Goal: Contribute content: Contribute content

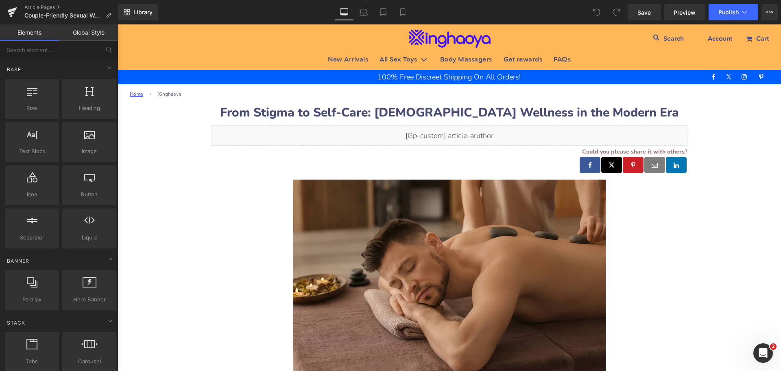
drag, startPoint x: 170, startPoint y: 210, endPoint x: 202, endPoint y: 196, distance: 34.8
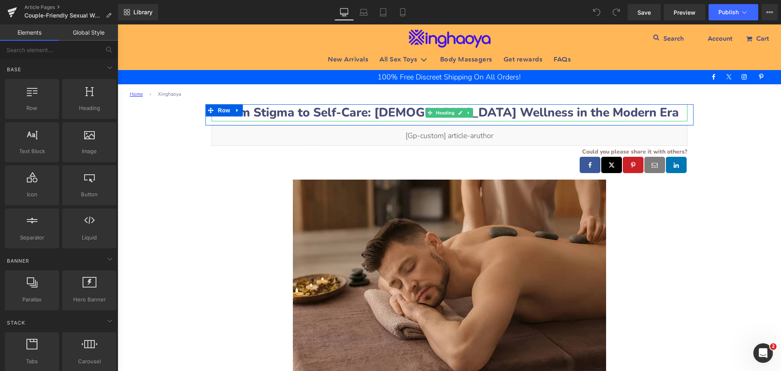
drag, startPoint x: 317, startPoint y: 110, endPoint x: 275, endPoint y: 112, distance: 42.4
click at [317, 110] on b "From Stigma to Self-Care: [DEMOGRAPHIC_DATA] Wellness in the Modern Era" at bounding box center [449, 112] width 459 height 17
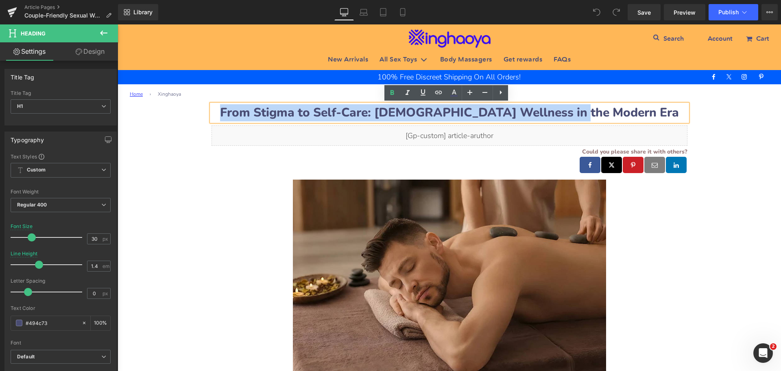
drag, startPoint x: 277, startPoint y: 112, endPoint x: 645, endPoint y: 111, distance: 368.3
click at [645, 111] on h1 "From Stigma to Self-Care: [DEMOGRAPHIC_DATA] Wellness in the Modern Era" at bounding box center [450, 112] width 476 height 17
paste div
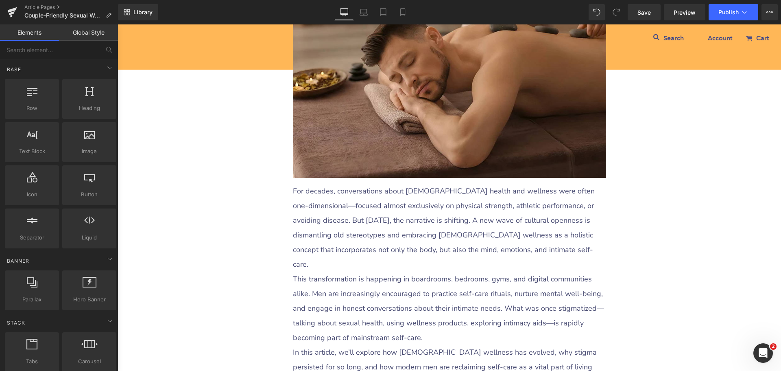
scroll to position [326, 0]
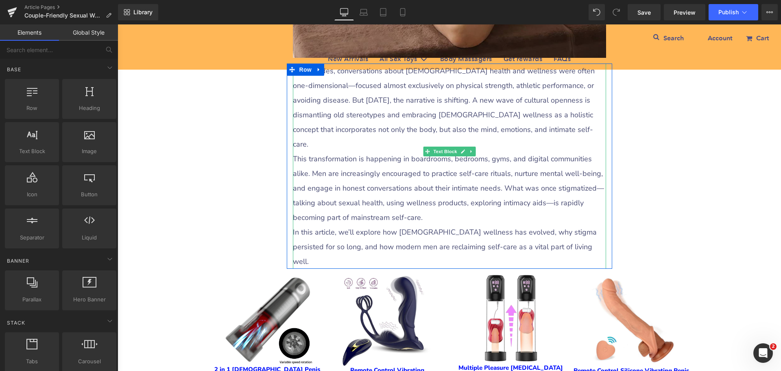
click at [317, 151] on p "This transformation is happening in boardrooms, bedrooms, gyms, and digital com…" at bounding box center [449, 187] width 313 height 73
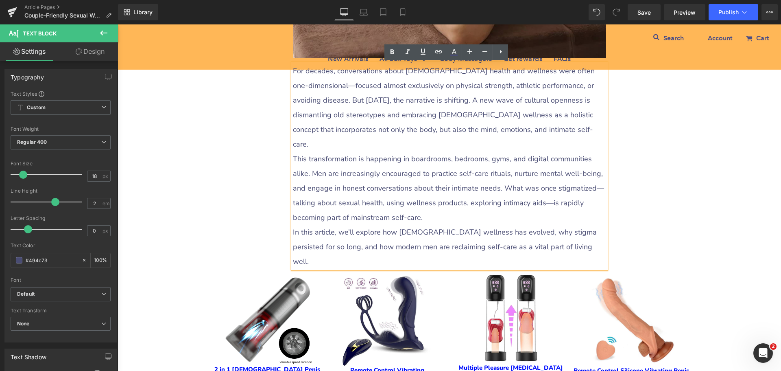
click at [303, 89] on p "For decades, conversations about [DEMOGRAPHIC_DATA] health and wellness were of…" at bounding box center [449, 107] width 313 height 88
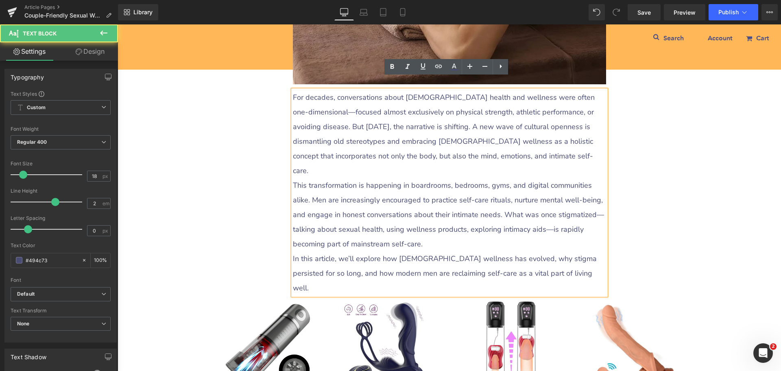
scroll to position [285, 0]
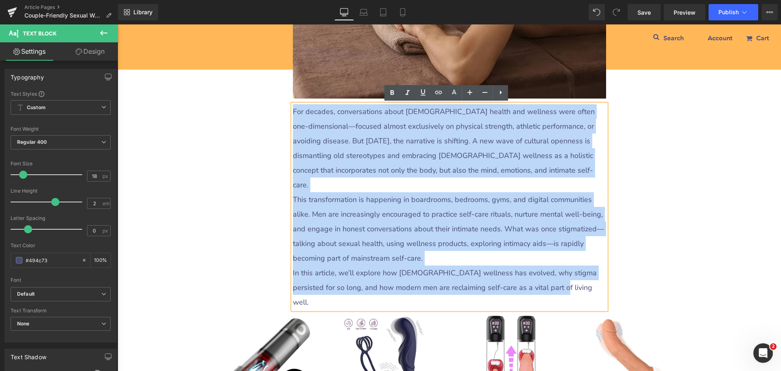
drag, startPoint x: 291, startPoint y: 112, endPoint x: 528, endPoint y: 270, distance: 284.9
click at [528, 270] on div "For decades, conversations about [DEMOGRAPHIC_DATA] health and wellness were of…" at bounding box center [449, 206] width 313 height 205
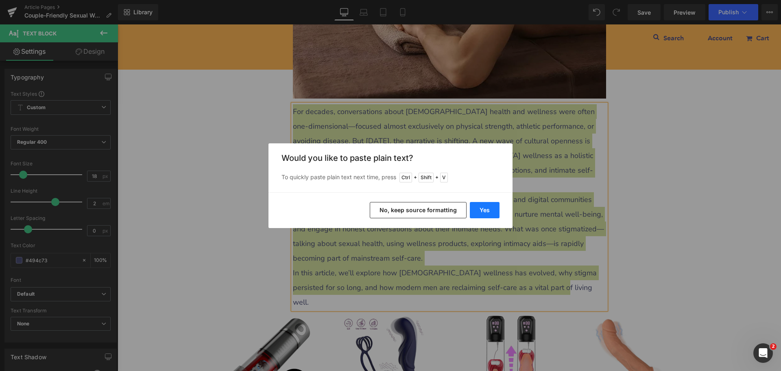
click at [487, 216] on button "Yes" at bounding box center [485, 210] width 30 height 16
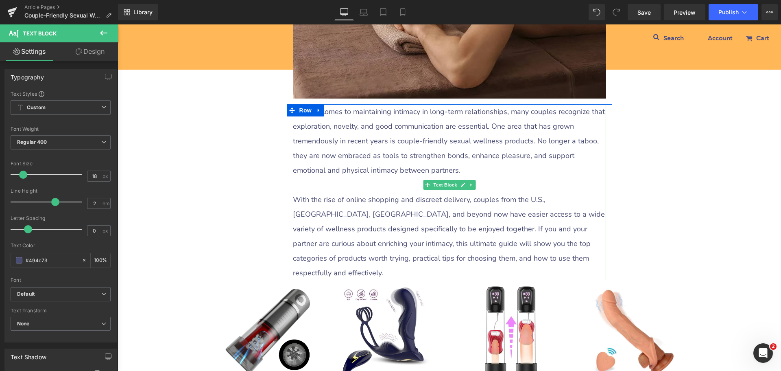
click at [327, 186] on p at bounding box center [449, 184] width 313 height 15
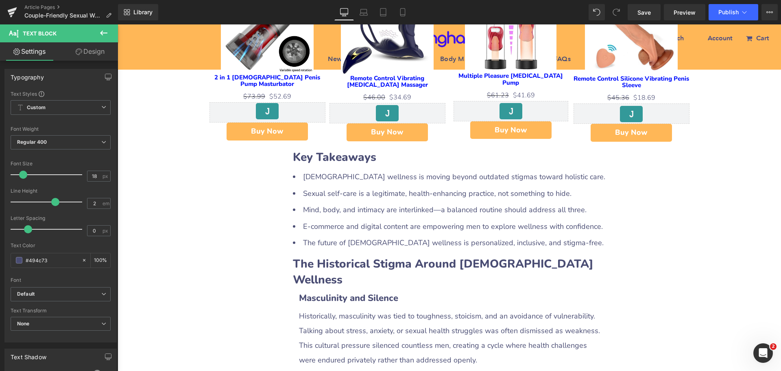
scroll to position [570, 0]
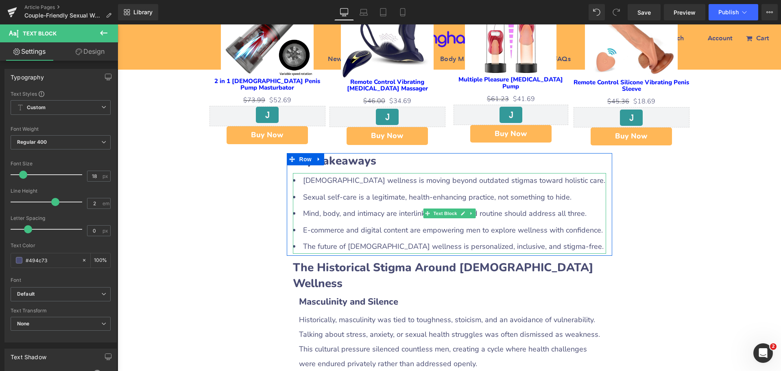
click at [349, 190] on li "Sexual self-care is a legitimate, health-enhancing practice, not something to h…" at bounding box center [449, 197] width 313 height 15
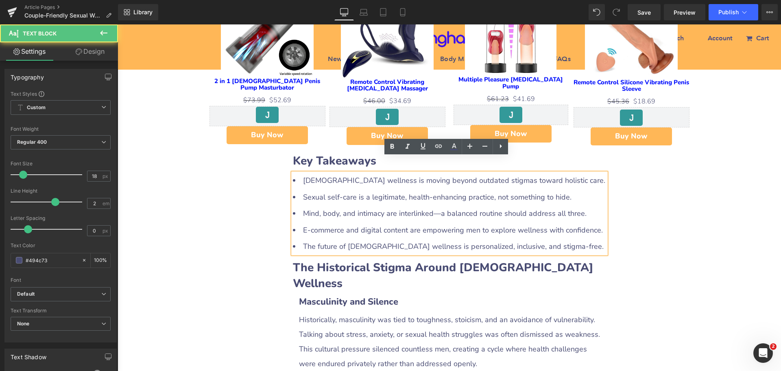
click at [342, 153] on b "Key Takeaways" at bounding box center [334, 160] width 83 height 15
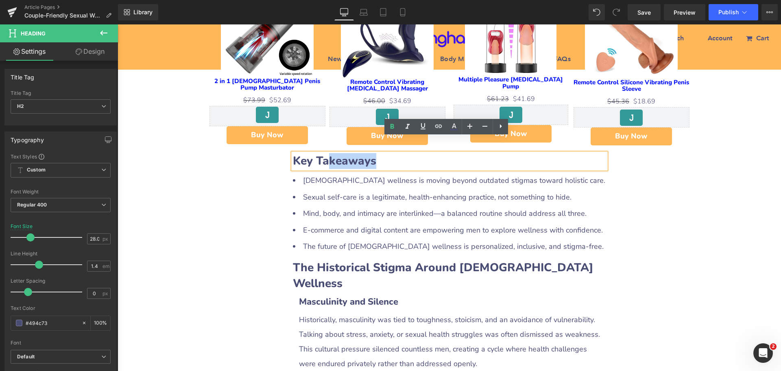
drag, startPoint x: 329, startPoint y: 147, endPoint x: 424, endPoint y: 146, distance: 95.2
click at [424, 153] on h2 "Key Takeaways" at bounding box center [449, 161] width 313 height 16
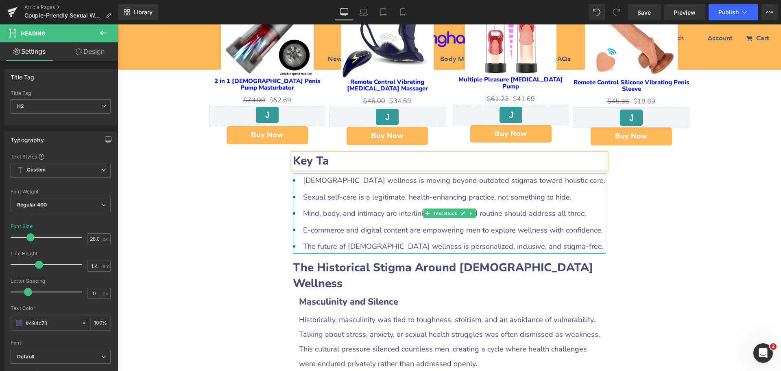
click at [327, 173] on li "[DEMOGRAPHIC_DATA] wellness is moving beyond outdated stigmas toward holistic c…" at bounding box center [449, 180] width 313 height 15
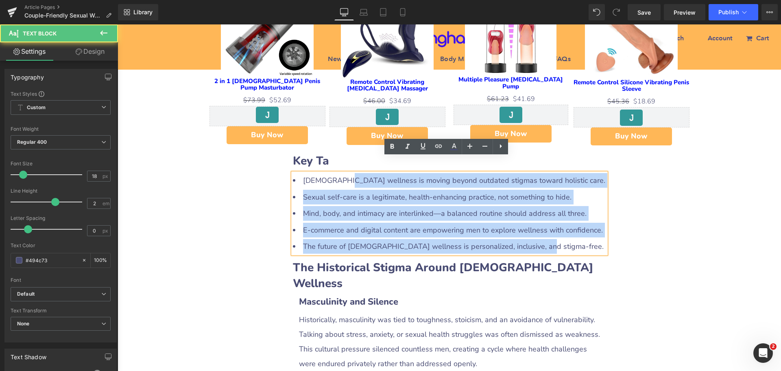
drag, startPoint x: 391, startPoint y: 173, endPoint x: 542, endPoint y: 225, distance: 160.0
click at [542, 225] on ul "[DEMOGRAPHIC_DATA] wellness is moving beyond outdated stigmas toward holistic c…" at bounding box center [449, 213] width 313 height 81
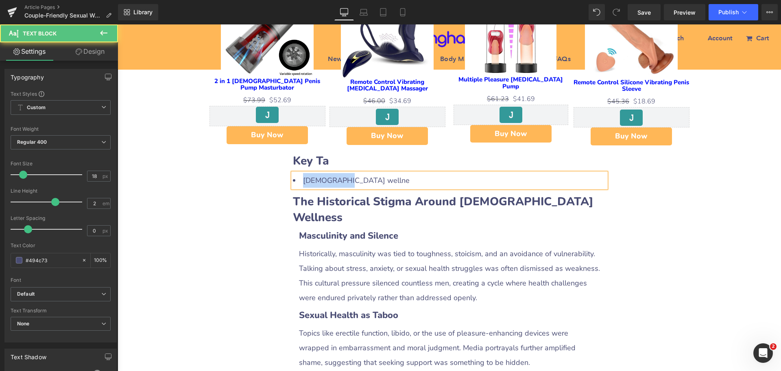
drag, startPoint x: 344, startPoint y: 164, endPoint x: 266, endPoint y: 166, distance: 77.8
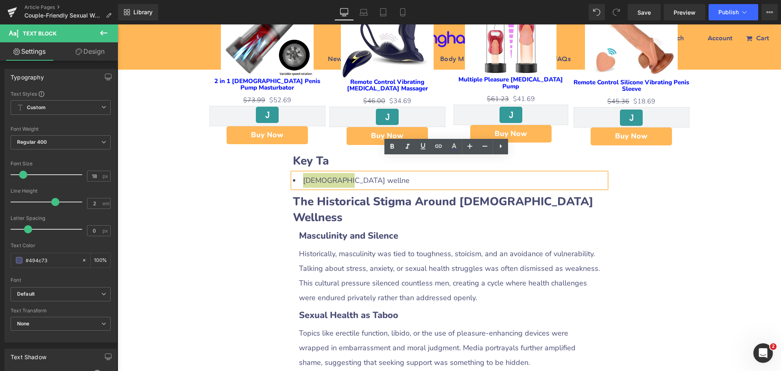
click at [501, 149] on icon at bounding box center [501, 146] width 10 height 10
click at [499, 147] on icon at bounding box center [501, 146] width 10 height 10
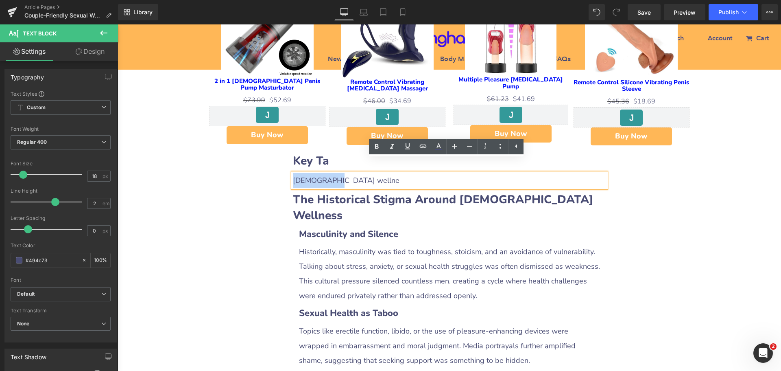
click at [339, 173] on div "[DEMOGRAPHIC_DATA] wellne" at bounding box center [449, 180] width 313 height 15
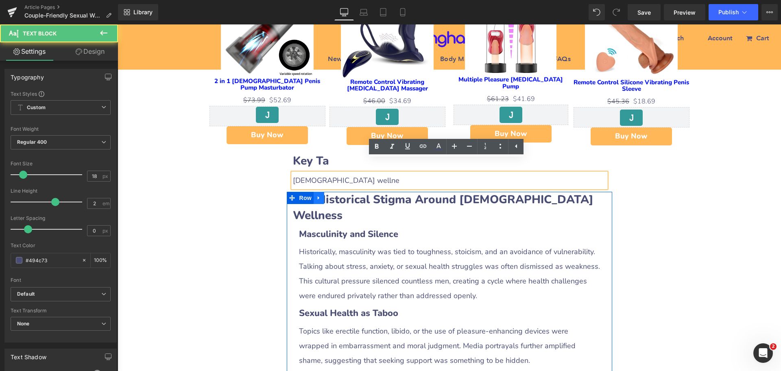
click at [314, 192] on link at bounding box center [319, 198] width 11 height 12
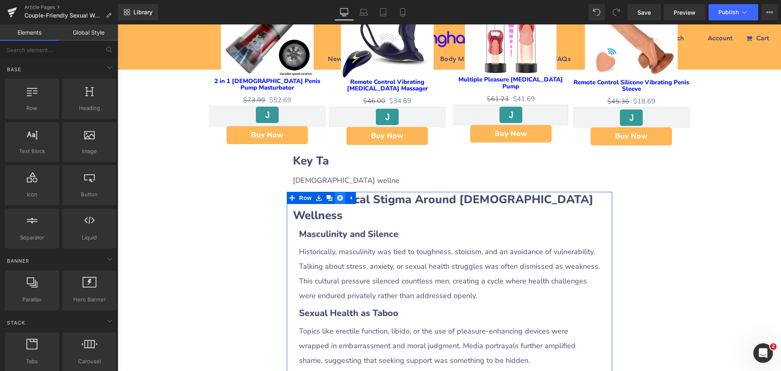
click at [337, 195] on icon at bounding box center [340, 198] width 6 height 6
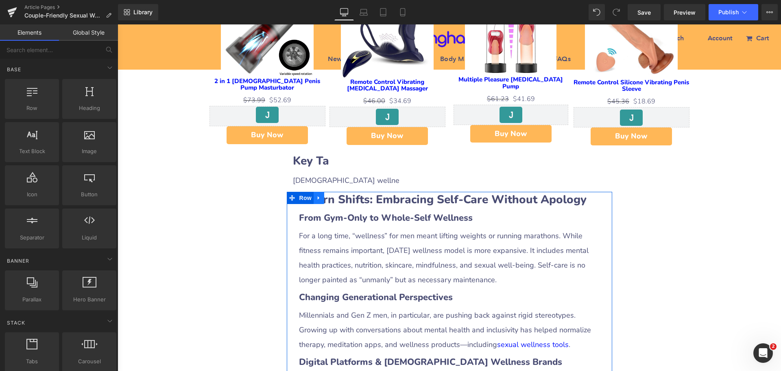
click at [316, 195] on icon at bounding box center [319, 198] width 6 height 6
click at [337, 195] on icon at bounding box center [340, 198] width 6 height 6
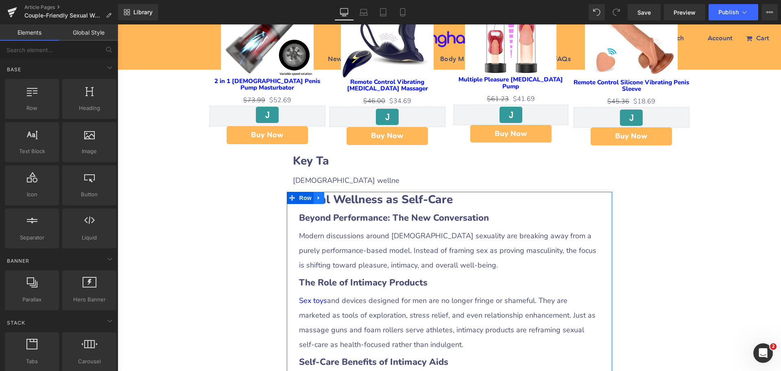
click at [317, 192] on link at bounding box center [319, 198] width 11 height 12
click at [337, 195] on icon at bounding box center [340, 198] width 6 height 6
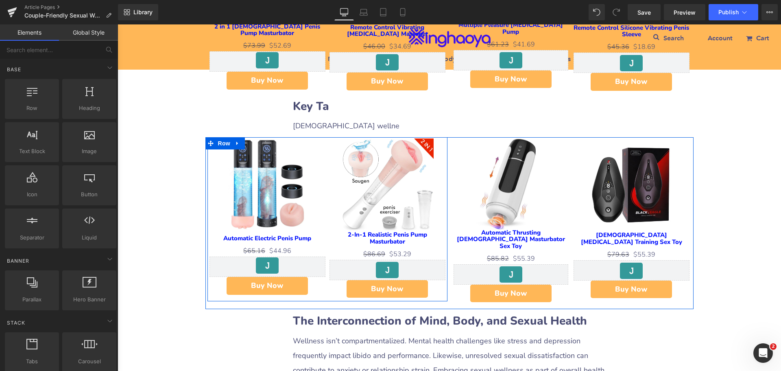
scroll to position [692, 0]
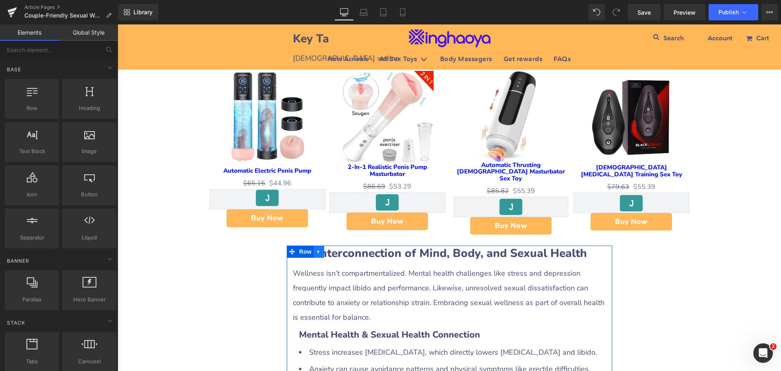
click at [318, 250] on icon at bounding box center [319, 252] width 2 height 4
click at [337, 249] on icon at bounding box center [340, 252] width 6 height 6
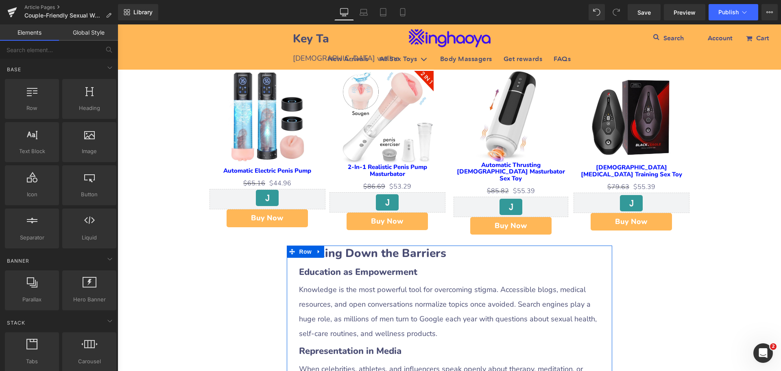
click at [318, 249] on icon at bounding box center [319, 252] width 6 height 6
click at [337, 249] on icon at bounding box center [340, 252] width 6 height 6
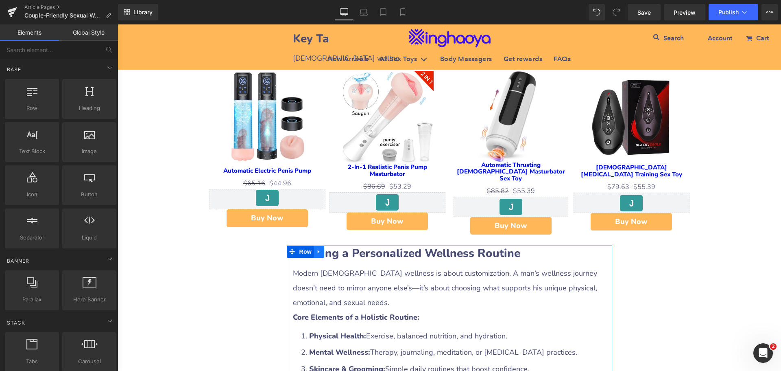
click at [317, 249] on icon at bounding box center [319, 252] width 6 height 6
click at [336, 245] on link at bounding box center [340, 251] width 11 height 12
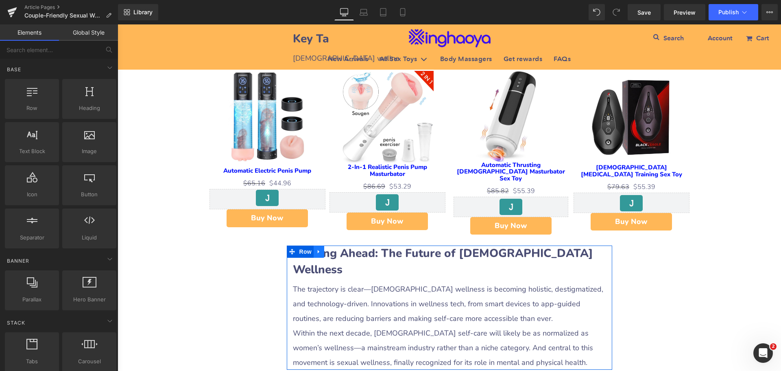
click at [315, 245] on link at bounding box center [319, 251] width 11 height 12
click at [337, 249] on icon at bounding box center [340, 252] width 6 height 6
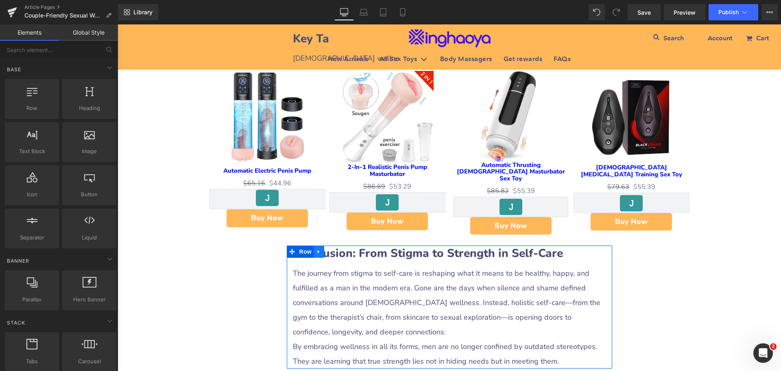
click at [317, 249] on icon at bounding box center [319, 252] width 6 height 6
click at [337, 249] on icon at bounding box center [340, 252] width 6 height 6
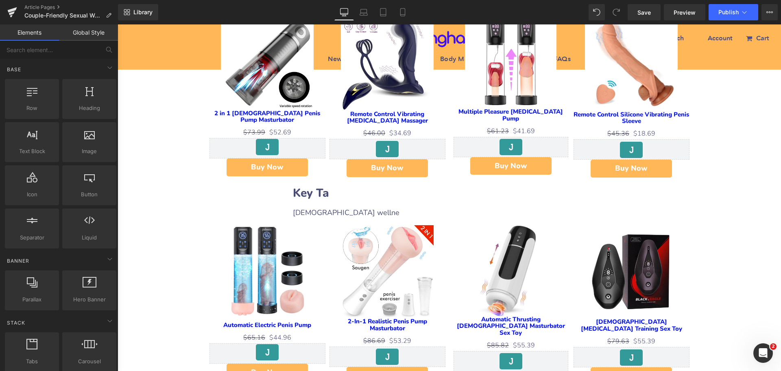
scroll to position [488, 0]
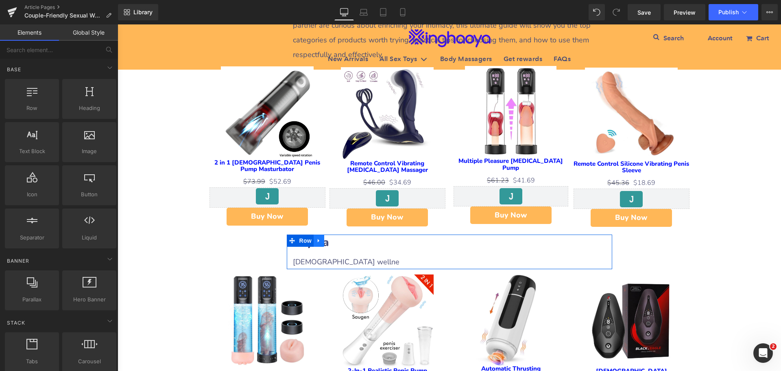
click at [318, 239] on icon at bounding box center [319, 241] width 2 height 4
click at [327, 238] on icon at bounding box center [330, 241] width 6 height 6
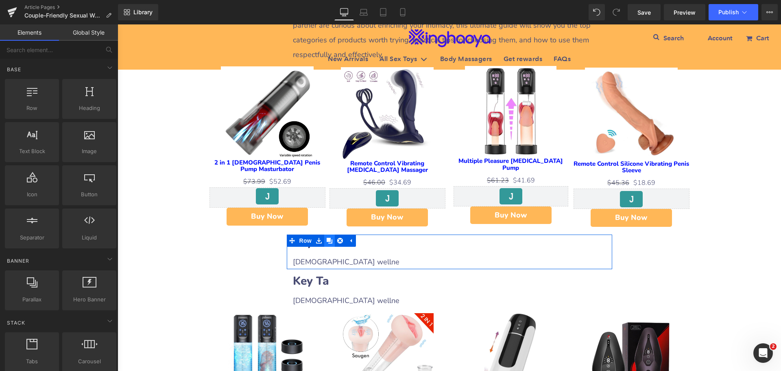
click at [327, 238] on icon at bounding box center [330, 241] width 6 height 6
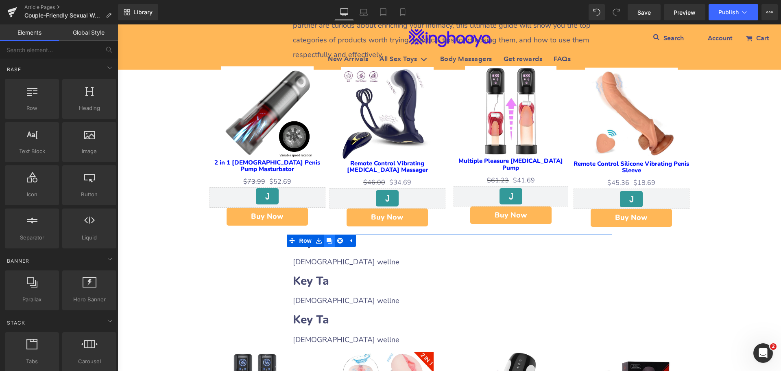
click at [327, 238] on icon at bounding box center [330, 241] width 6 height 6
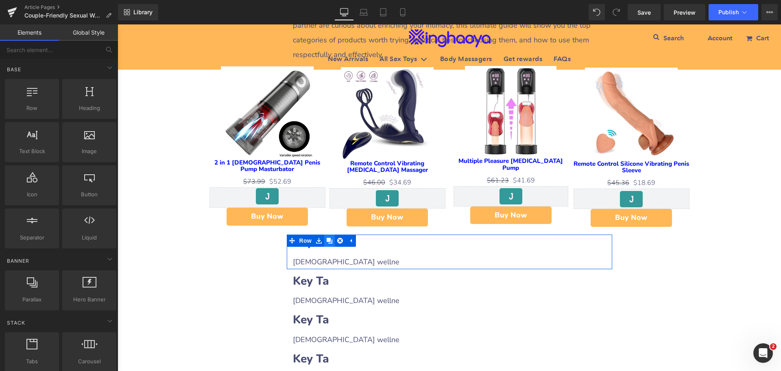
click at [327, 238] on icon at bounding box center [330, 241] width 6 height 6
click at [363, 234] on h2 "Key Ta" at bounding box center [449, 242] width 313 height 16
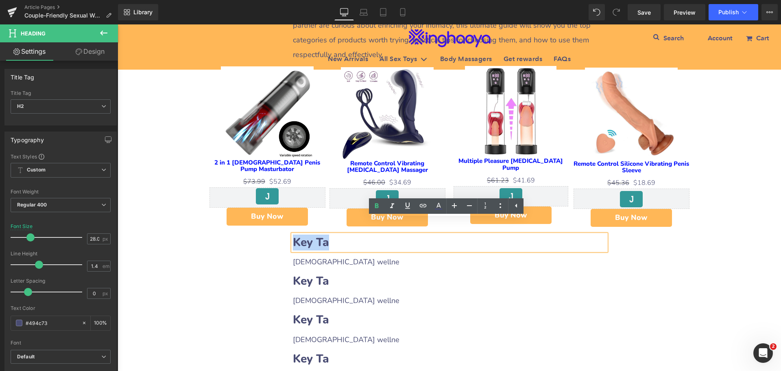
drag, startPoint x: 291, startPoint y: 227, endPoint x: 337, endPoint y: 228, distance: 45.2
click at [337, 234] on h2 "Key Ta" at bounding box center [449, 242] width 313 height 16
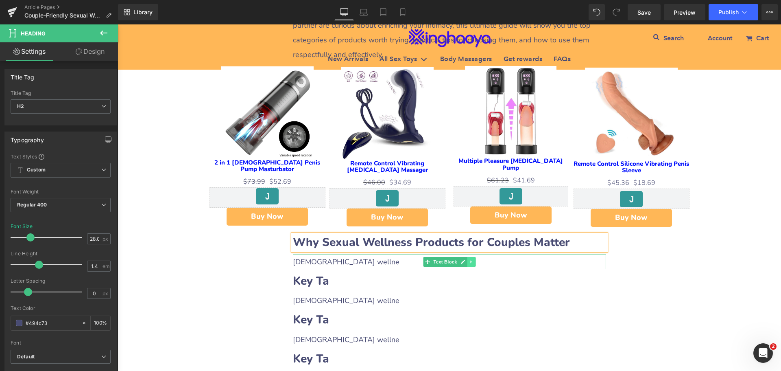
click at [469, 259] on icon at bounding box center [471, 261] width 4 height 5
click at [465, 260] on icon at bounding box center [467, 262] width 4 height 4
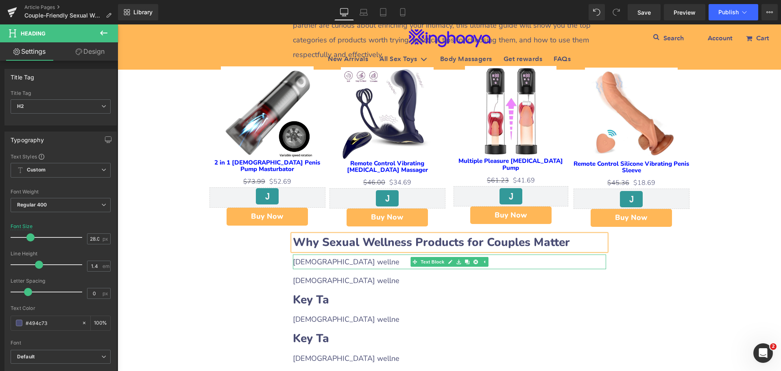
click at [339, 254] on div "[DEMOGRAPHIC_DATA] wellne" at bounding box center [449, 261] width 313 height 15
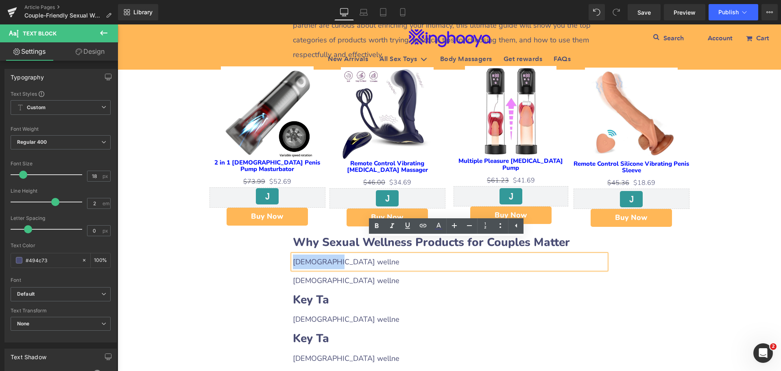
drag, startPoint x: 292, startPoint y: 244, endPoint x: 351, endPoint y: 250, distance: 59.7
click at [332, 254] on div "[DEMOGRAPHIC_DATA] wellne" at bounding box center [449, 261] width 313 height 15
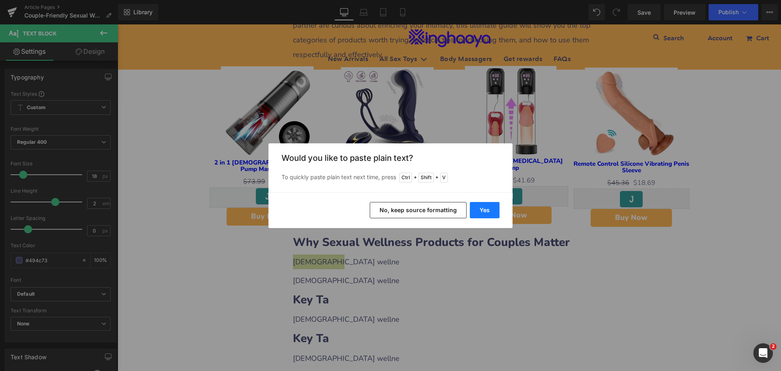
click at [482, 210] on button "Yes" at bounding box center [485, 210] width 30 height 16
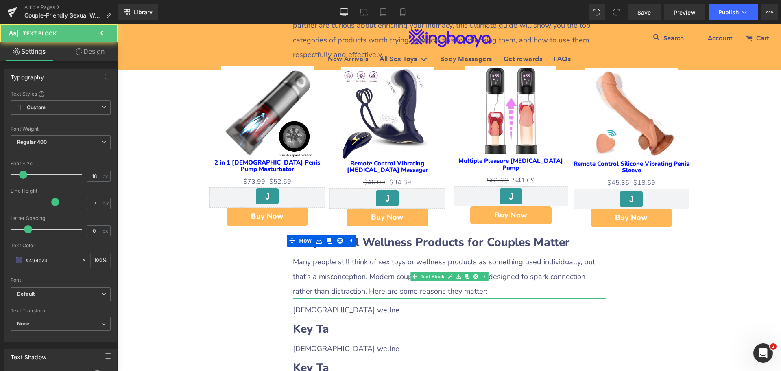
click at [375, 254] on div "Many people still think of sex toys or wellness products as something used indi…" at bounding box center [449, 276] width 313 height 44
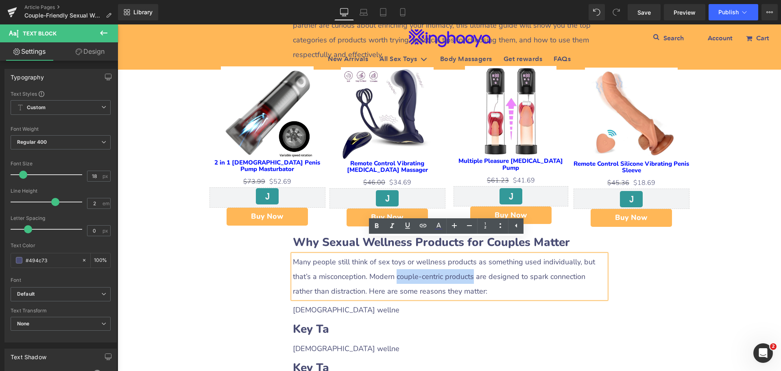
drag, startPoint x: 374, startPoint y: 260, endPoint x: 448, endPoint y: 261, distance: 73.3
click at [448, 261] on div "Many people still think of sex toys or wellness products as something used indi…" at bounding box center [449, 276] width 313 height 44
drag, startPoint x: 378, startPoint y: 225, endPoint x: 374, endPoint y: 225, distance: 4.6
click at [378, 225] on icon at bounding box center [377, 225] width 4 height 5
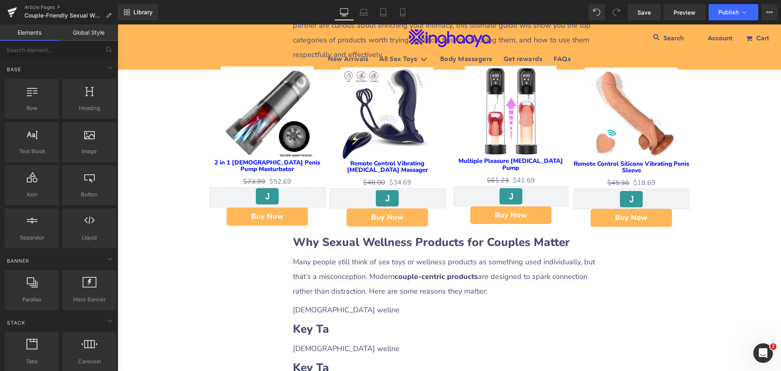
scroll to position [610, 0]
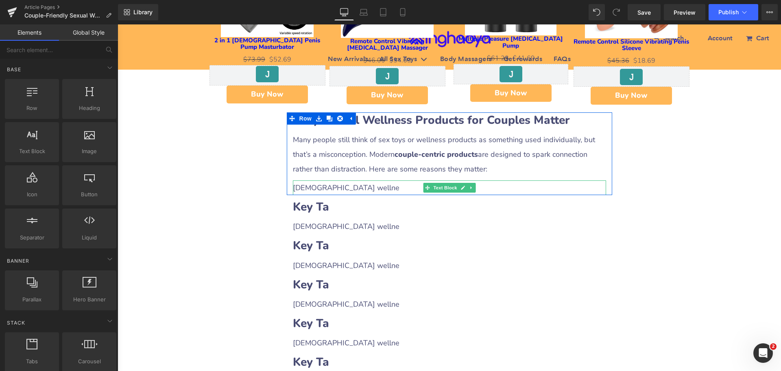
click at [323, 183] on span "[DEMOGRAPHIC_DATA] wellne" at bounding box center [346, 188] width 107 height 10
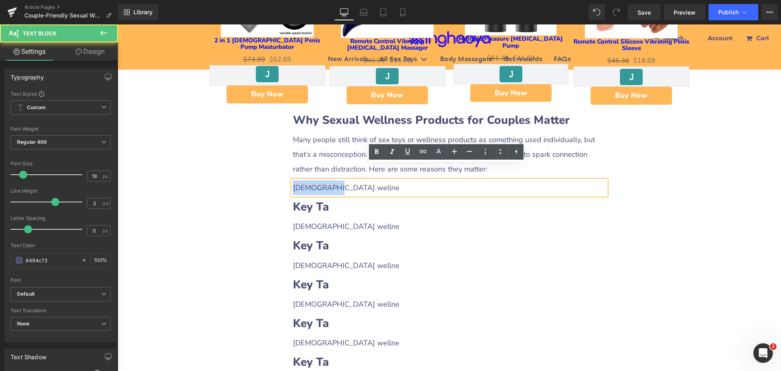
drag, startPoint x: 291, startPoint y: 172, endPoint x: 344, endPoint y: 173, distance: 52.5
click at [344, 180] on div "[DEMOGRAPHIC_DATA] wellne" at bounding box center [449, 187] width 313 height 15
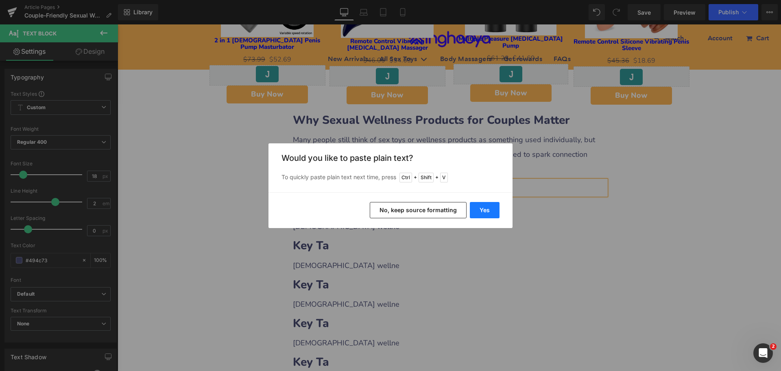
click at [483, 212] on button "Yes" at bounding box center [485, 210] width 30 height 16
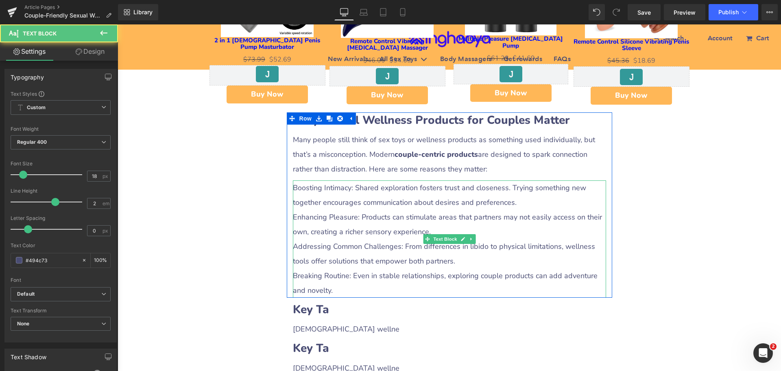
click at [313, 210] on div "Enhancing Pleasure: Products can stimulate areas that partners may not easily a…" at bounding box center [449, 224] width 313 height 29
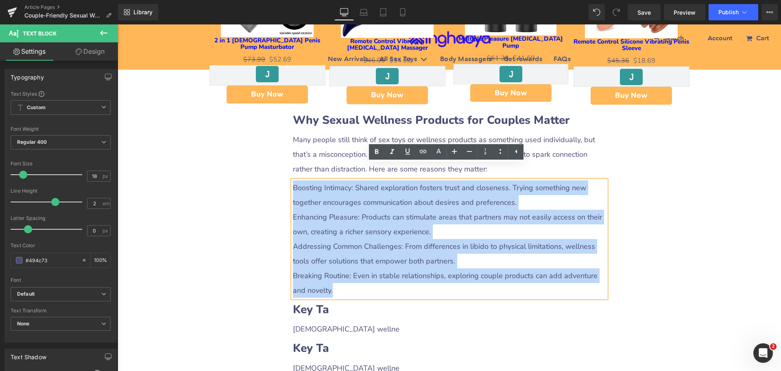
drag, startPoint x: 291, startPoint y: 172, endPoint x: 465, endPoint y: 271, distance: 199.9
click at [465, 271] on div "Boosting Intimacy: Shared exploration fosters trust and closeness. Trying somet…" at bounding box center [449, 238] width 313 height 117
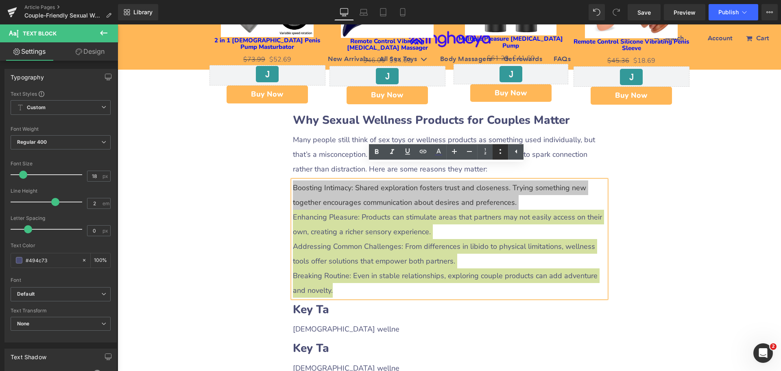
click at [498, 149] on icon at bounding box center [501, 152] width 10 height 10
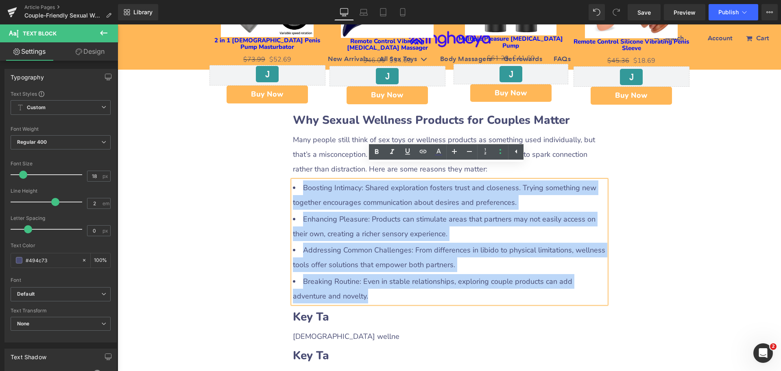
click at [331, 190] on li "Boosting Intimacy: Shared exploration fosters trust and closeness. Trying somet…" at bounding box center [449, 194] width 313 height 29
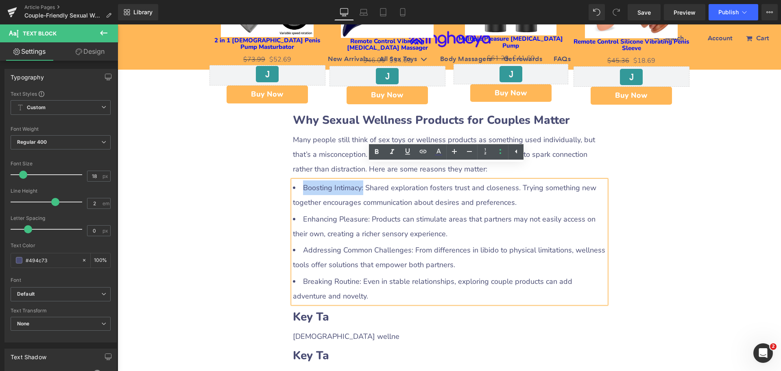
drag, startPoint x: 299, startPoint y: 171, endPoint x: 360, endPoint y: 172, distance: 61.1
click at [360, 180] on li "Boosting Intimacy: Shared exploration fosters trust and closeness. Trying somet…" at bounding box center [449, 194] width 313 height 29
click at [377, 149] on icon at bounding box center [377, 152] width 10 height 10
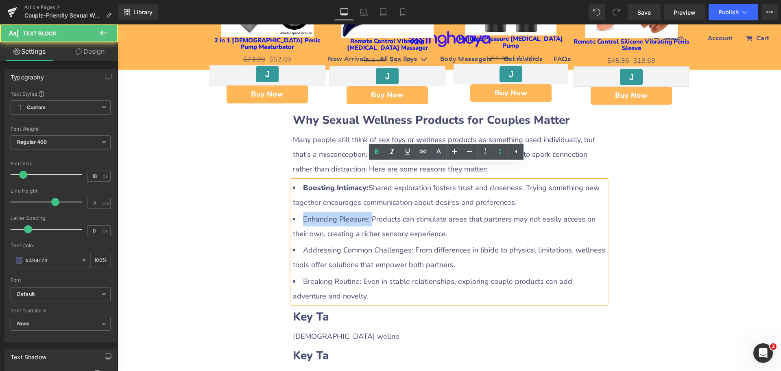
drag, startPoint x: 298, startPoint y: 203, endPoint x: 369, endPoint y: 204, distance: 70.4
click at [369, 212] on li "Enhancing Pleasure: Products can stimulate areas that partners may not easily a…" at bounding box center [449, 226] width 313 height 29
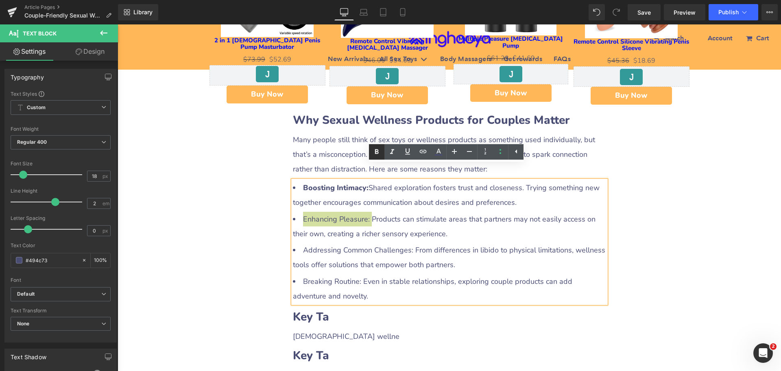
click at [375, 151] on icon at bounding box center [377, 152] width 10 height 10
drag, startPoint x: 300, startPoint y: 235, endPoint x: 409, endPoint y: 234, distance: 109.1
click at [409, 243] on li "Addressing Common Challenges: From differences in libido to physical limitation…" at bounding box center [449, 257] width 313 height 29
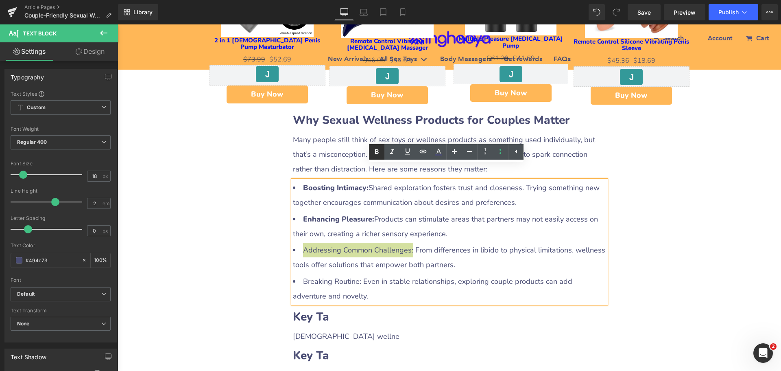
click at [378, 153] on icon at bounding box center [377, 151] width 4 height 5
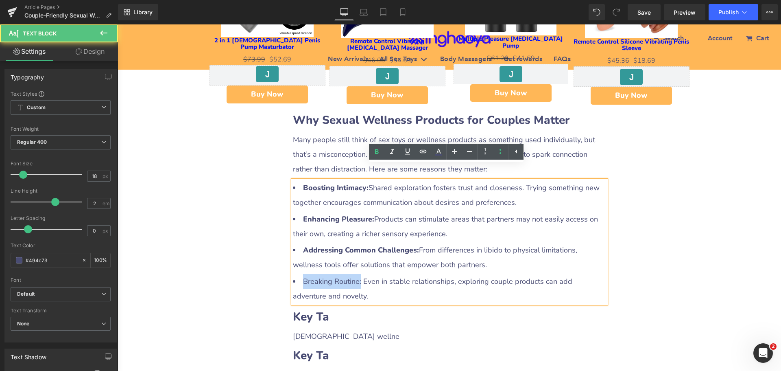
drag, startPoint x: 300, startPoint y: 267, endPoint x: 358, endPoint y: 265, distance: 58.6
click at [358, 274] on li "Breaking Routine: Even in stable relationships, exploring couple products can a…" at bounding box center [449, 288] width 313 height 29
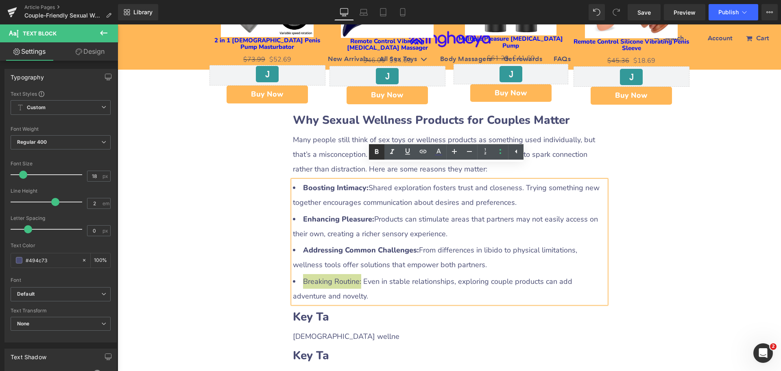
click at [374, 153] on icon at bounding box center [377, 152] width 10 height 10
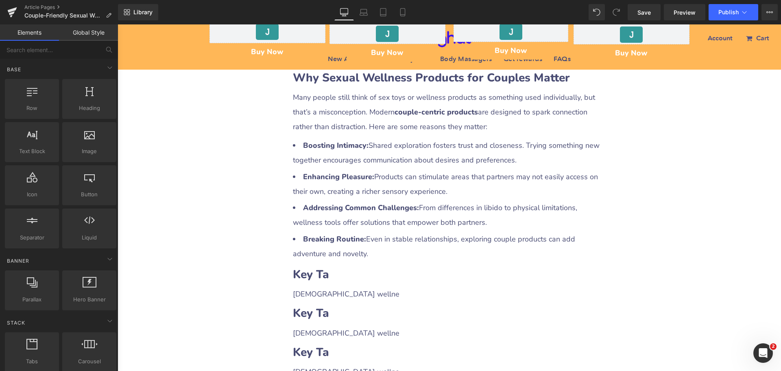
scroll to position [692, 0]
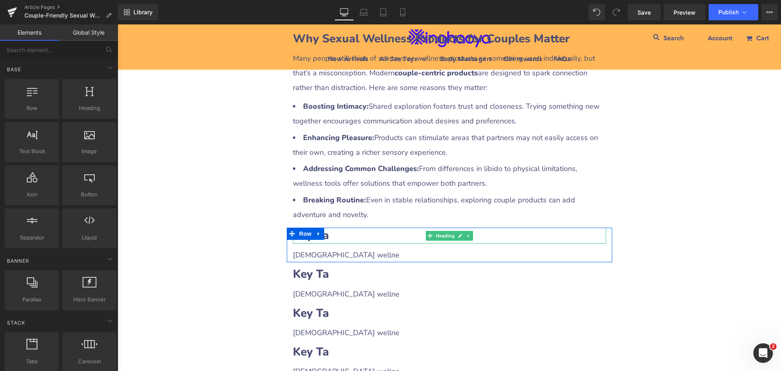
click at [340, 227] on h2 "Key Ta" at bounding box center [449, 235] width 313 height 16
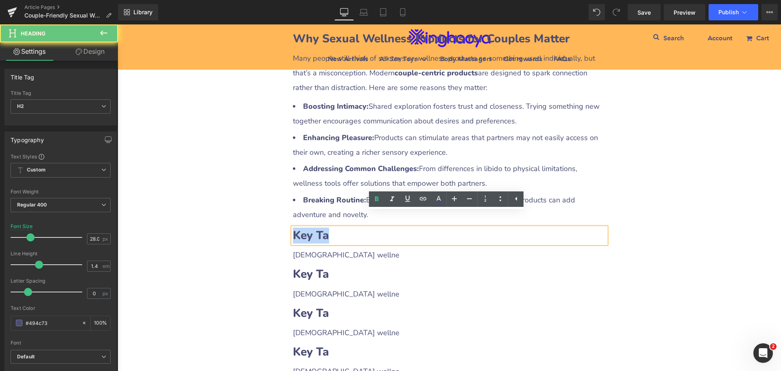
drag, startPoint x: 292, startPoint y: 220, endPoint x: 331, endPoint y: 221, distance: 39.5
click at [331, 227] on h2 "Key Ta" at bounding box center [449, 235] width 313 height 16
paste div
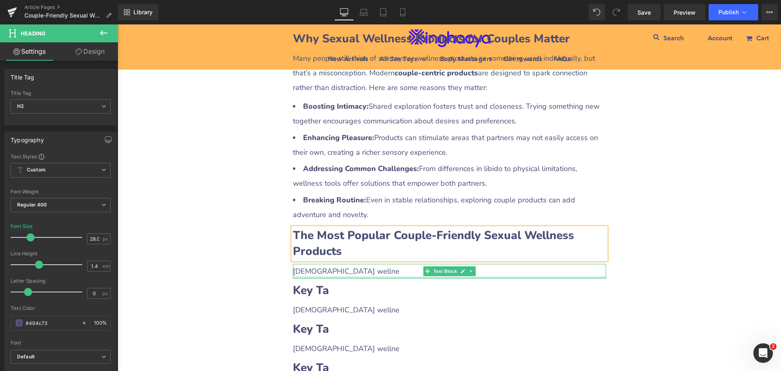
click at [336, 264] on div "[DEMOGRAPHIC_DATA] wellne" at bounding box center [449, 271] width 313 height 15
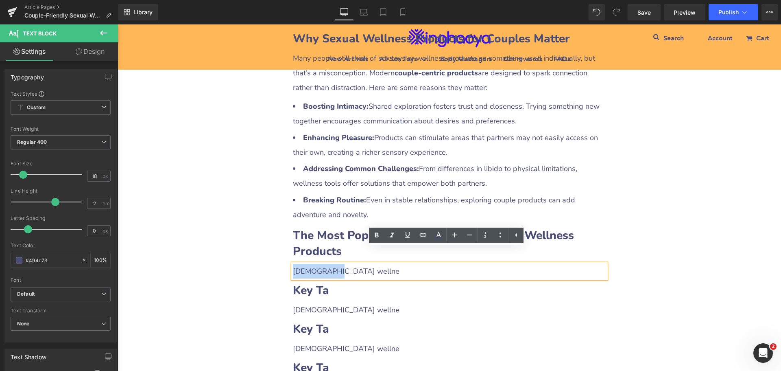
drag, startPoint x: 291, startPoint y: 255, endPoint x: 331, endPoint y: 254, distance: 40.3
click at [331, 264] on div "[DEMOGRAPHIC_DATA] wellne" at bounding box center [449, 271] width 313 height 15
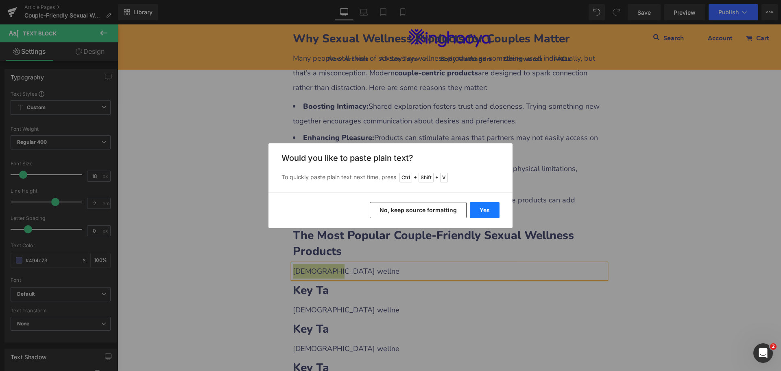
click at [475, 215] on button "Yes" at bounding box center [485, 210] width 30 height 16
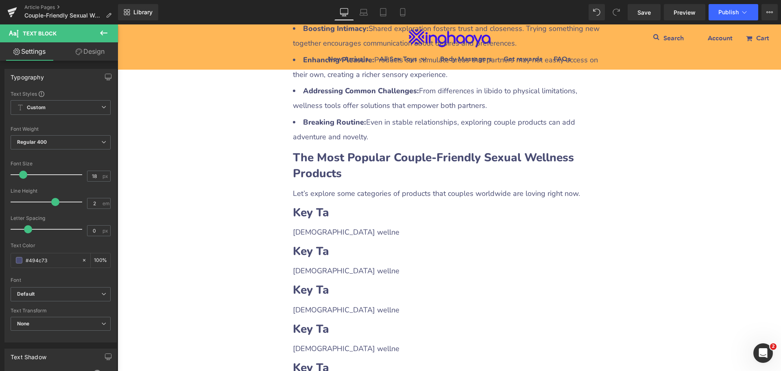
scroll to position [814, 0]
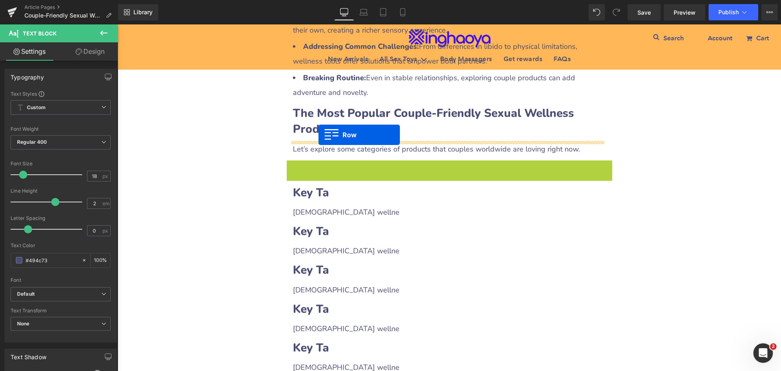
drag, startPoint x: 289, startPoint y: 153, endPoint x: 319, endPoint y: 135, distance: 34.6
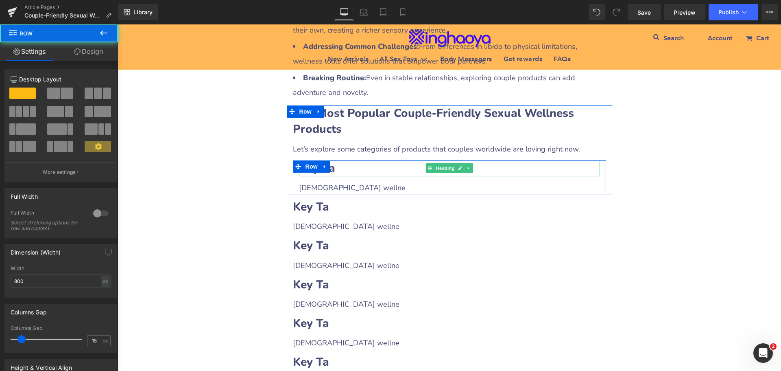
click at [334, 160] on h2 "Key Ta" at bounding box center [449, 168] width 301 height 16
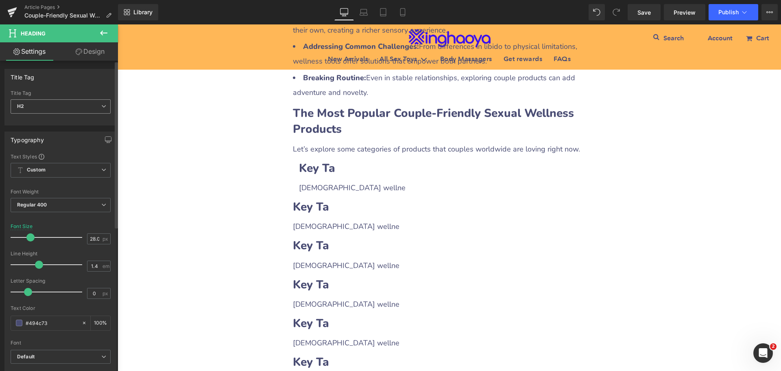
click at [50, 107] on span "H2" at bounding box center [61, 106] width 100 height 14
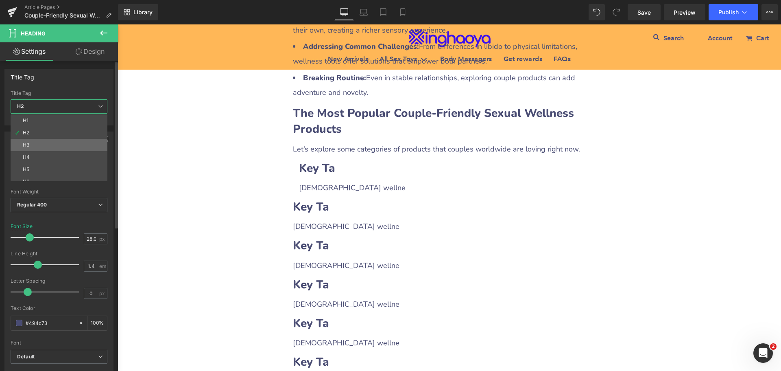
click at [32, 146] on li "H3" at bounding box center [61, 145] width 101 height 12
type input "21.96"
type input "100"
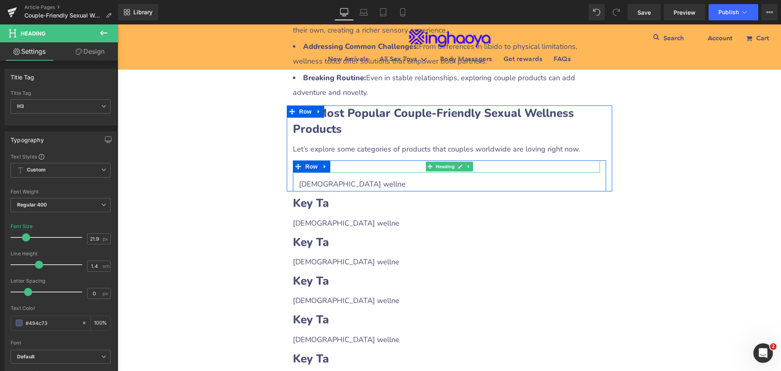
click at [354, 160] on h3 "Key Ta" at bounding box center [449, 166] width 301 height 13
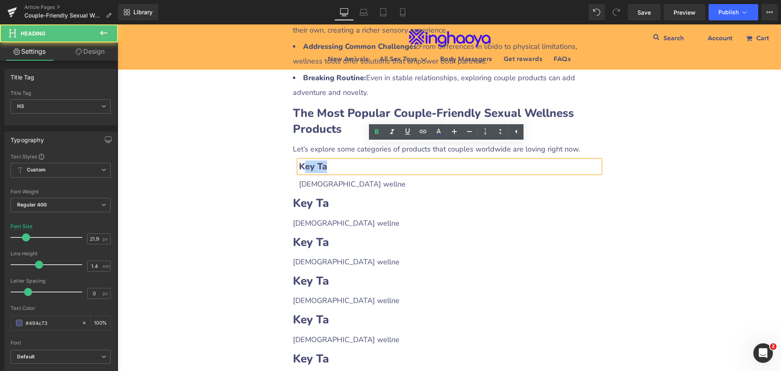
drag, startPoint x: 304, startPoint y: 150, endPoint x: 353, endPoint y: 151, distance: 49.7
click at [353, 160] on h3 "Key Ta" at bounding box center [449, 166] width 301 height 13
paste div
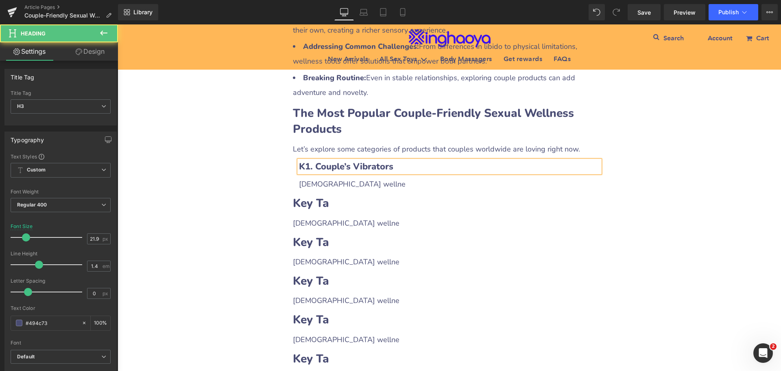
click at [304, 160] on b "K1. Couple’s Vibrators" at bounding box center [346, 166] width 94 height 12
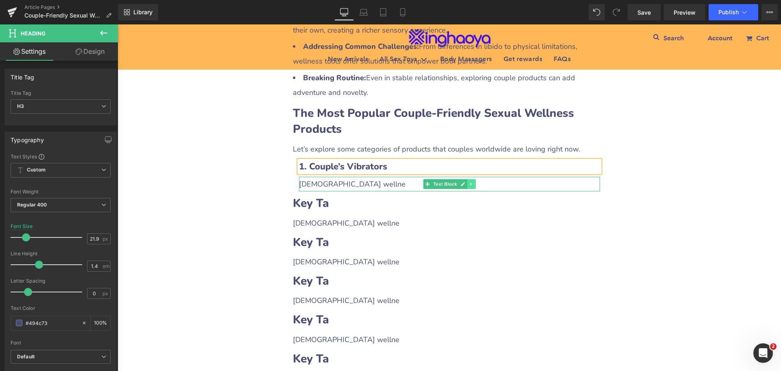
click at [467, 179] on link at bounding box center [471, 184] width 9 height 10
click at [465, 182] on icon at bounding box center [467, 184] width 4 height 4
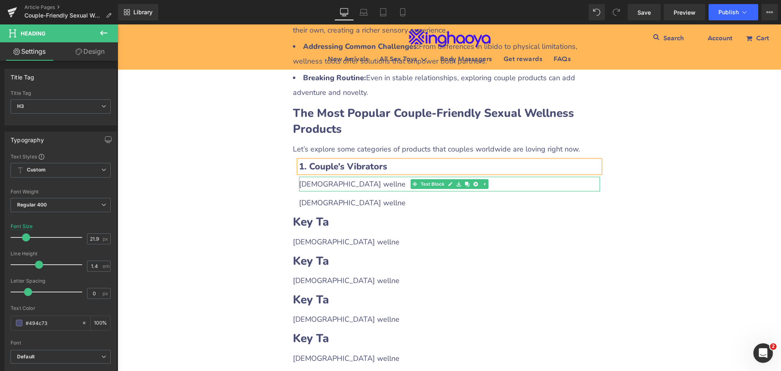
click at [354, 177] on div "[DEMOGRAPHIC_DATA] wellne" at bounding box center [449, 184] width 301 height 15
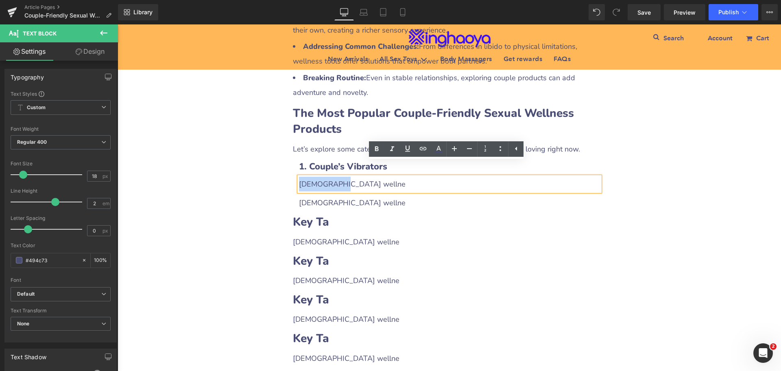
drag, startPoint x: 296, startPoint y: 169, endPoint x: 344, endPoint y: 168, distance: 48.0
click at [344, 177] on div "[DEMOGRAPHIC_DATA] wellne" at bounding box center [449, 184] width 301 height 15
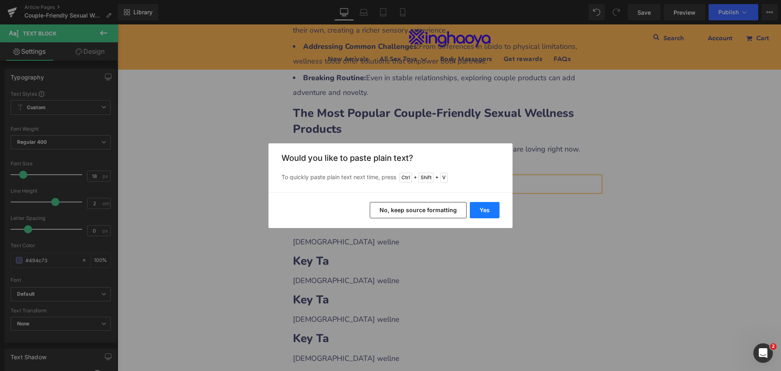
click at [481, 208] on button "Yes" at bounding box center [485, 210] width 30 height 16
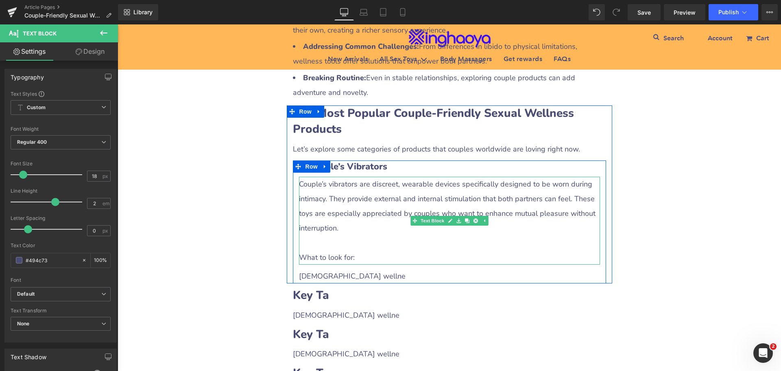
click at [318, 235] on div at bounding box center [449, 242] width 301 height 15
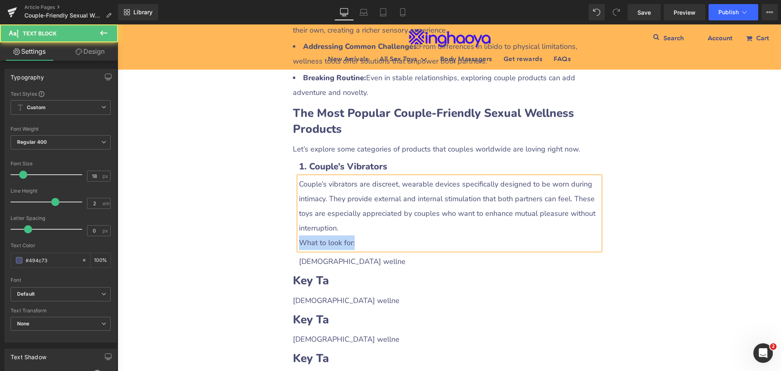
drag, startPoint x: 357, startPoint y: 225, endPoint x: 291, endPoint y: 227, distance: 66.4
click at [293, 227] on div "1. Couple’s Vibrators Heading Couple’s vibrators are discreet, wearable devices…" at bounding box center [449, 214] width 313 height 109
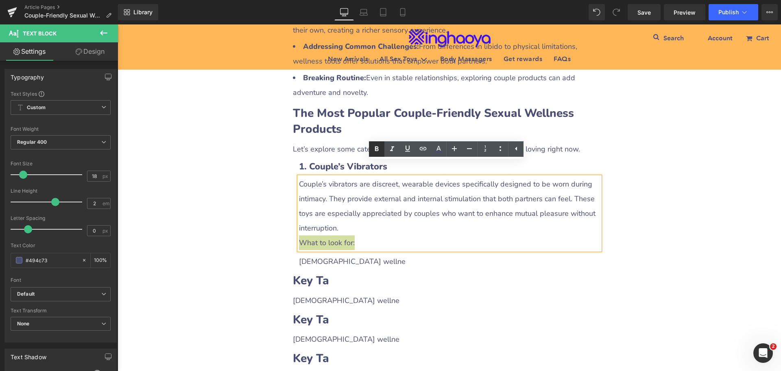
drag, startPoint x: 376, startPoint y: 150, endPoint x: 376, endPoint y: 155, distance: 5.3
click at [376, 150] on icon at bounding box center [377, 148] width 4 height 5
click at [196, 254] on div "Couple-Friendly Sexual Wellness Products You Should Try: The Ultimate Guide Hea…" at bounding box center [450, 250] width 664 height 1921
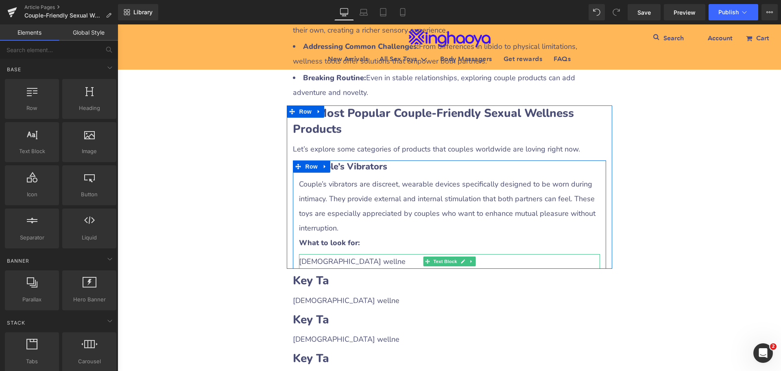
click at [320, 256] on span "[DEMOGRAPHIC_DATA] wellne" at bounding box center [352, 261] width 107 height 10
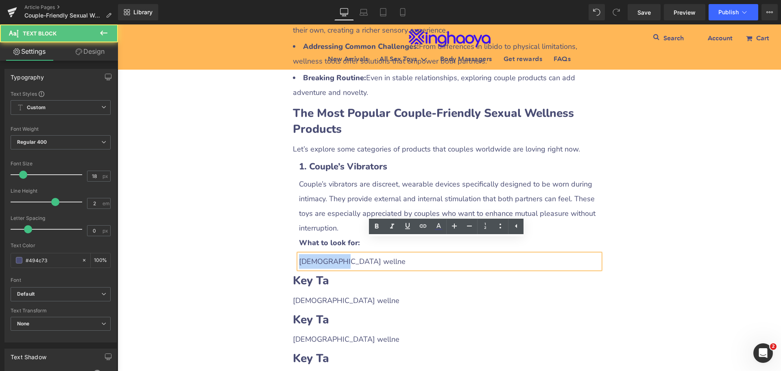
drag, startPoint x: 300, startPoint y: 245, endPoint x: 337, endPoint y: 243, distance: 36.6
click at [337, 254] on div "[DEMOGRAPHIC_DATA] wellne" at bounding box center [449, 261] width 301 height 15
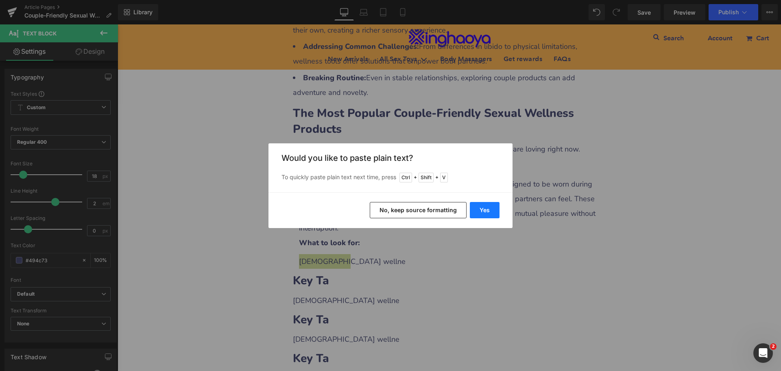
click at [482, 212] on button "Yes" at bounding box center [485, 210] width 30 height 16
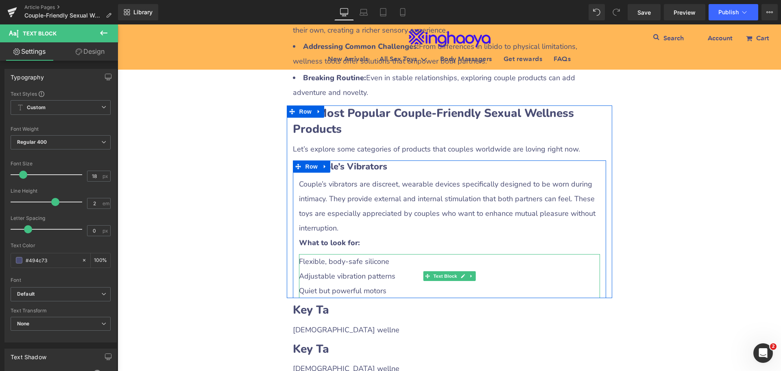
click at [330, 269] on div "Adjustable vibration patterns" at bounding box center [449, 276] width 301 height 15
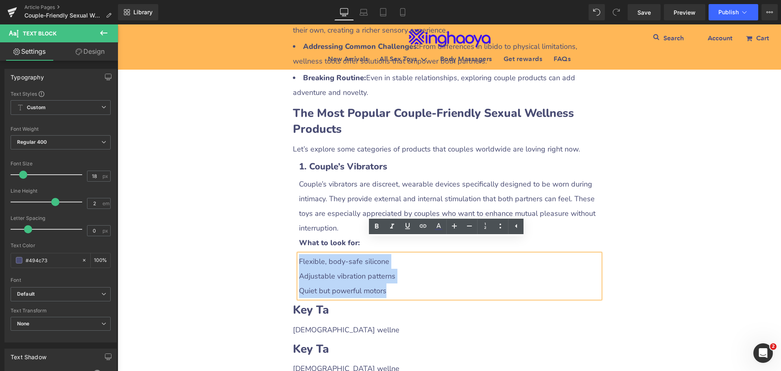
drag, startPoint x: 297, startPoint y: 248, endPoint x: 402, endPoint y: 271, distance: 107.0
click at [402, 271] on div "Flexible, body-safe silicone Adjustable vibration patterns Quiet but powerful m…" at bounding box center [449, 276] width 301 height 44
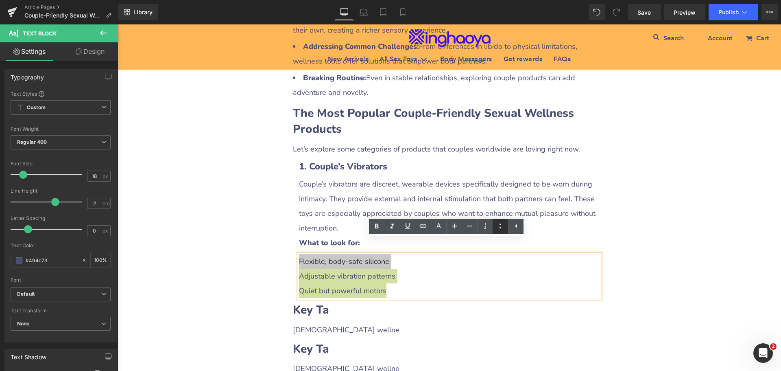
drag, startPoint x: 504, startPoint y: 227, endPoint x: 507, endPoint y: 223, distance: 4.9
click at [504, 227] on icon at bounding box center [501, 226] width 10 height 10
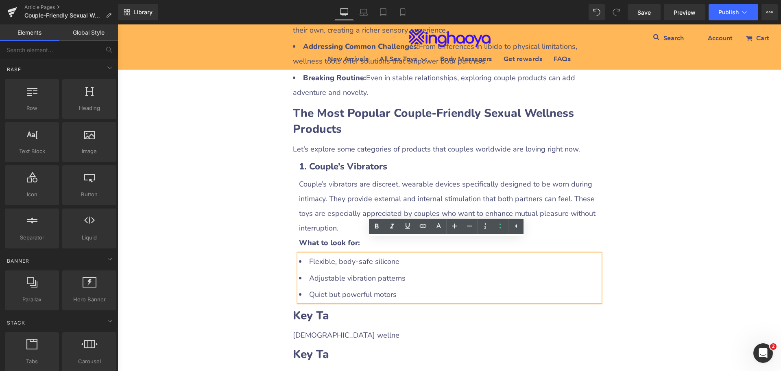
click at [700, 236] on div "Couple-Friendly Sexual Wellness Products You Should Try: The Ultimate Guide Hea…" at bounding box center [450, 268] width 664 height 1956
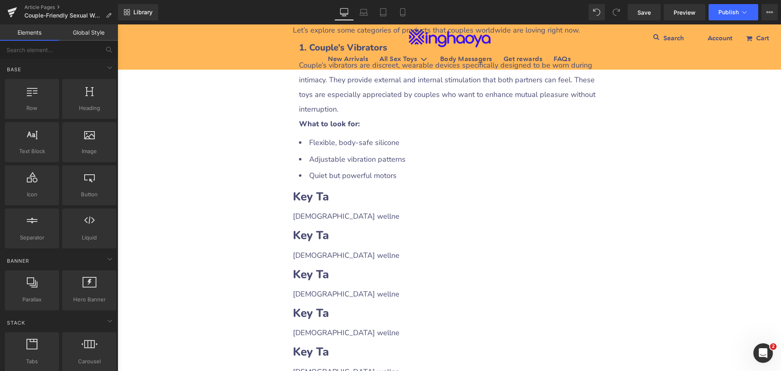
scroll to position [936, 0]
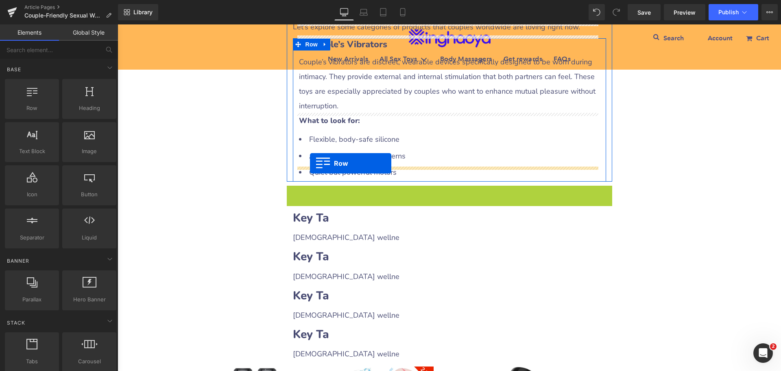
drag, startPoint x: 290, startPoint y: 176, endPoint x: 310, endPoint y: 163, distance: 23.8
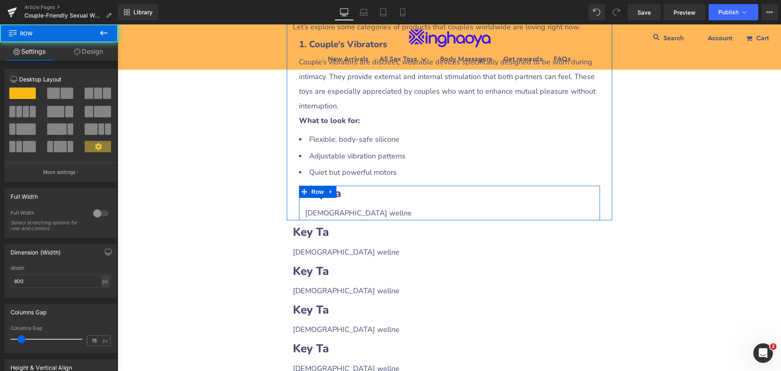
click at [342, 186] on h2 "Key Ta" at bounding box center [449, 194] width 289 height 16
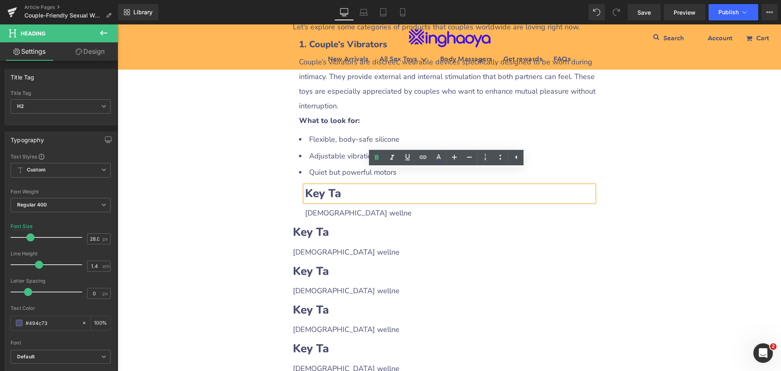
click at [313, 186] on b "Key Ta" at bounding box center [323, 193] width 36 height 15
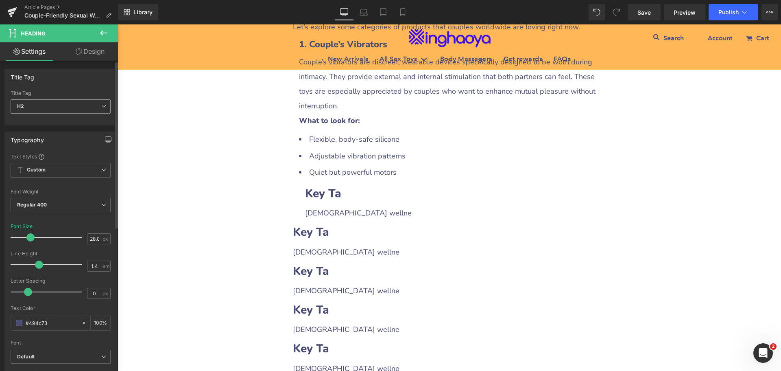
click at [46, 107] on span "H2" at bounding box center [61, 106] width 100 height 14
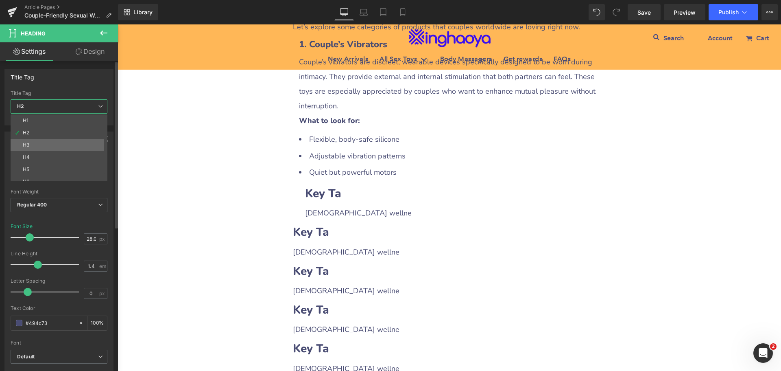
click at [36, 144] on li "H3" at bounding box center [61, 145] width 101 height 12
type input "21.96"
type input "100"
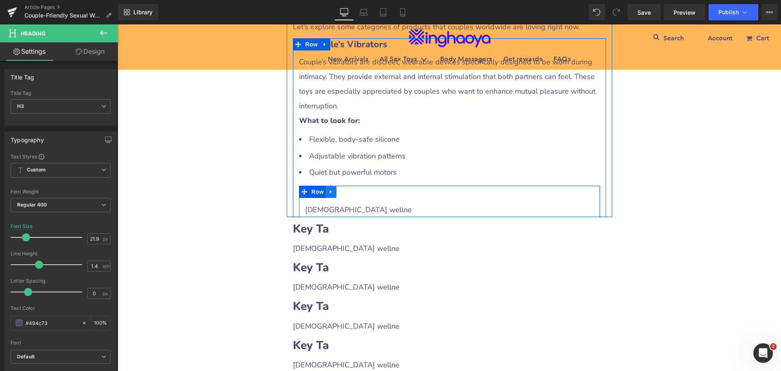
click at [328, 188] on icon at bounding box center [331, 191] width 6 height 6
click at [339, 189] on icon at bounding box center [342, 192] width 6 height 6
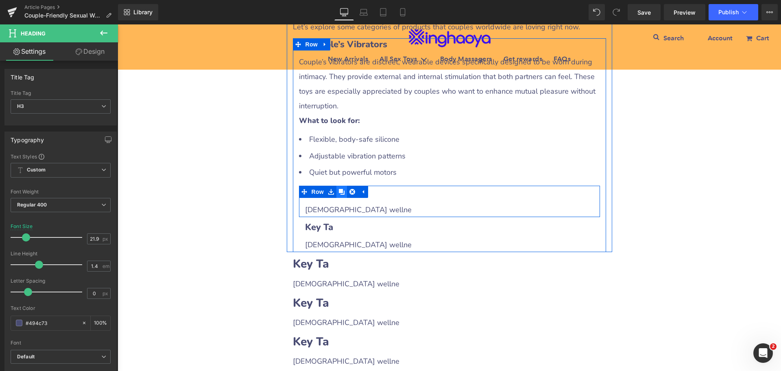
click at [339, 189] on icon at bounding box center [342, 192] width 6 height 6
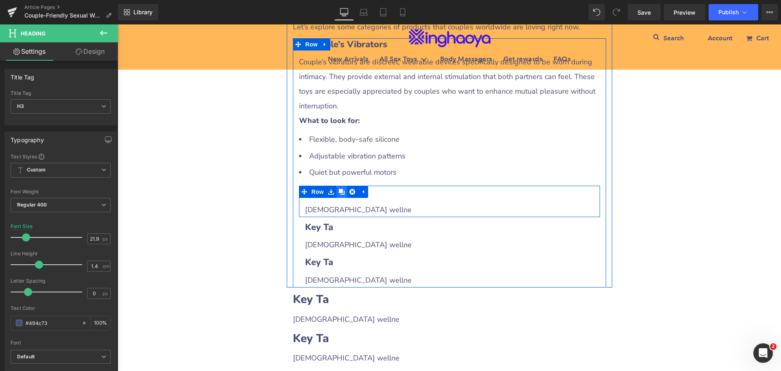
click at [339, 189] on icon at bounding box center [342, 192] width 6 height 6
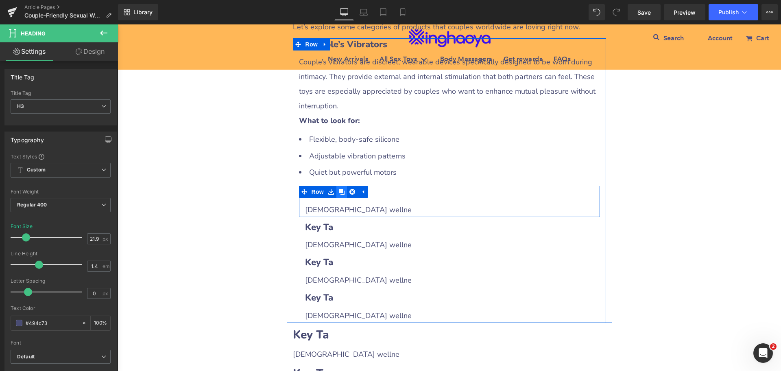
click at [339, 189] on icon at bounding box center [342, 192] width 6 height 6
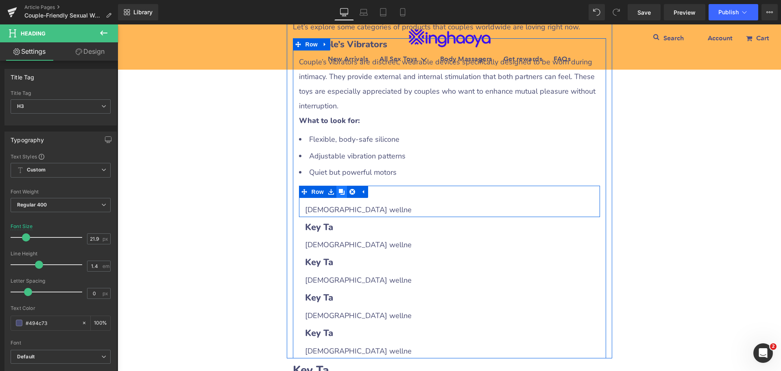
click at [339, 189] on icon at bounding box center [342, 192] width 6 height 6
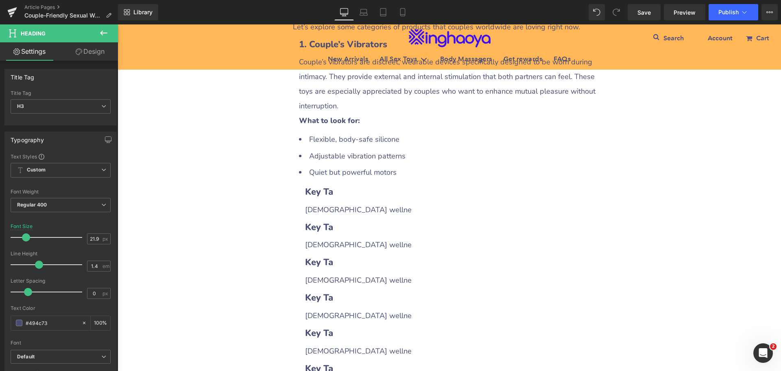
click at [245, 213] on div "Couple-Friendly Sexual Wellness Products You Should Try: The Ultimate Guide Hea…" at bounding box center [450, 232] width 664 height 2129
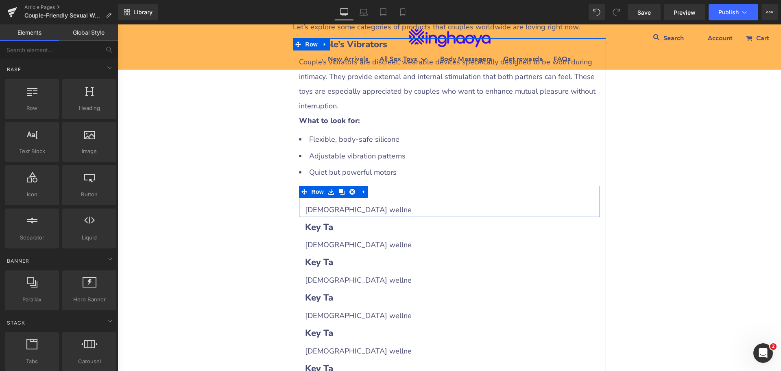
click at [118, 24] on div at bounding box center [118, 24] width 0 height 0
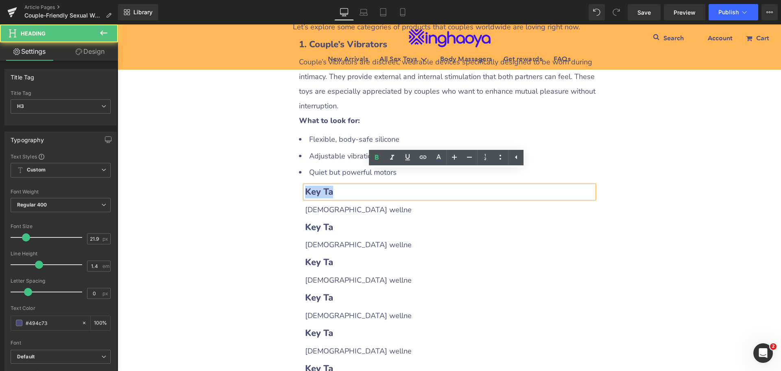
drag, startPoint x: 304, startPoint y: 175, endPoint x: 348, endPoint y: 176, distance: 44.0
click at [348, 186] on h3 "Key Ta" at bounding box center [449, 192] width 289 height 13
paste div
drag, startPoint x: 308, startPoint y: 176, endPoint x: 343, endPoint y: 176, distance: 35.0
click at [343, 186] on h3 "Key Ta" at bounding box center [449, 192] width 289 height 13
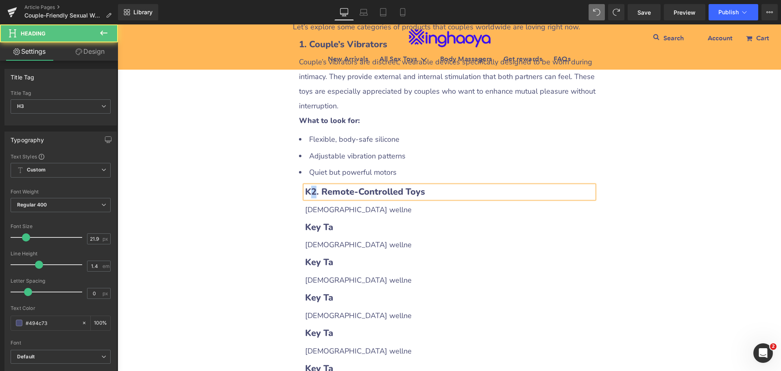
click at [311, 186] on b "K2. Remote-Controlled Toys" at bounding box center [365, 192] width 120 height 12
click at [309, 186] on b "K2. Remote-Controlled Toys" at bounding box center [365, 192] width 120 height 12
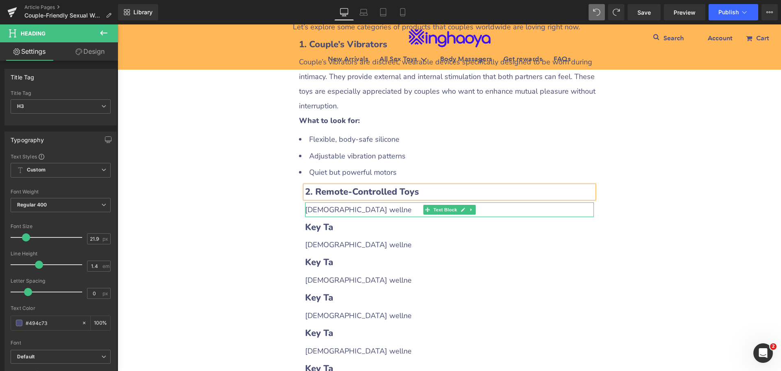
click at [332, 205] on span "[DEMOGRAPHIC_DATA] wellne" at bounding box center [358, 210] width 107 height 10
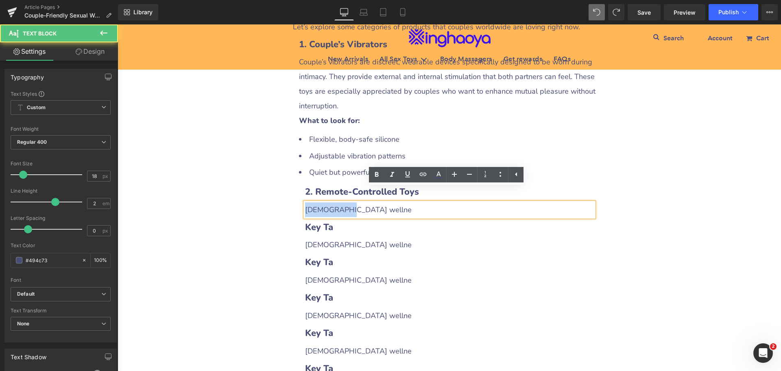
drag, startPoint x: 304, startPoint y: 193, endPoint x: 347, endPoint y: 191, distance: 43.6
click at [347, 202] on div "[DEMOGRAPHIC_DATA] wellne" at bounding box center [449, 209] width 289 height 15
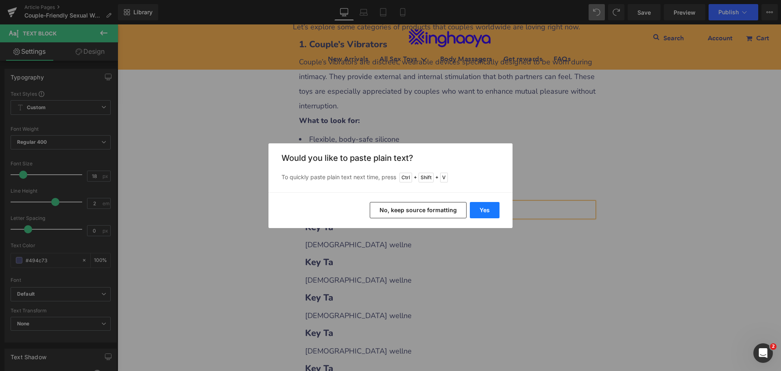
drag, startPoint x: 486, startPoint y: 214, endPoint x: 310, endPoint y: 201, distance: 176.2
click at [486, 214] on button "Yes" at bounding box center [485, 210] width 30 height 16
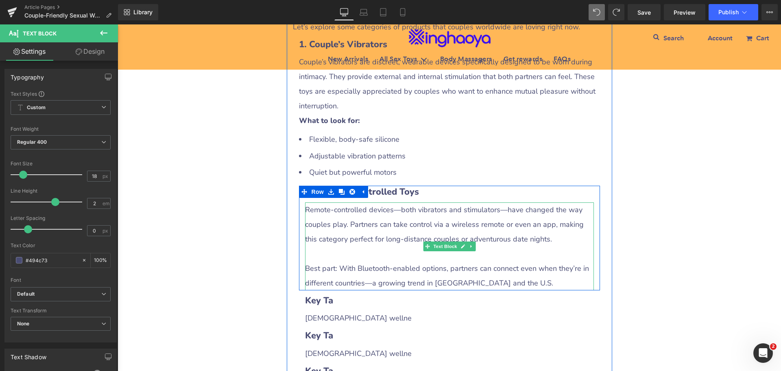
click at [338, 246] on div at bounding box center [449, 253] width 289 height 15
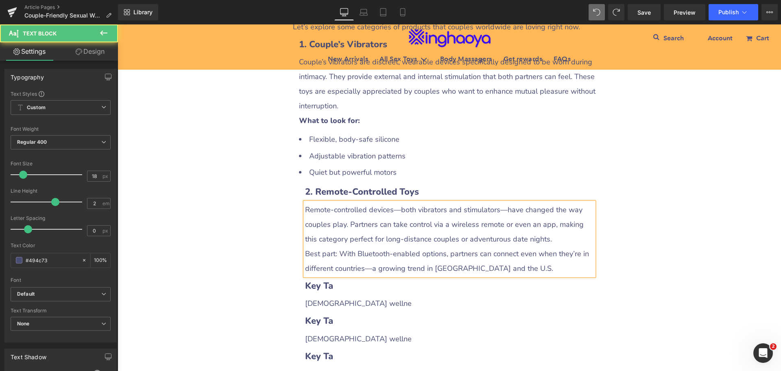
click at [313, 246] on div "Best part: With Bluetooth-enabled options, partners can connect even when they’…" at bounding box center [449, 260] width 289 height 29
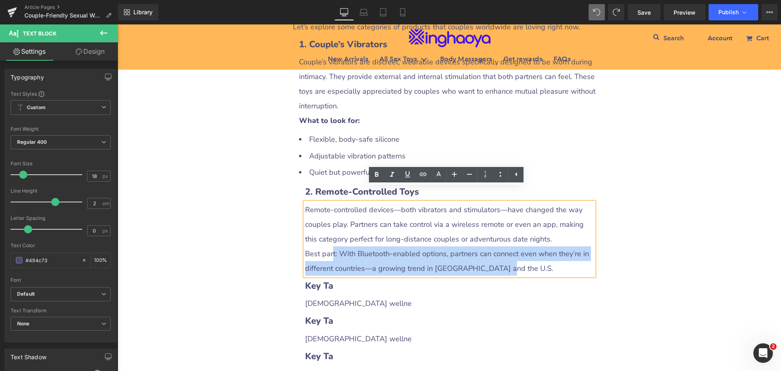
drag, startPoint x: 301, startPoint y: 238, endPoint x: 328, endPoint y: 237, distance: 27.3
click at [328, 237] on div "Remote-controlled devices—both vibrators and stimulators—have changed the way c…" at bounding box center [449, 238] width 289 height 73
click at [340, 246] on div "Best part: With Bluetooth-enabled options, partners can connect even when they’…" at bounding box center [449, 260] width 289 height 29
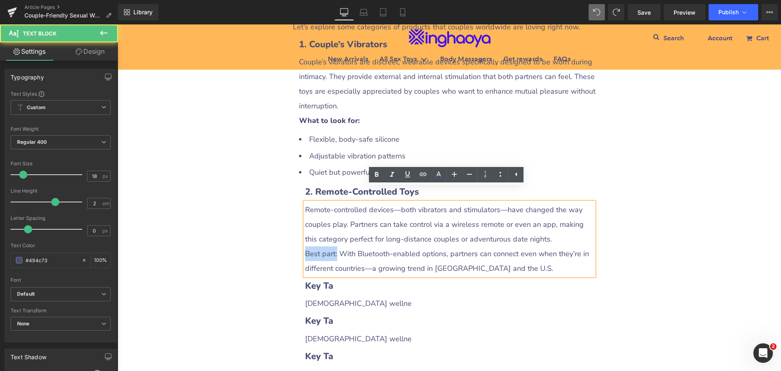
drag, startPoint x: 303, startPoint y: 238, endPoint x: 364, endPoint y: 212, distance: 66.7
click at [333, 246] on div "Best part: With Bluetooth-enabled options, partners can connect even when they’…" at bounding box center [449, 260] width 289 height 29
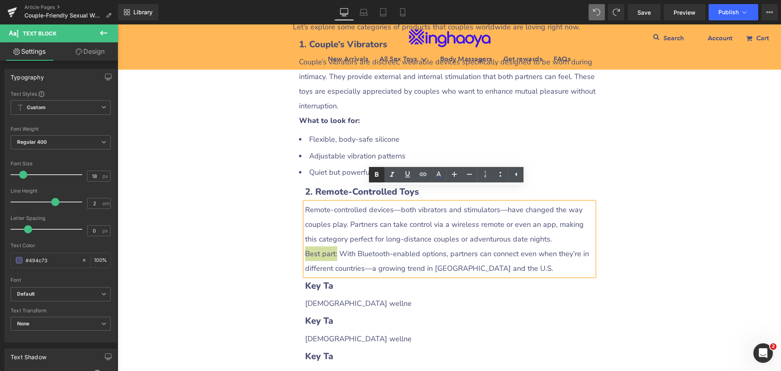
click at [373, 172] on icon at bounding box center [377, 175] width 10 height 10
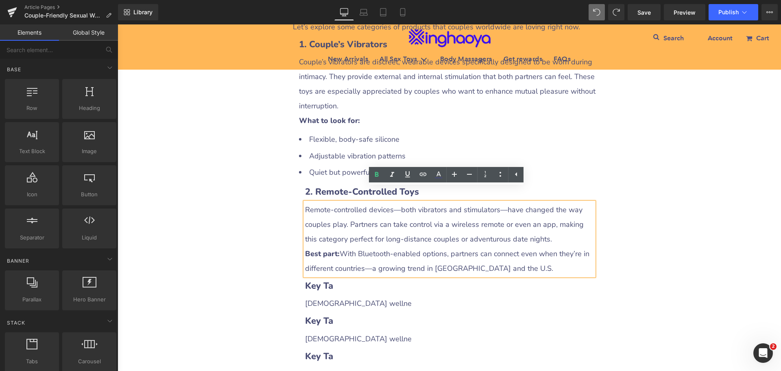
click at [264, 220] on div "Couple-Friendly Sexual Wellness Products You Should Try: The Ultimate Guide Hea…" at bounding box center [450, 262] width 664 height 2188
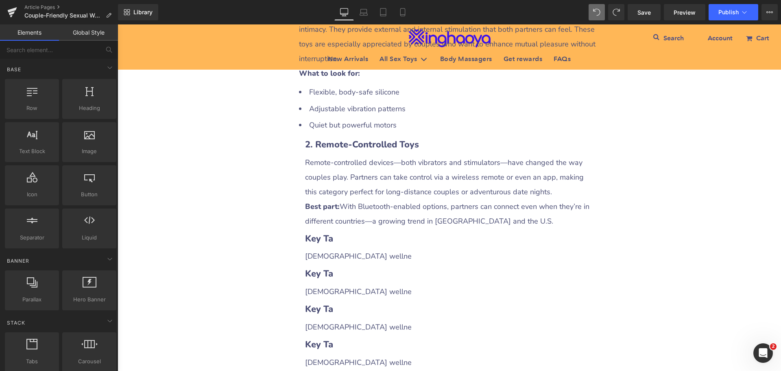
scroll to position [977, 0]
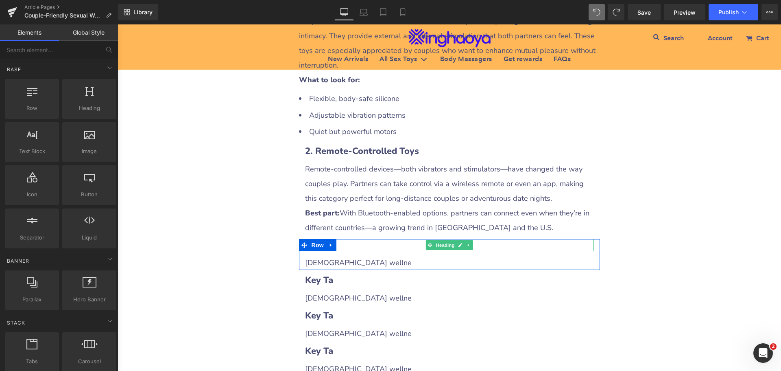
click at [345, 239] on h3 "Key Ta" at bounding box center [449, 245] width 289 height 13
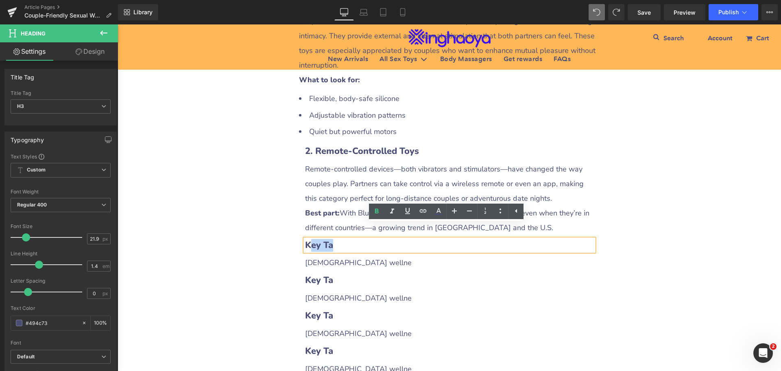
drag, startPoint x: 310, startPoint y: 230, endPoint x: 346, endPoint y: 228, distance: 36.7
click at [346, 239] on h3 "Key Ta" at bounding box center [449, 245] width 289 height 13
paste div
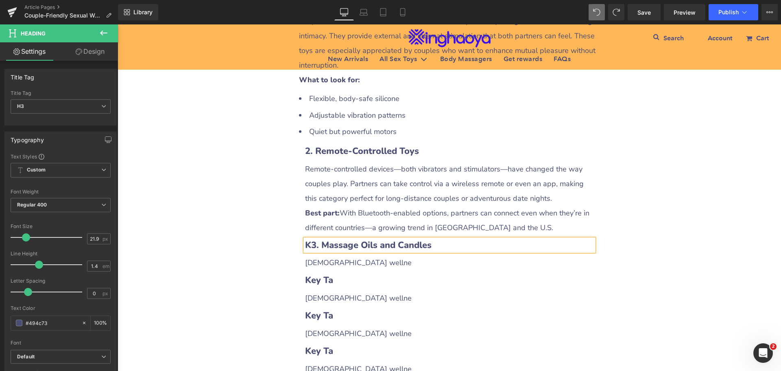
click at [309, 239] on b "K3. Massage Oils and Candles" at bounding box center [368, 245] width 127 height 12
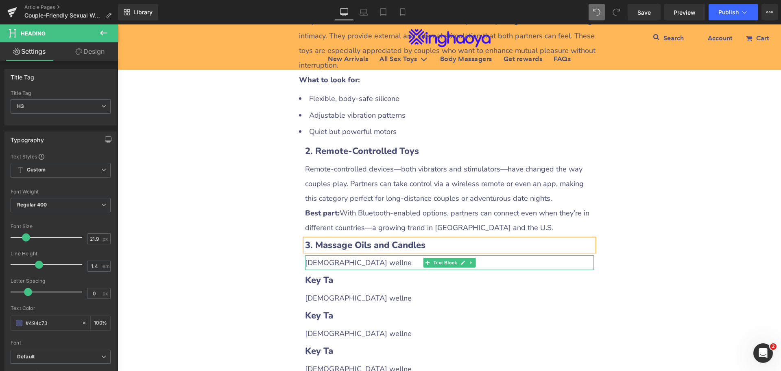
click at [331, 258] on span "[DEMOGRAPHIC_DATA] wellne" at bounding box center [358, 263] width 107 height 10
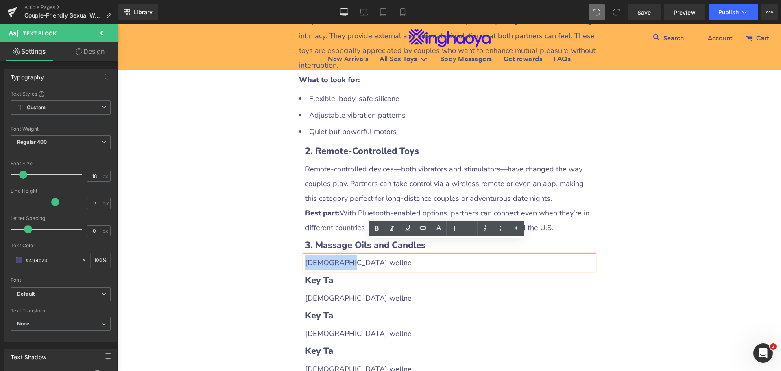
drag, startPoint x: 304, startPoint y: 248, endPoint x: 354, endPoint y: 247, distance: 49.7
click at [354, 255] on div "[DEMOGRAPHIC_DATA] wellne" at bounding box center [449, 262] width 289 height 15
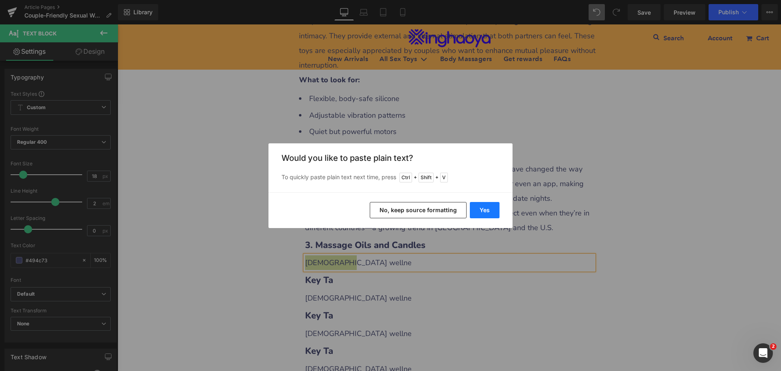
drag, startPoint x: 477, startPoint y: 210, endPoint x: 304, endPoint y: 223, distance: 173.0
click at [477, 210] on button "Yes" at bounding box center [485, 210] width 30 height 16
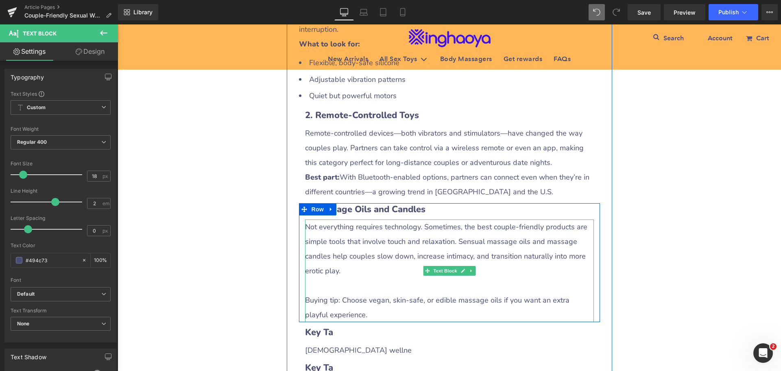
scroll to position [1058, 0]
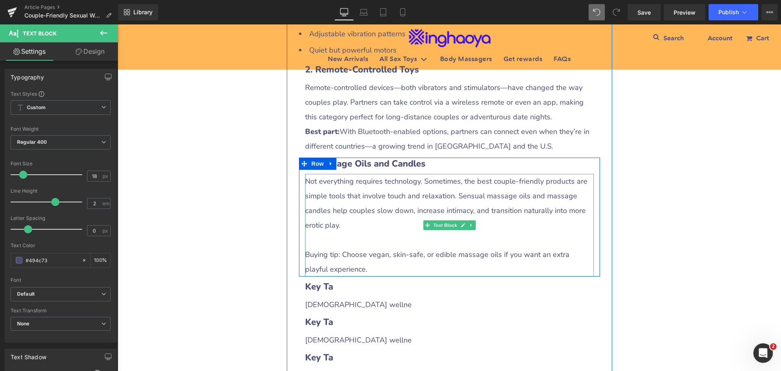
click at [343, 232] on div at bounding box center [449, 239] width 289 height 15
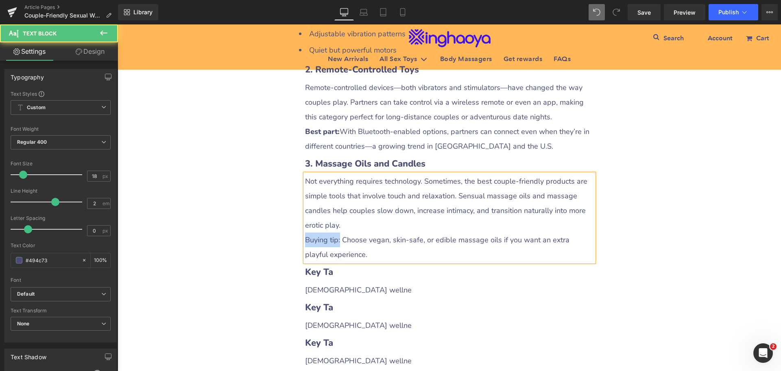
drag, startPoint x: 304, startPoint y: 223, endPoint x: 336, endPoint y: 224, distance: 32.6
click at [336, 232] on div "Buying tip: Choose vegan, skin-safe, or edible massage oils if you want an extr…" at bounding box center [449, 246] width 289 height 29
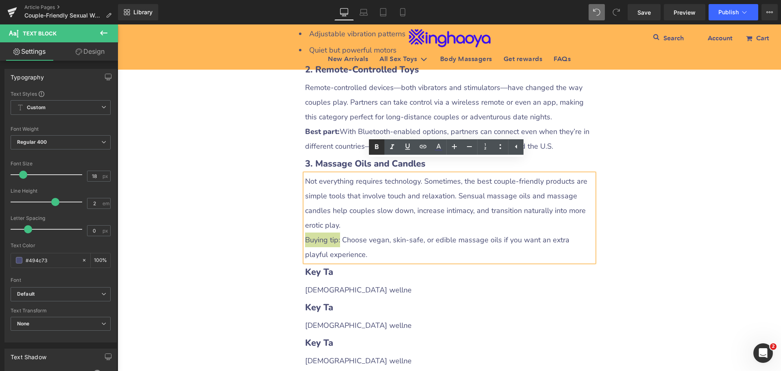
click at [375, 148] on icon at bounding box center [377, 146] width 4 height 5
click at [693, 213] on div "Couple-Friendly Sexual Wellness Products You Should Try: The Ultimate Guide Hea…" at bounding box center [450, 176] width 664 height 2261
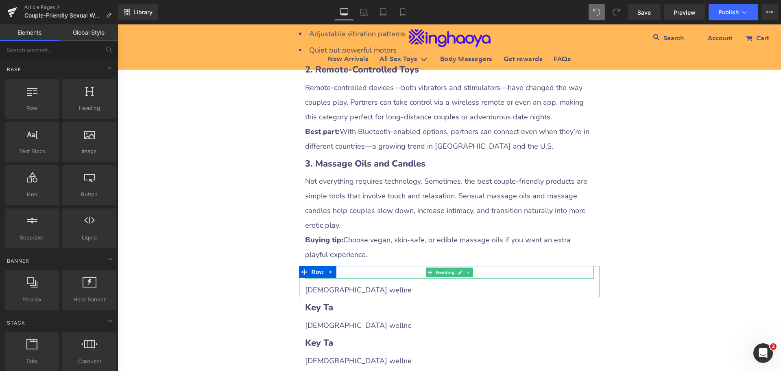
click at [349, 266] on h3 "Key Ta" at bounding box center [449, 272] width 289 height 13
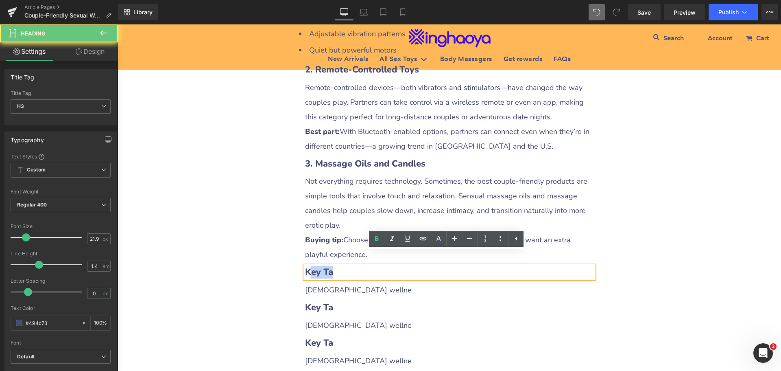
drag, startPoint x: 319, startPoint y: 259, endPoint x: 346, endPoint y: 260, distance: 26.0
click at [346, 266] on h3 "Key Ta" at bounding box center [449, 272] width 289 height 13
paste div
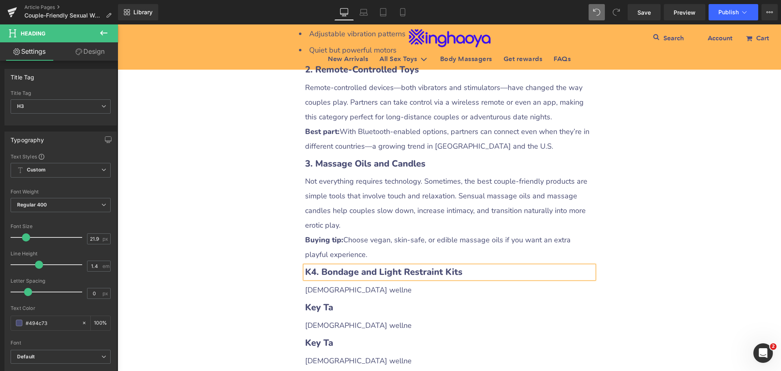
click at [309, 266] on b "K4. Bondage and Light Restraint Kits" at bounding box center [383, 272] width 157 height 12
click at [326, 285] on span "[DEMOGRAPHIC_DATA] wellne" at bounding box center [358, 290] width 107 height 10
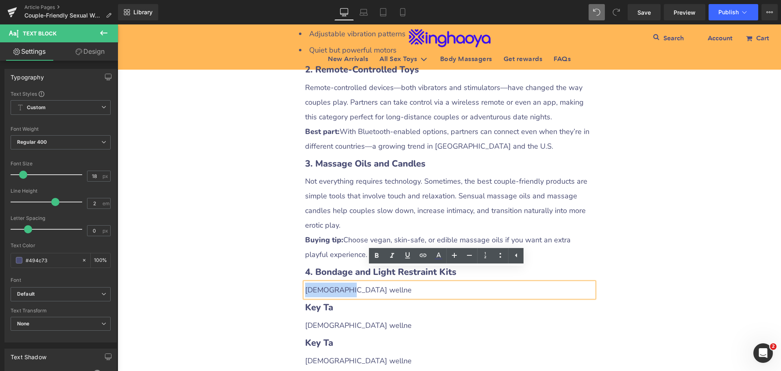
drag, startPoint x: 303, startPoint y: 274, endPoint x: 354, endPoint y: 276, distance: 50.9
click at [354, 282] on div "[DEMOGRAPHIC_DATA] wellne" at bounding box center [449, 289] width 289 height 15
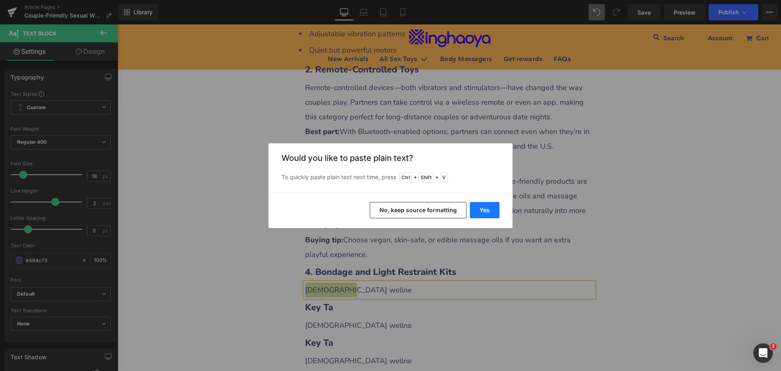
click at [477, 205] on button "Yes" at bounding box center [485, 210] width 30 height 16
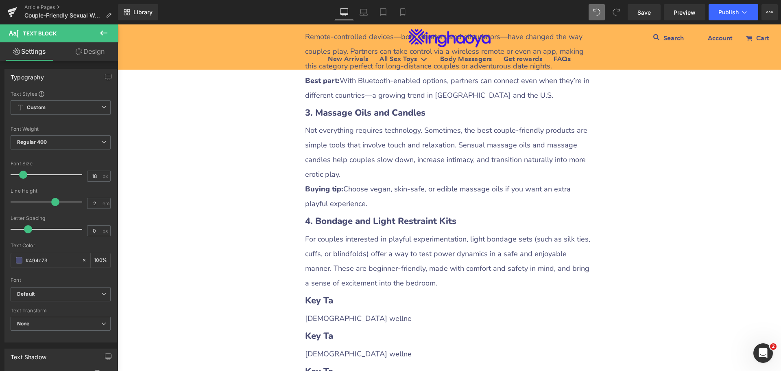
scroll to position [1180, 0]
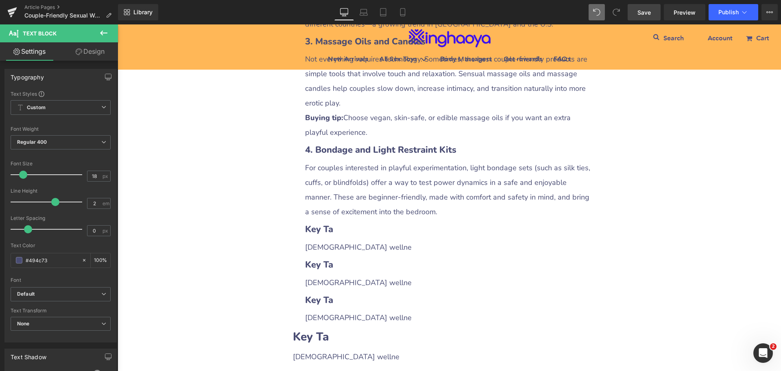
click at [643, 13] on span "Save" at bounding box center [644, 12] width 13 height 9
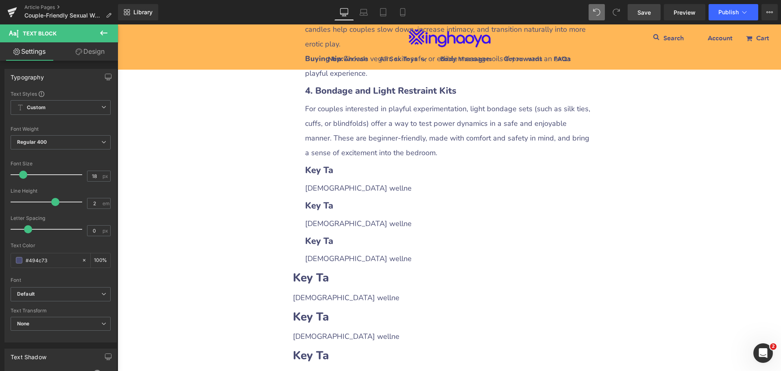
scroll to position [1221, 0]
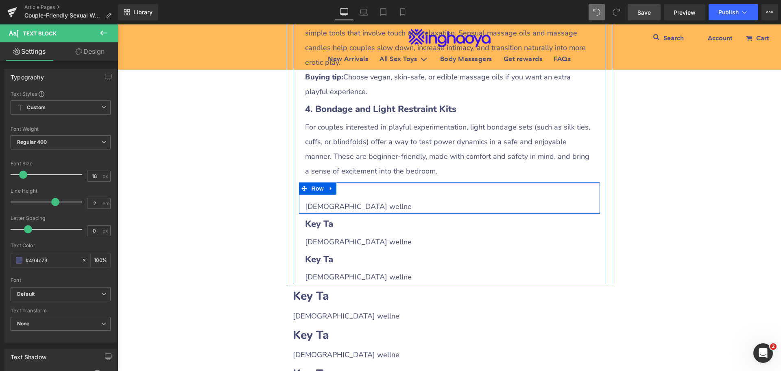
click at [348, 182] on h3 "Key Ta" at bounding box center [449, 188] width 289 height 13
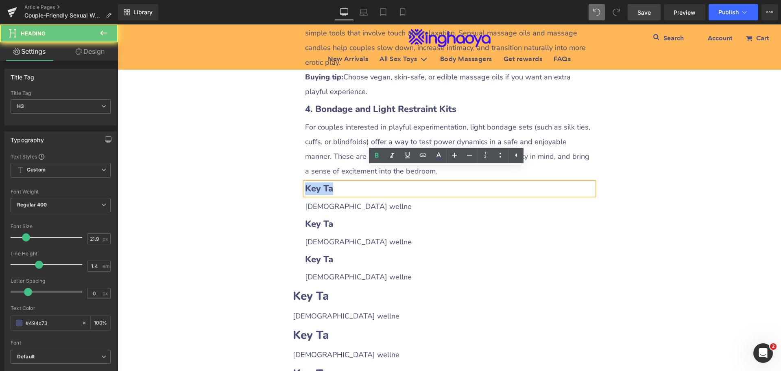
drag, startPoint x: 304, startPoint y: 177, endPoint x: 351, endPoint y: 174, distance: 46.9
click at [351, 182] on h3 "Key Ta" at bounding box center [449, 188] width 289 height 13
click at [330, 182] on b "Key Ta" at bounding box center [319, 188] width 28 height 12
drag, startPoint x: 309, startPoint y: 173, endPoint x: 342, endPoint y: 173, distance: 33.4
click at [342, 182] on h3 "Key Ta" at bounding box center [449, 188] width 289 height 13
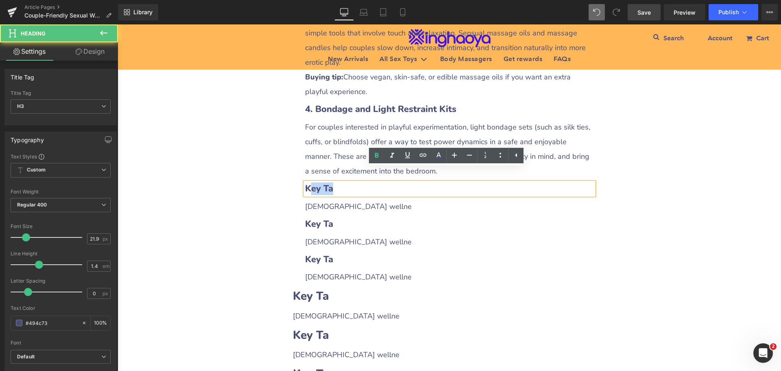
paste div
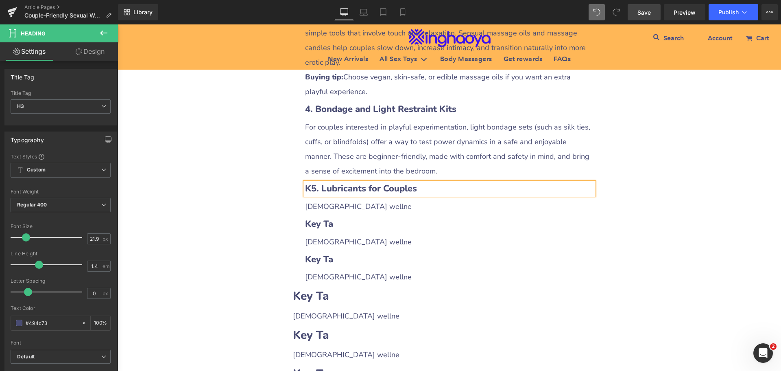
click at [305, 182] on b "K5. Lubricants for Couples" at bounding box center [361, 188] width 112 height 12
click at [308, 182] on b "K5. Lubricants for Couples" at bounding box center [361, 188] width 112 height 12
click at [331, 201] on span "[DEMOGRAPHIC_DATA] wellne" at bounding box center [358, 206] width 107 height 10
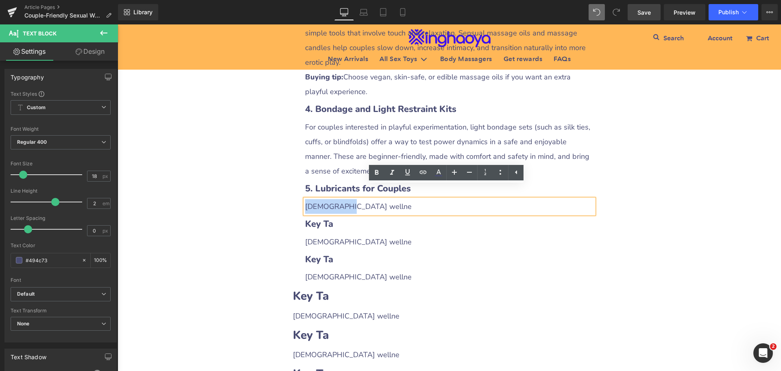
drag, startPoint x: 303, startPoint y: 193, endPoint x: 350, endPoint y: 193, distance: 46.4
click at [350, 199] on div "[DEMOGRAPHIC_DATA] wellne" at bounding box center [449, 206] width 289 height 15
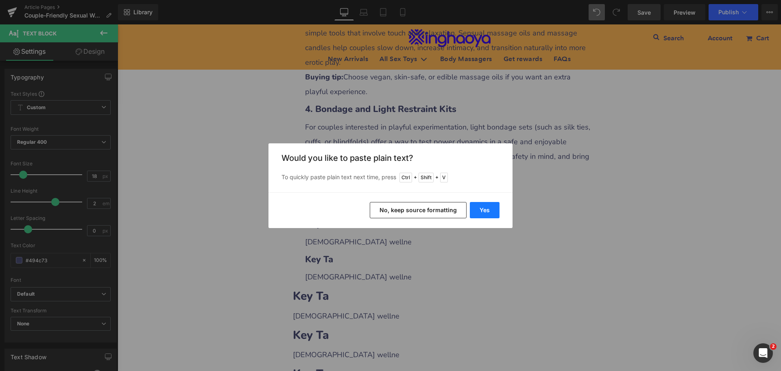
click at [480, 210] on button "Yes" at bounding box center [485, 210] width 30 height 16
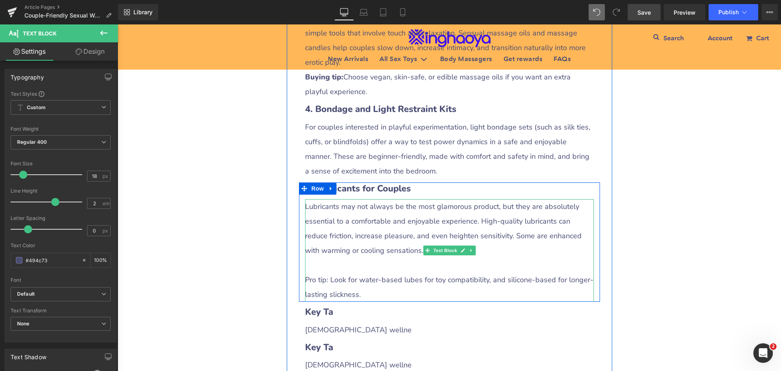
click at [315, 258] on div at bounding box center [449, 265] width 289 height 15
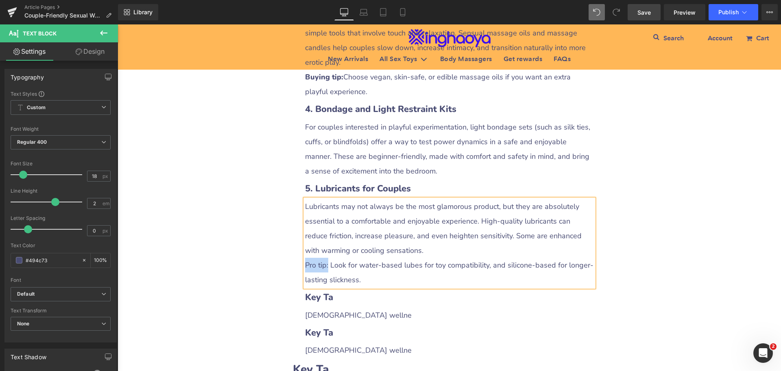
drag, startPoint x: 303, startPoint y: 248, endPoint x: 325, endPoint y: 251, distance: 22.5
click at [325, 258] on div "Pro tip: Look for water-based lubes for toy compatibility, and silicone-based f…" at bounding box center [449, 272] width 289 height 29
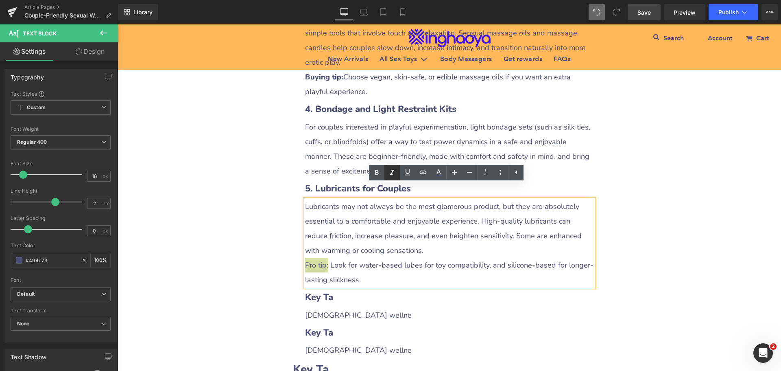
click at [378, 172] on icon at bounding box center [377, 172] width 4 height 5
click at [635, 231] on div "Couple-Friendly Sexual Wellness Products You Should Try: The Ultimate Guide Hea…" at bounding box center [450, 72] width 664 height 2378
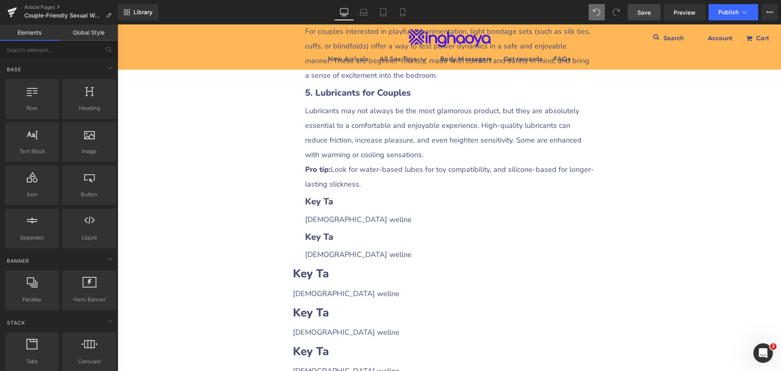
scroll to position [1302, 0]
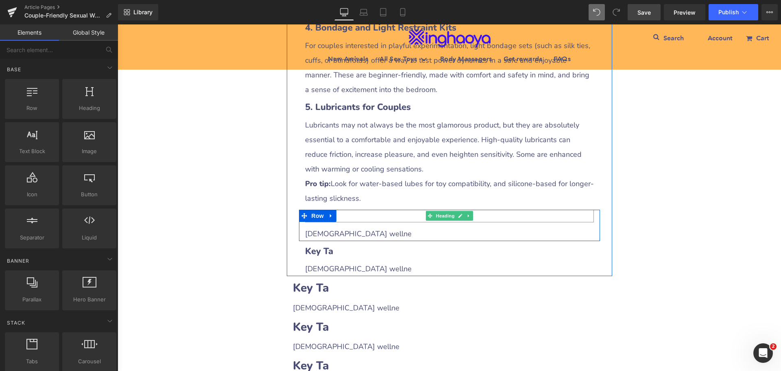
click at [341, 210] on h3 "Key Ta" at bounding box center [449, 216] width 289 height 13
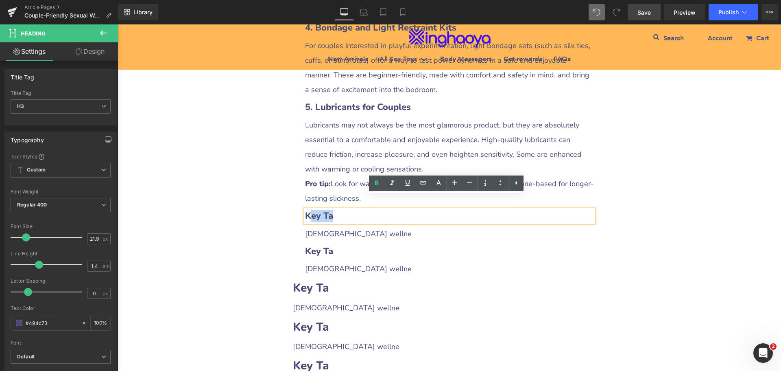
drag, startPoint x: 308, startPoint y: 201, endPoint x: 346, endPoint y: 202, distance: 38.7
click at [346, 210] on h3 "Key Ta" at bounding box center [449, 216] width 289 height 13
paste div
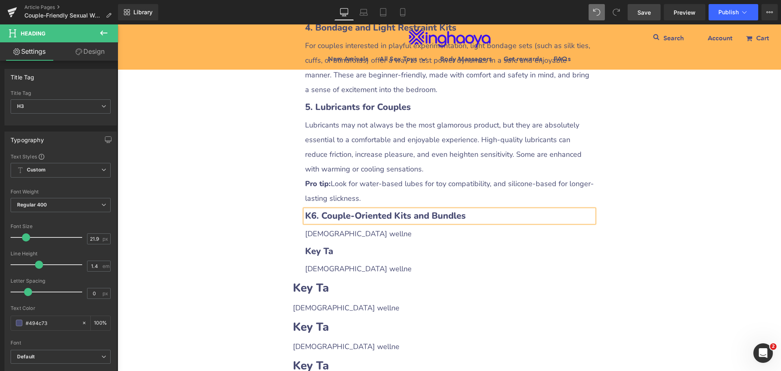
click at [311, 210] on b "K6. Couple-Oriented Kits and Bundles" at bounding box center [385, 216] width 161 height 12
click at [324, 229] on span "[DEMOGRAPHIC_DATA] wellne" at bounding box center [358, 234] width 107 height 10
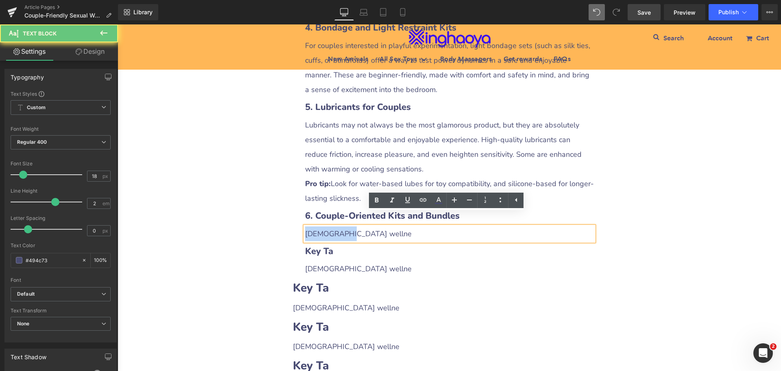
drag, startPoint x: 302, startPoint y: 223, endPoint x: 350, endPoint y: 224, distance: 47.2
click at [350, 226] on div "[DEMOGRAPHIC_DATA] wellne" at bounding box center [449, 233] width 289 height 15
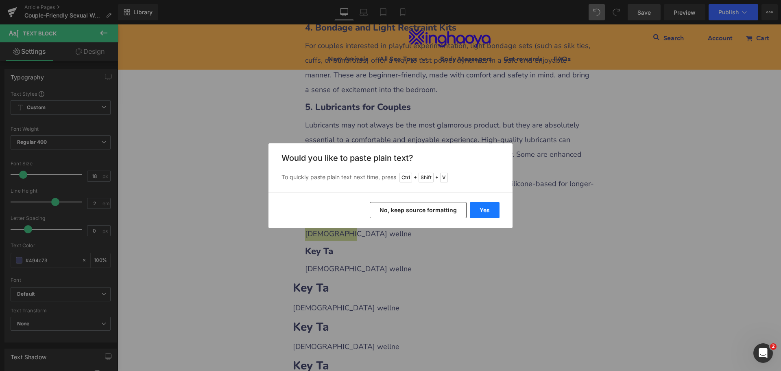
click at [479, 211] on button "Yes" at bounding box center [485, 210] width 30 height 16
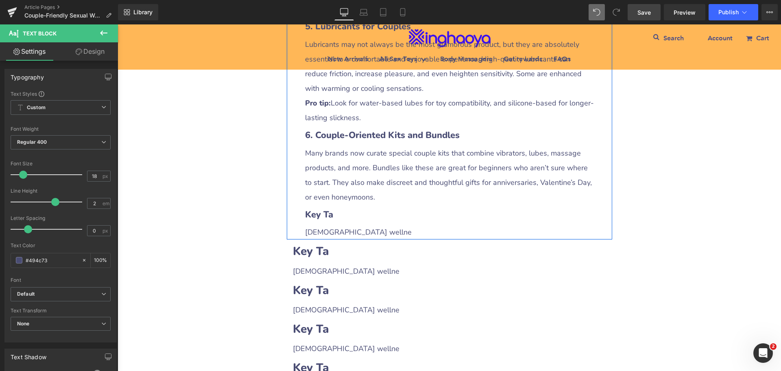
scroll to position [1384, 0]
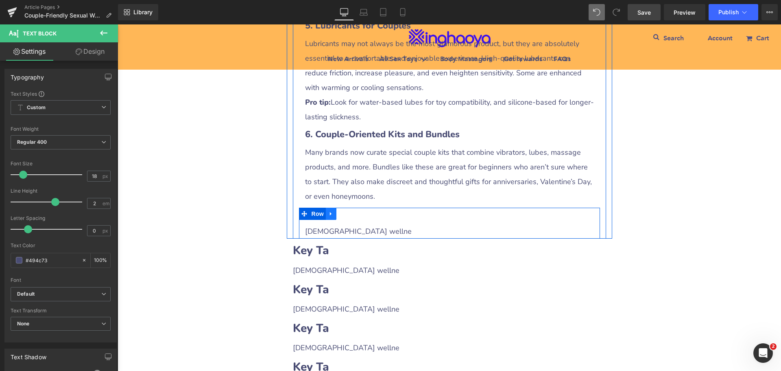
click at [328, 210] on icon at bounding box center [331, 213] width 6 height 6
click at [347, 208] on link at bounding box center [352, 214] width 11 height 12
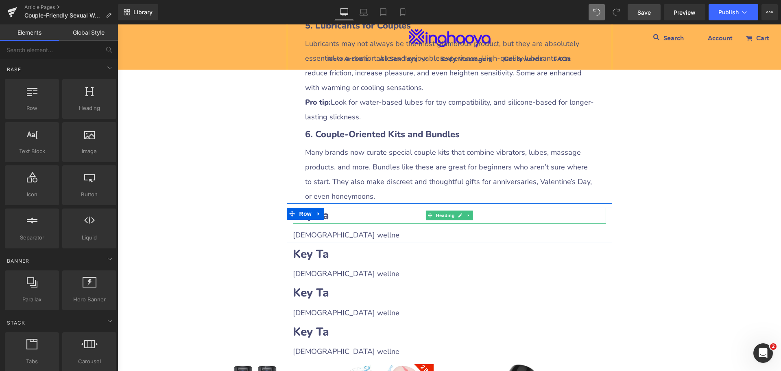
click at [330, 208] on h2 "Key Ta" at bounding box center [449, 216] width 313 height 16
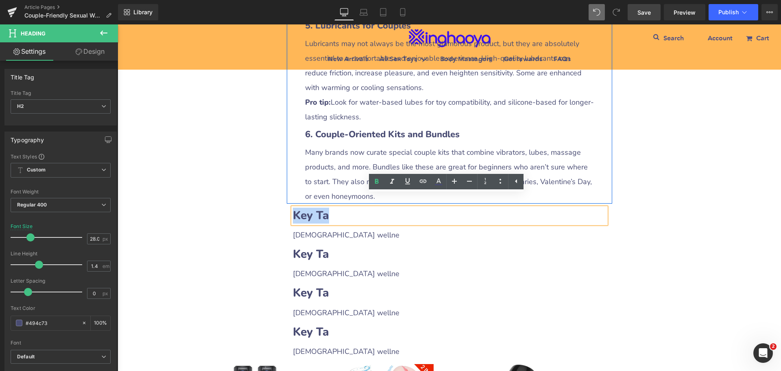
drag, startPoint x: 293, startPoint y: 201, endPoint x: 331, endPoint y: 203, distance: 38.3
click at [331, 208] on h2 "Key Ta" at bounding box center [449, 216] width 313 height 16
paste div
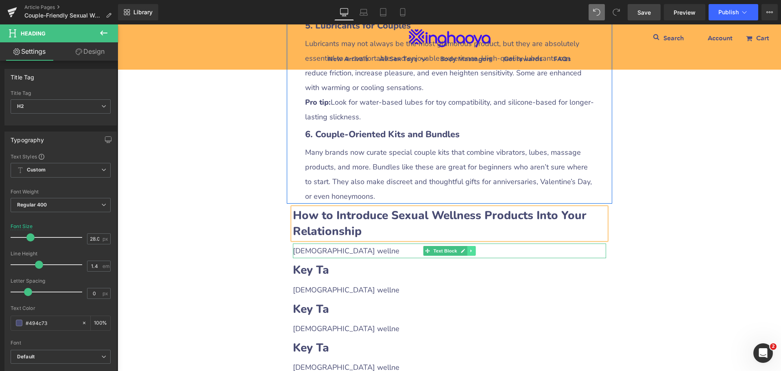
click at [470, 246] on link at bounding box center [471, 251] width 9 height 10
click at [465, 248] on icon at bounding box center [467, 250] width 4 height 5
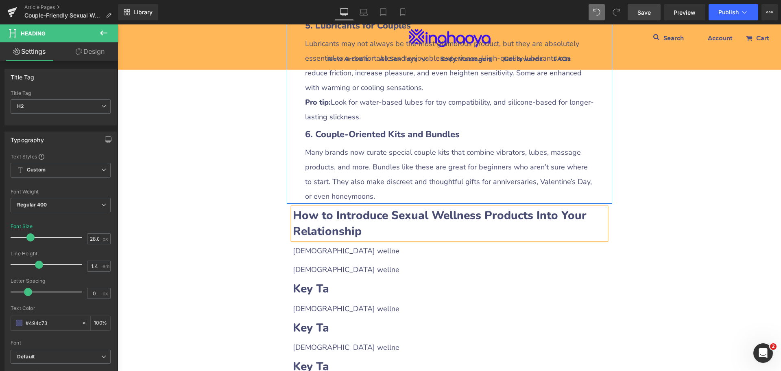
click at [315, 243] on div "[DEMOGRAPHIC_DATA] wellne" at bounding box center [449, 250] width 313 height 15
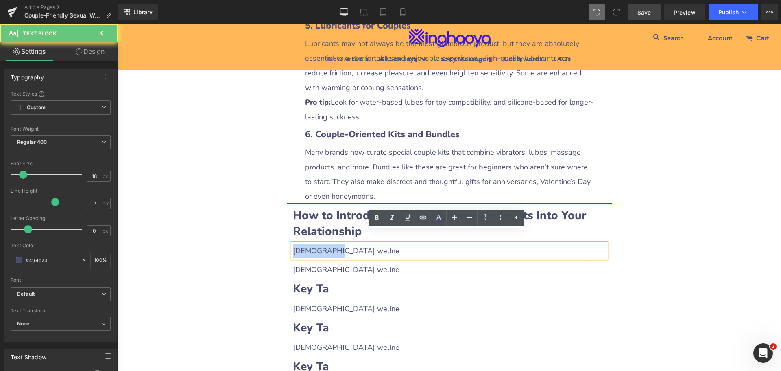
drag, startPoint x: 292, startPoint y: 240, endPoint x: 337, endPoint y: 240, distance: 44.8
click at [337, 243] on div "[DEMOGRAPHIC_DATA] wellne" at bounding box center [449, 250] width 313 height 15
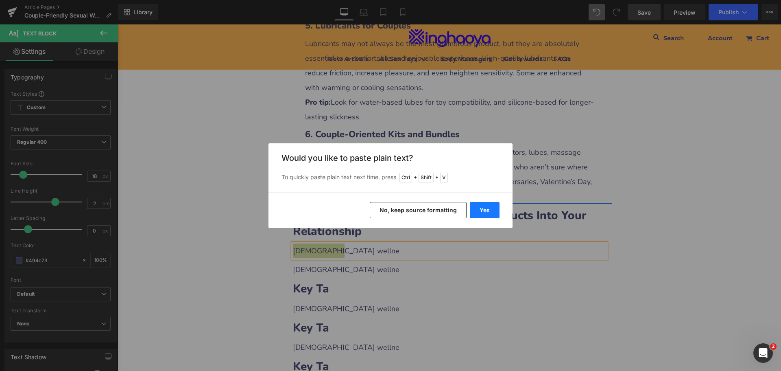
drag, startPoint x: 484, startPoint y: 213, endPoint x: 367, endPoint y: 188, distance: 120.1
click at [484, 213] on button "Yes" at bounding box center [485, 210] width 30 height 16
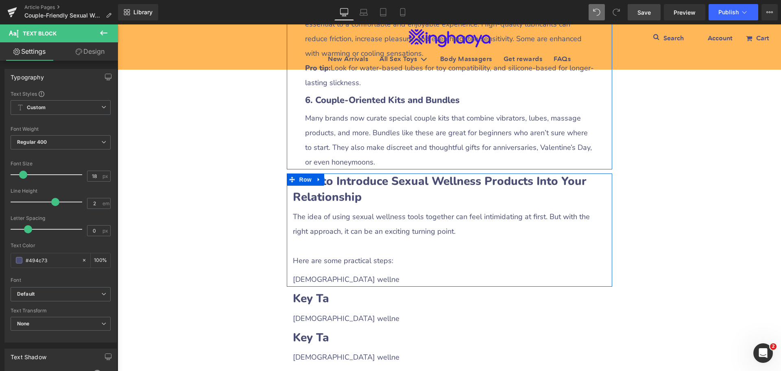
scroll to position [1465, 0]
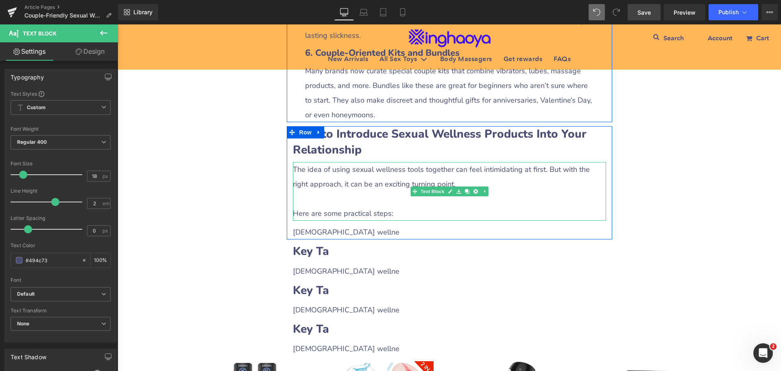
click at [313, 191] on div at bounding box center [449, 198] width 313 height 15
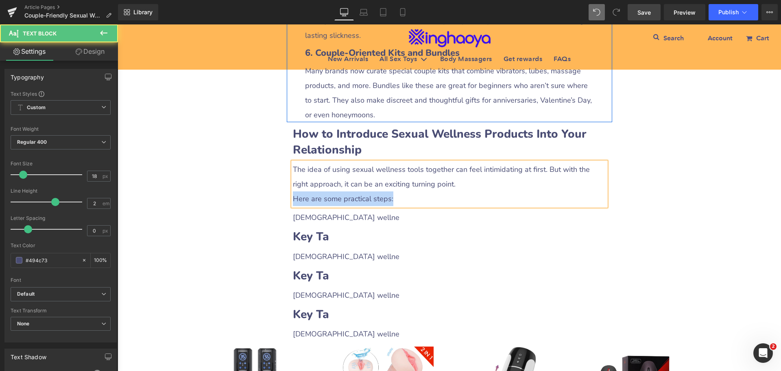
drag, startPoint x: 388, startPoint y: 188, endPoint x: 280, endPoint y: 184, distance: 108.3
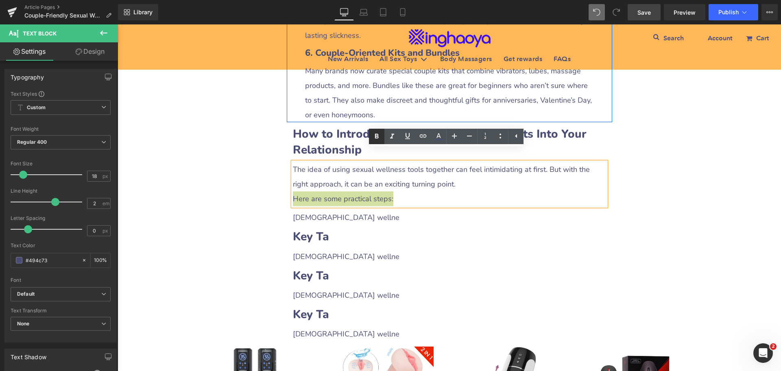
drag, startPoint x: 377, startPoint y: 135, endPoint x: 287, endPoint y: 186, distance: 103.5
click at [377, 135] on icon at bounding box center [377, 136] width 10 height 10
click at [324, 212] on span "[DEMOGRAPHIC_DATA] wellne" at bounding box center [346, 217] width 107 height 10
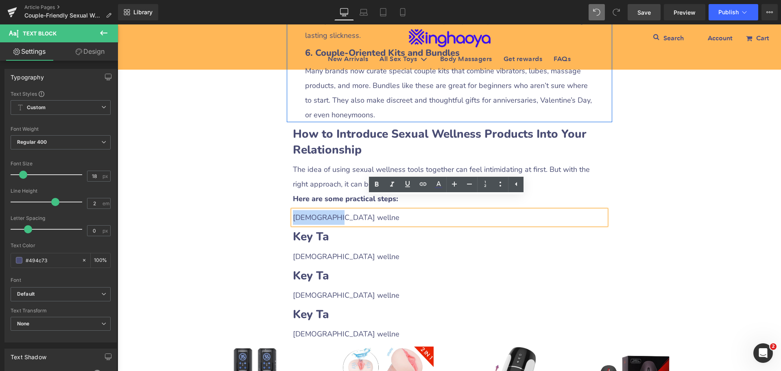
drag, startPoint x: 291, startPoint y: 201, endPoint x: 338, endPoint y: 206, distance: 47.4
click at [338, 210] on div "[DEMOGRAPHIC_DATA] wellne" at bounding box center [449, 217] width 313 height 15
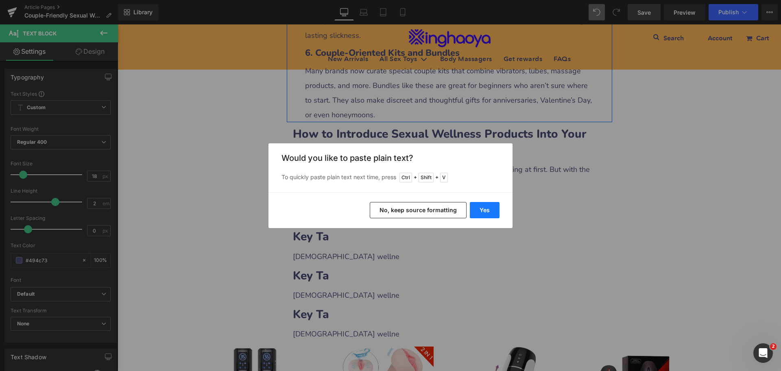
click at [482, 211] on button "Yes" at bounding box center [485, 210] width 30 height 16
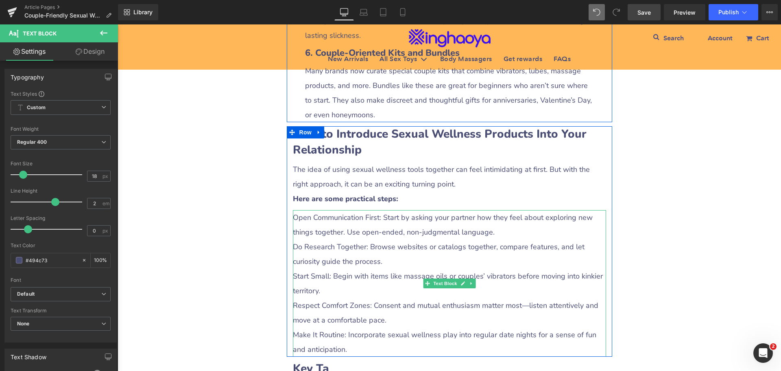
click at [299, 210] on div "Open Communication First: Start by asking your partner how they feel about expl…" at bounding box center [449, 283] width 313 height 147
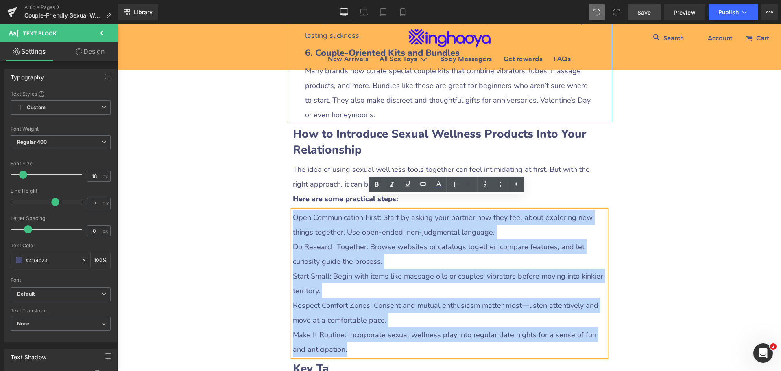
drag, startPoint x: 290, startPoint y: 203, endPoint x: 437, endPoint y: 333, distance: 196.9
click at [437, 333] on div "Open Communication First: Start by asking your partner how they feel about expl…" at bounding box center [449, 283] width 313 height 147
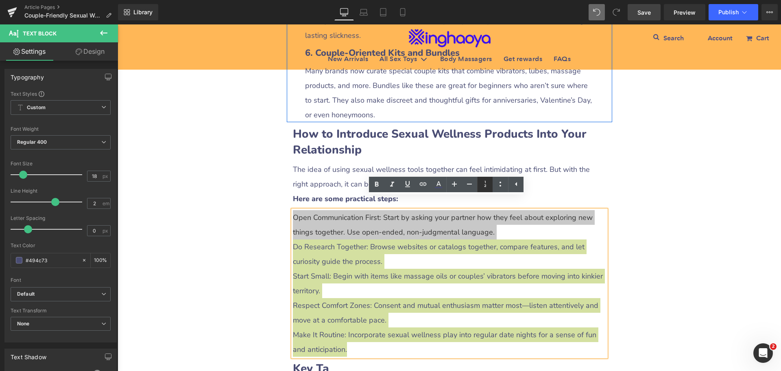
click at [486, 183] on icon at bounding box center [486, 184] width 10 height 10
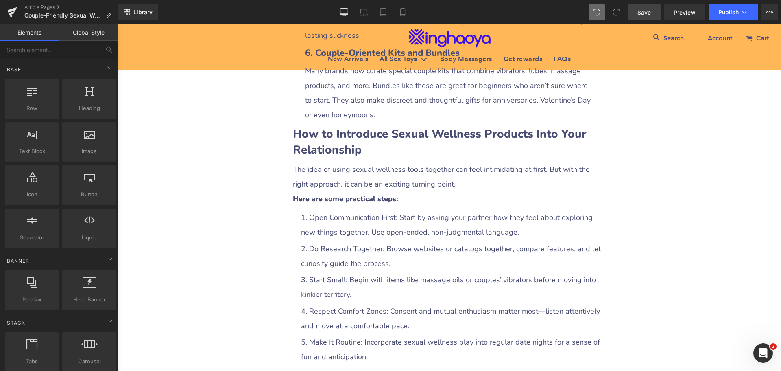
click at [322, 221] on li "Open Communication First: Start by asking your partner how they feel about expl…" at bounding box center [453, 224] width 305 height 29
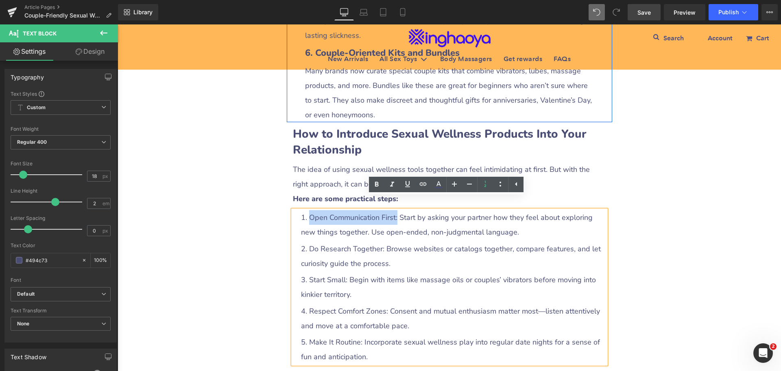
drag, startPoint x: 307, startPoint y: 203, endPoint x: 395, endPoint y: 206, distance: 87.9
click at [395, 210] on li "Open Communication First: Start by asking your partner how they feel about expl…" at bounding box center [453, 224] width 305 height 29
click at [377, 189] on icon at bounding box center [377, 184] width 10 height 10
drag, startPoint x: 305, startPoint y: 237, endPoint x: 381, endPoint y: 238, distance: 76.5
click at [381, 241] on li "Do Research Together: Browse websites or catalogs together, compare features, a…" at bounding box center [453, 255] width 305 height 29
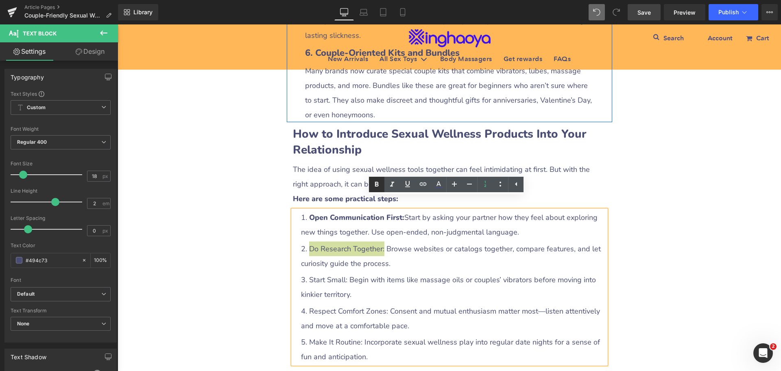
click at [375, 186] on icon at bounding box center [377, 184] width 4 height 5
drag, startPoint x: 307, startPoint y: 269, endPoint x: 344, endPoint y: 269, distance: 37.0
click at [344, 272] on li "Start Small: Begin with items like massage oils or couples’ vibrators before mo…" at bounding box center [453, 286] width 305 height 29
click at [376, 187] on icon at bounding box center [377, 184] width 10 height 10
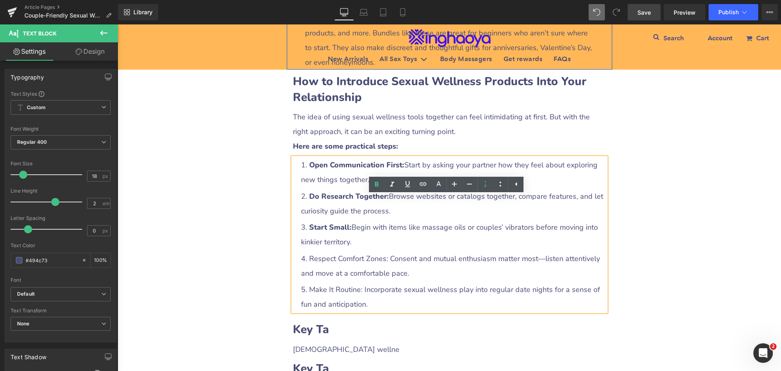
scroll to position [1587, 0]
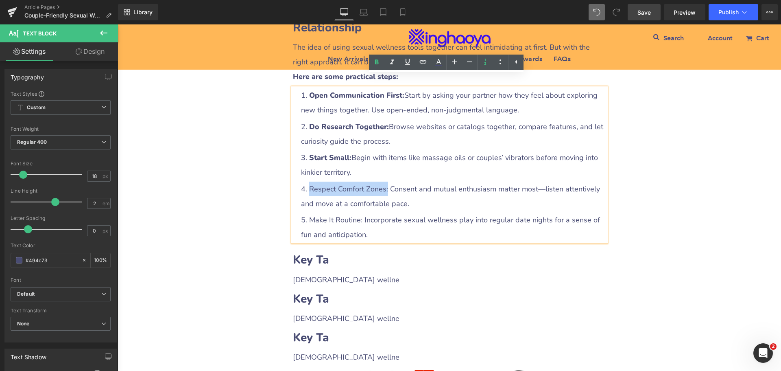
drag, startPoint x: 307, startPoint y: 176, endPoint x: 385, endPoint y: 177, distance: 78.1
click at [385, 182] on li "Respect Comfort Zones: Consent and mutual enthusiasm matter most—listen attenti…" at bounding box center [453, 196] width 305 height 29
click at [375, 66] on icon at bounding box center [377, 62] width 10 height 10
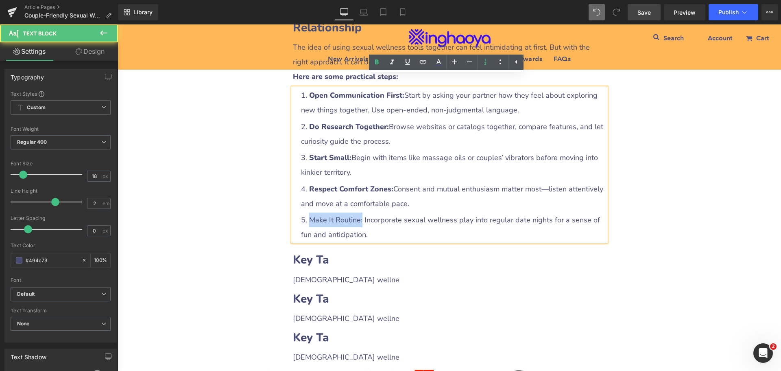
drag, startPoint x: 307, startPoint y: 207, endPoint x: 360, endPoint y: 208, distance: 53.3
click at [360, 212] on li "Make It Routine: Incorporate sexual wellness play into regular date nights for …" at bounding box center [453, 226] width 305 height 29
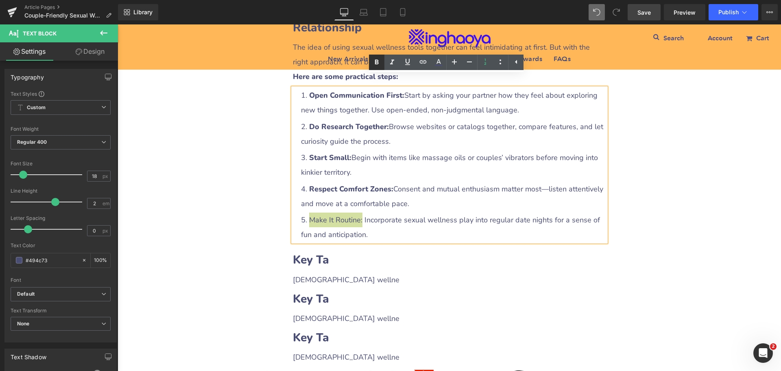
click at [378, 65] on icon at bounding box center [377, 62] width 10 height 10
click at [640, 9] on span "Save" at bounding box center [644, 12] width 13 height 9
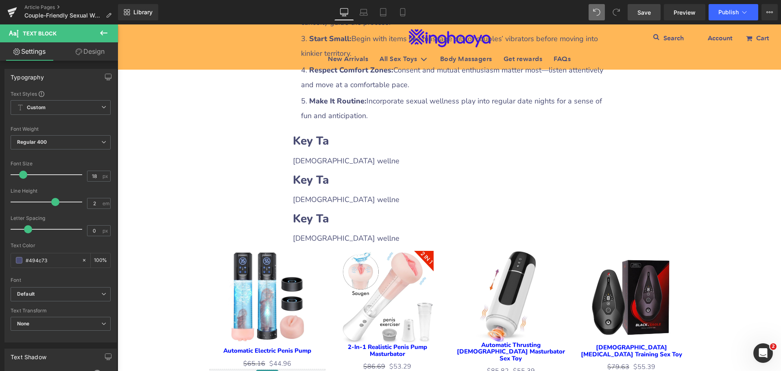
scroll to position [1709, 0]
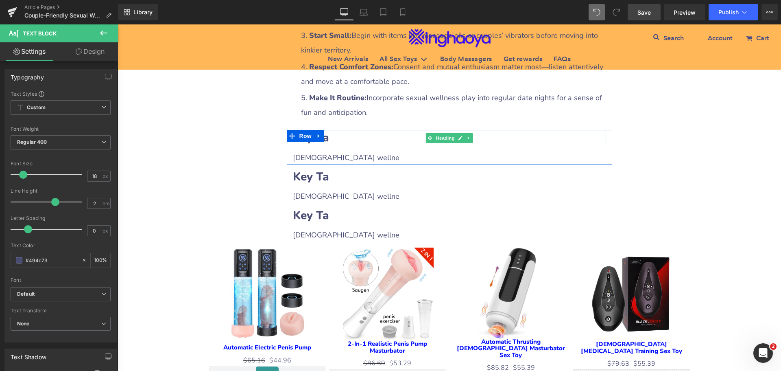
drag, startPoint x: 346, startPoint y: 127, endPoint x: 297, endPoint y: 127, distance: 48.8
click at [346, 130] on h2 "Key Ta" at bounding box center [449, 138] width 313 height 16
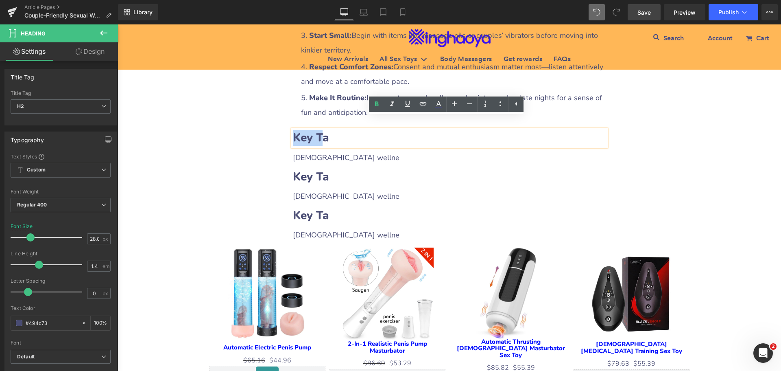
drag, startPoint x: 293, startPoint y: 125, endPoint x: 317, endPoint y: 126, distance: 24.4
click at [317, 130] on b "Key Ta" at bounding box center [311, 137] width 36 height 15
drag, startPoint x: 291, startPoint y: 124, endPoint x: 353, endPoint y: 125, distance: 61.5
click at [353, 130] on h2 "Key Ta" at bounding box center [449, 138] width 313 height 16
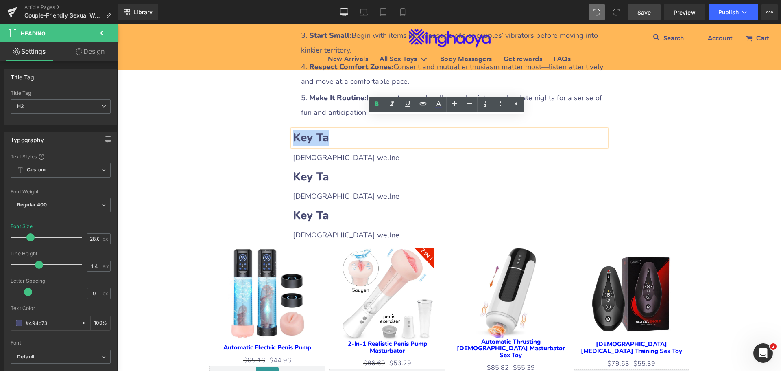
paste div
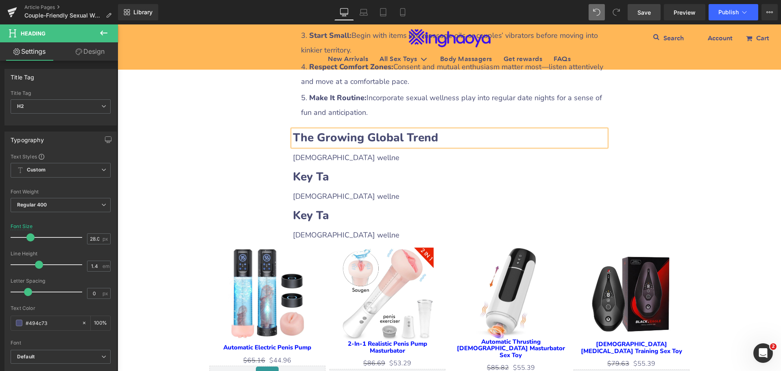
click at [312, 150] on div "[DEMOGRAPHIC_DATA] wellne" at bounding box center [449, 157] width 313 height 15
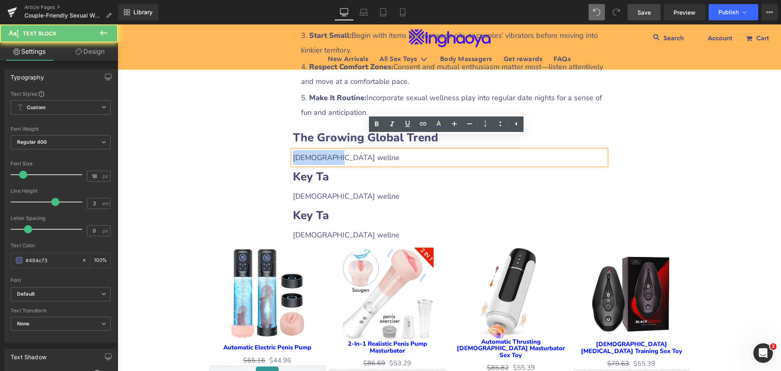
drag, startPoint x: 292, startPoint y: 144, endPoint x: 333, endPoint y: 144, distance: 41.1
click at [333, 150] on div "[DEMOGRAPHIC_DATA] wellne" at bounding box center [449, 157] width 313 height 15
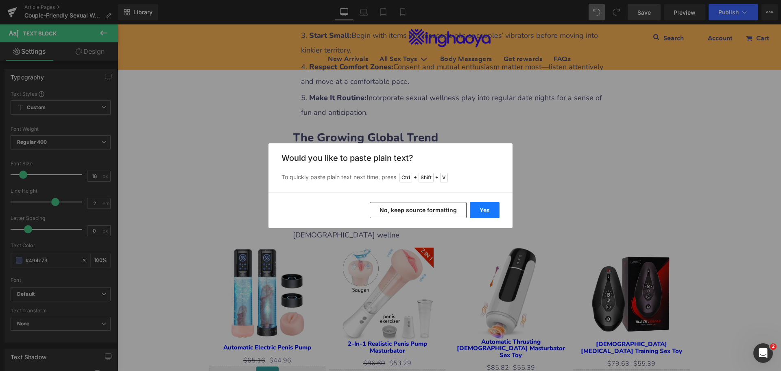
click at [476, 210] on button "Yes" at bounding box center [485, 210] width 30 height 16
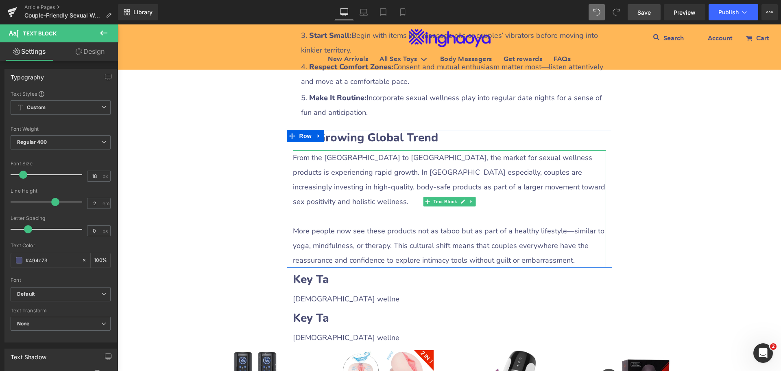
click at [335, 209] on div at bounding box center [449, 216] width 313 height 15
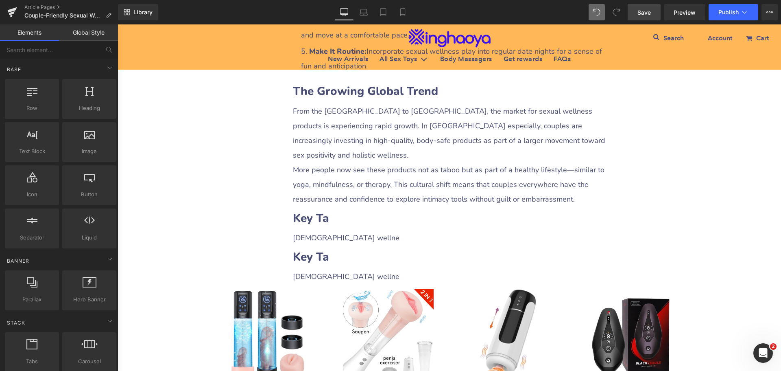
scroll to position [1750, 0]
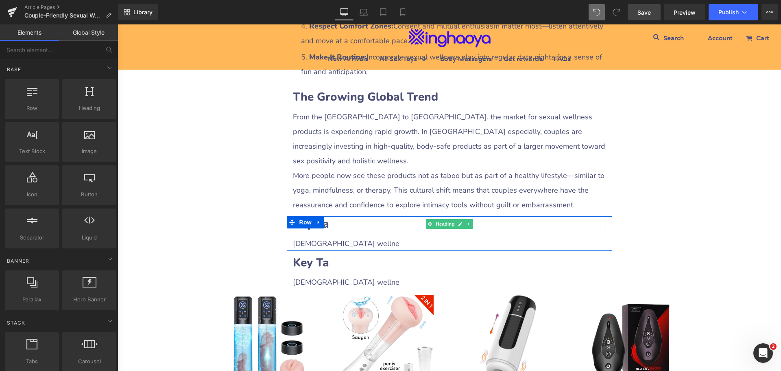
click at [334, 216] on h2 "Key Ta" at bounding box center [449, 224] width 313 height 16
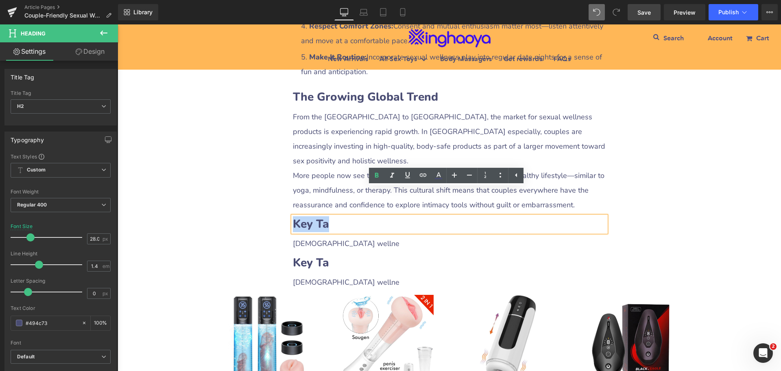
drag, startPoint x: 291, startPoint y: 197, endPoint x: 341, endPoint y: 195, distance: 50.5
click at [341, 216] on h2 "Key Ta" at bounding box center [449, 224] width 313 height 16
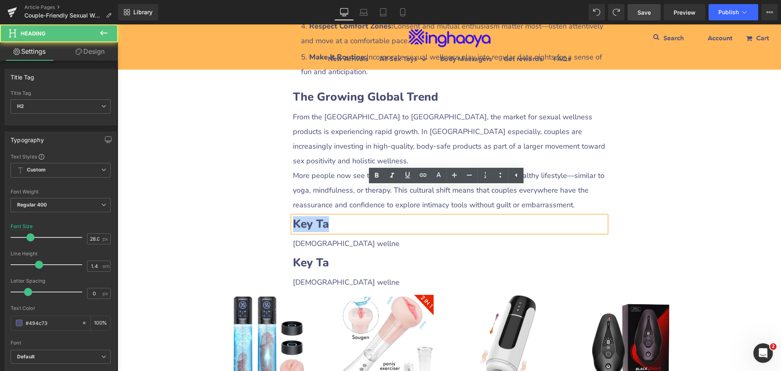
drag, startPoint x: 293, startPoint y: 193, endPoint x: 338, endPoint y: 195, distance: 45.6
click at [338, 216] on h2 "Key Ta" at bounding box center [449, 224] width 313 height 16
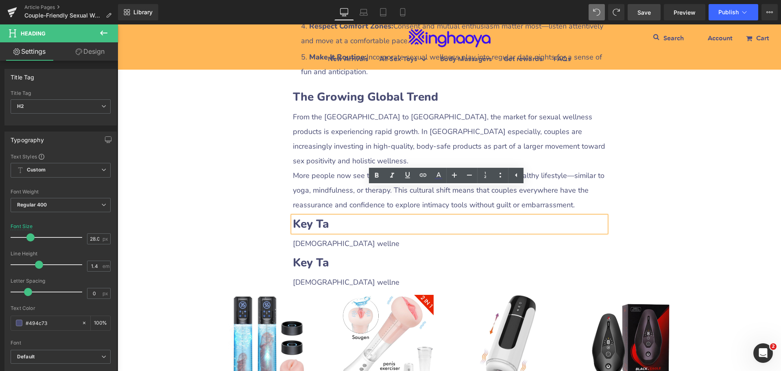
click at [314, 216] on b "Key Ta" at bounding box center [311, 223] width 36 height 15
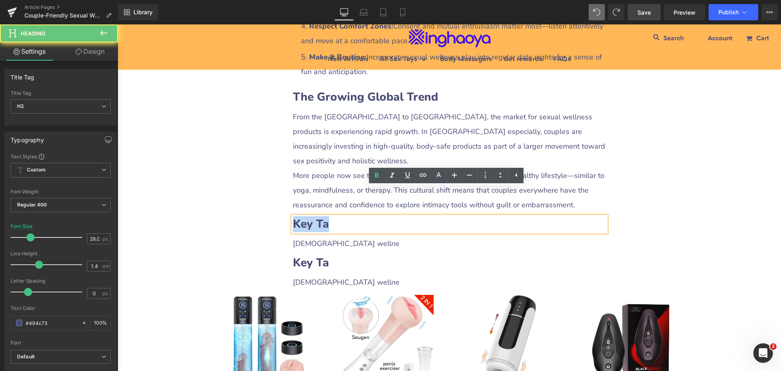
drag, startPoint x: 294, startPoint y: 197, endPoint x: 339, endPoint y: 195, distance: 44.8
click at [339, 216] on h2 "Key Ta" at bounding box center [449, 224] width 313 height 16
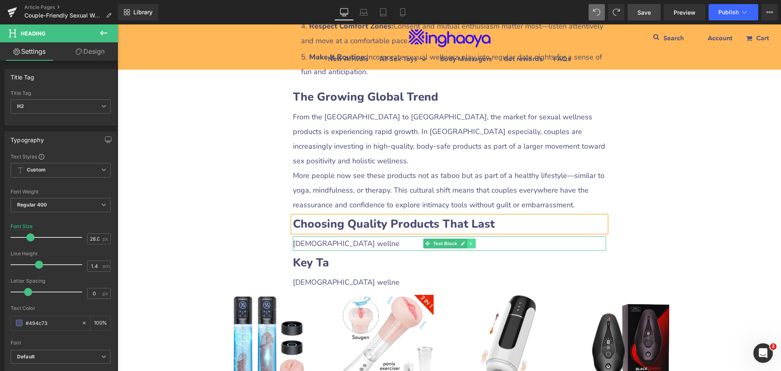
click at [469, 241] on icon at bounding box center [471, 243] width 4 height 5
click at [465, 241] on icon at bounding box center [467, 243] width 4 height 4
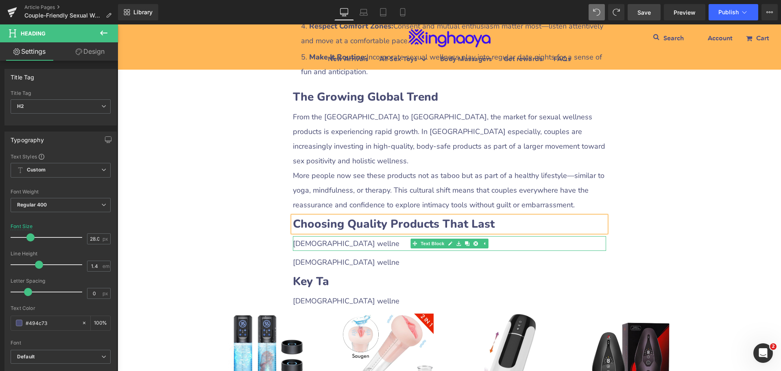
click at [339, 236] on div "[DEMOGRAPHIC_DATA] wellne" at bounding box center [449, 243] width 313 height 15
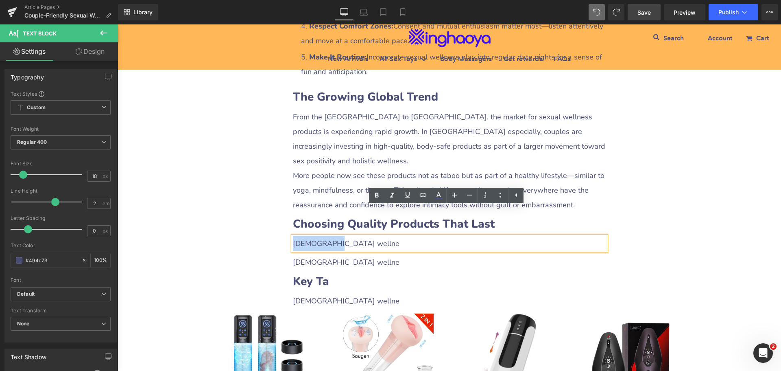
drag, startPoint x: 292, startPoint y: 214, endPoint x: 340, endPoint y: 213, distance: 47.6
click at [340, 236] on div "[DEMOGRAPHIC_DATA] wellne" at bounding box center [449, 243] width 313 height 15
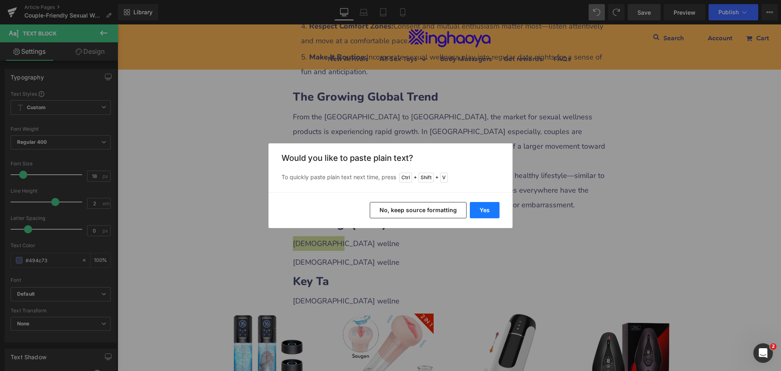
click at [478, 207] on button "Yes" at bounding box center [485, 210] width 30 height 16
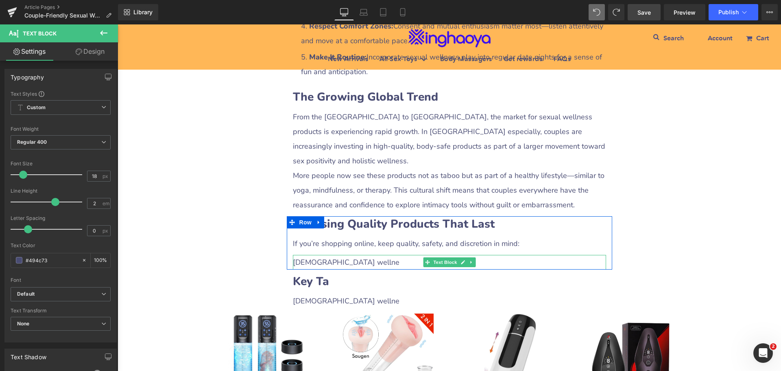
click at [309, 257] on span "[DEMOGRAPHIC_DATA] wellne" at bounding box center [346, 262] width 107 height 10
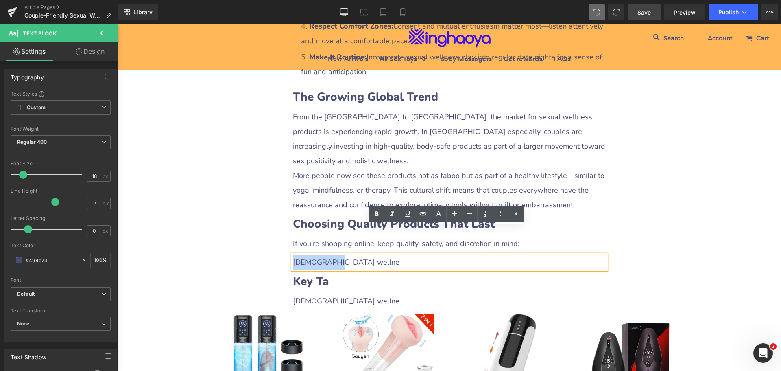
drag, startPoint x: 292, startPoint y: 236, endPoint x: 340, endPoint y: 234, distance: 48.1
click at [340, 255] on div "[DEMOGRAPHIC_DATA] wellne" at bounding box center [449, 262] width 313 height 15
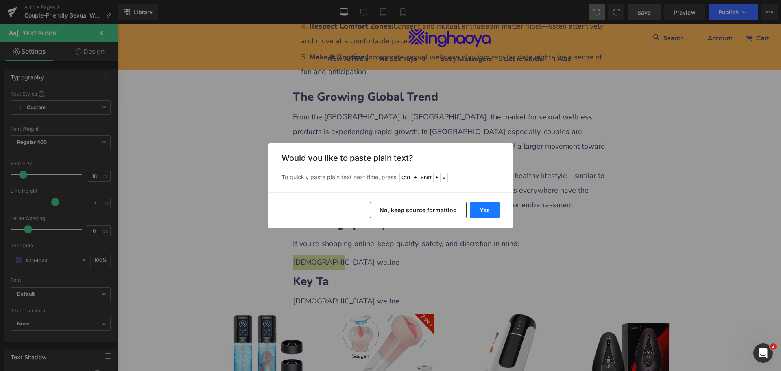
click at [490, 211] on button "Yes" at bounding box center [485, 210] width 30 height 16
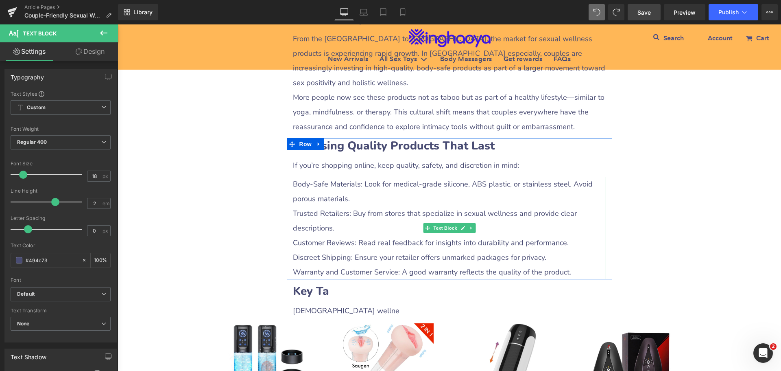
scroll to position [1831, 0]
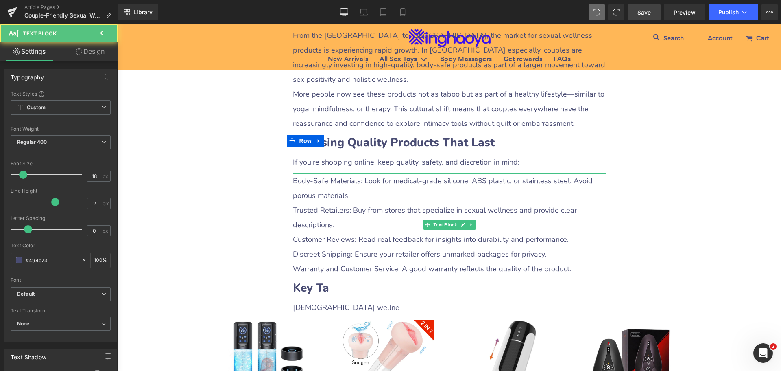
click at [352, 203] on div "Trusted Retailers: Buy from stores that specialize in sexual wellness and provi…" at bounding box center [449, 217] width 313 height 29
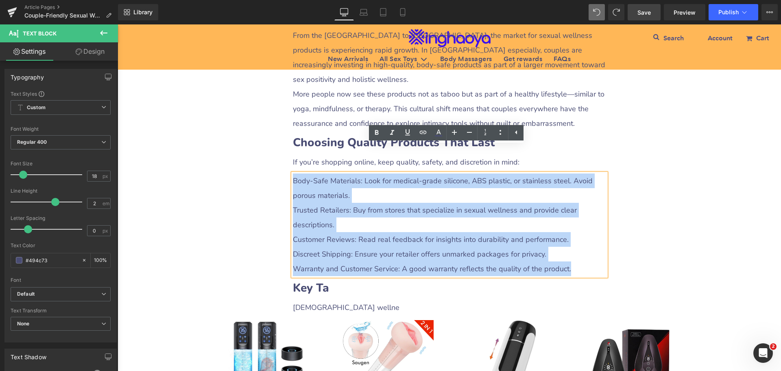
drag, startPoint x: 290, startPoint y: 155, endPoint x: 581, endPoint y: 238, distance: 302.7
click at [581, 238] on div "Body-Safe Materials: Look for medical-grade silicone, ABS plastic, or stainless…" at bounding box center [449, 224] width 313 height 103
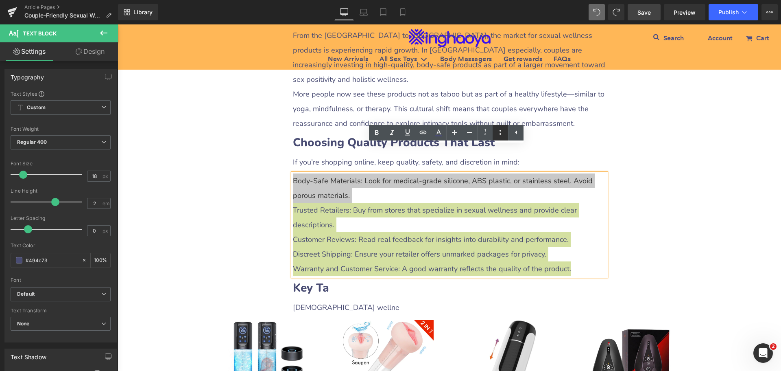
click at [502, 130] on icon at bounding box center [501, 132] width 10 height 10
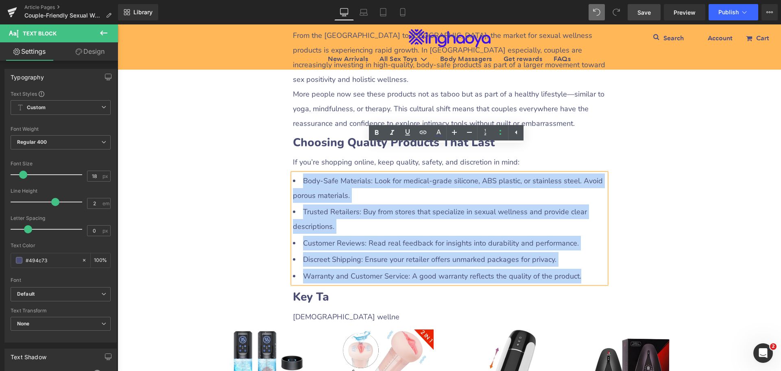
click at [337, 175] on li "Body-Safe Materials: Look for medical-grade silicone, ABS plastic, or stainless…" at bounding box center [449, 187] width 313 height 29
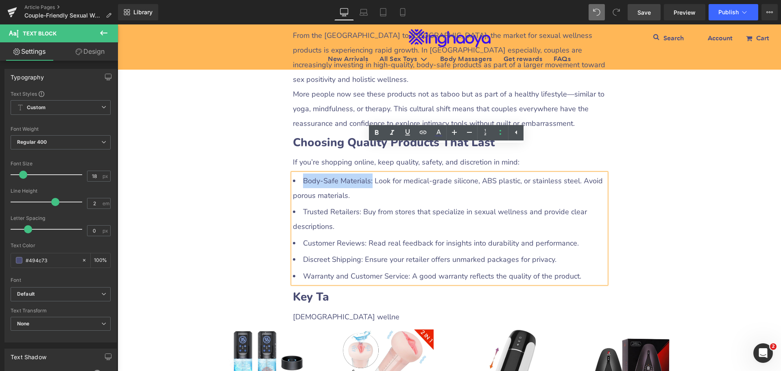
drag, startPoint x: 300, startPoint y: 154, endPoint x: 368, endPoint y: 154, distance: 68.4
click at [368, 173] on li "Body-Safe Materials: Look for medical-grade silicone, ABS plastic, or stainless…" at bounding box center [449, 187] width 313 height 29
click at [376, 133] on icon at bounding box center [377, 132] width 4 height 5
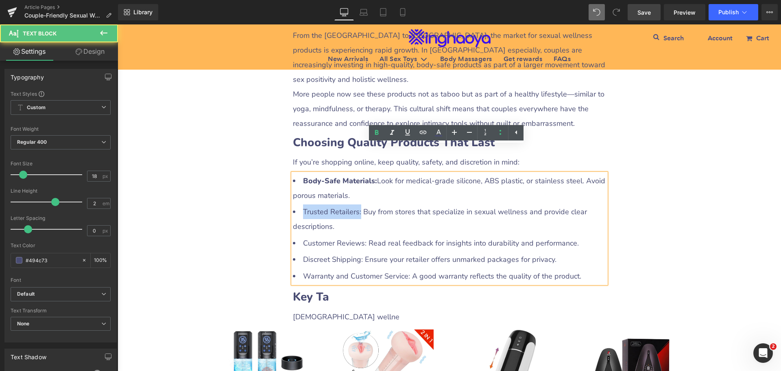
drag, startPoint x: 300, startPoint y: 182, endPoint x: 357, endPoint y: 183, distance: 57.0
click at [357, 204] on li "Trusted Retailers: Buy from stores that specialize in sexual wellness and provi…" at bounding box center [449, 218] width 313 height 29
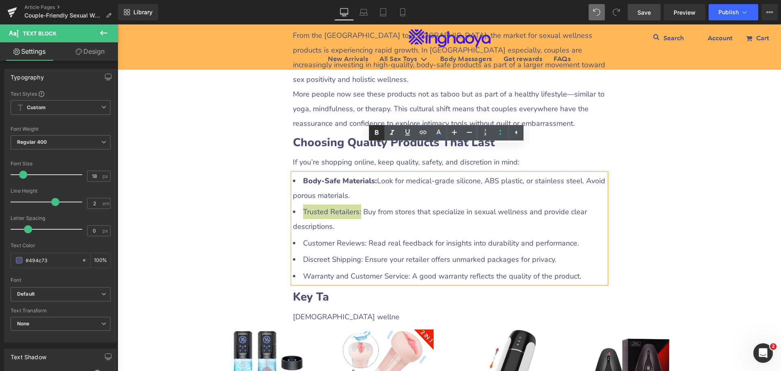
click at [378, 134] on icon at bounding box center [377, 132] width 4 height 5
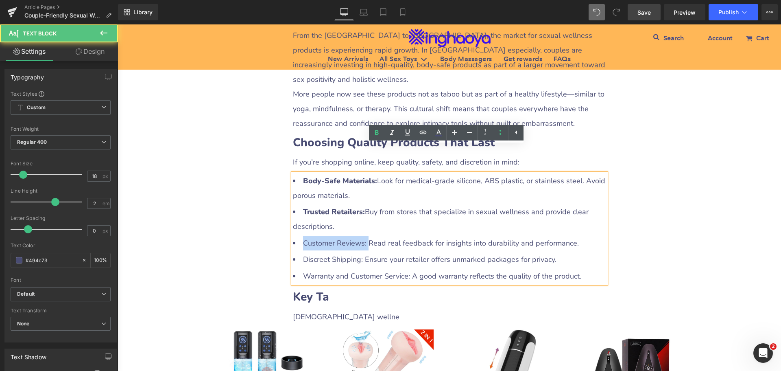
drag, startPoint x: 298, startPoint y: 216, endPoint x: 365, endPoint y: 216, distance: 66.7
click at [365, 236] on li "Customer Reviews: Read real feedback for insights into durability and performan…" at bounding box center [449, 243] width 313 height 15
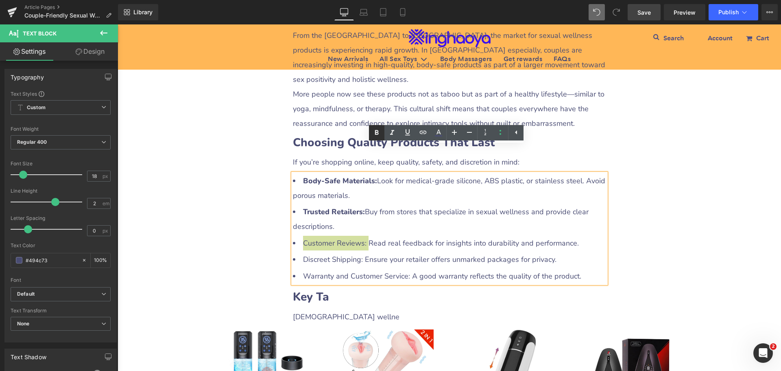
click at [374, 132] on icon at bounding box center [377, 133] width 10 height 10
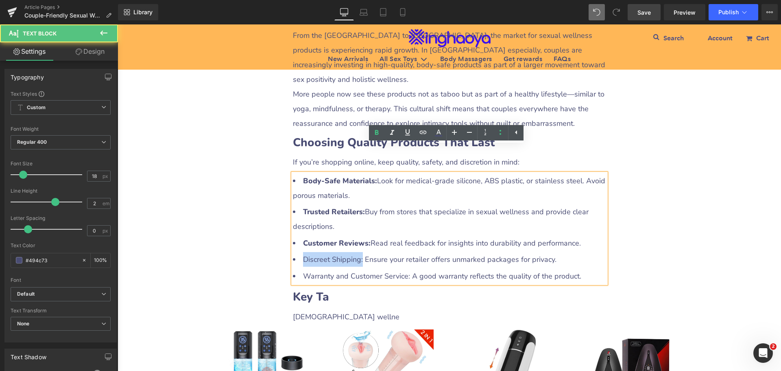
drag, startPoint x: 300, startPoint y: 232, endPoint x: 359, endPoint y: 232, distance: 59.0
click at [359, 252] on li "Discreet Shipping: Ensure your retailer offers unmarked packages for privacy." at bounding box center [449, 259] width 313 height 15
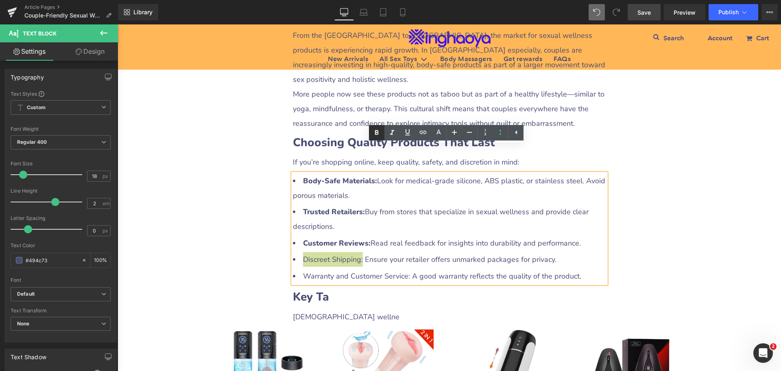
click at [378, 134] on icon at bounding box center [377, 132] width 4 height 5
drag, startPoint x: 300, startPoint y: 251, endPoint x: 407, endPoint y: 250, distance: 106.6
click at [407, 269] on li "Warranty and Customer Service: A good warranty reflects the quality of the prod…" at bounding box center [449, 276] width 313 height 15
click at [377, 136] on icon at bounding box center [377, 133] width 10 height 10
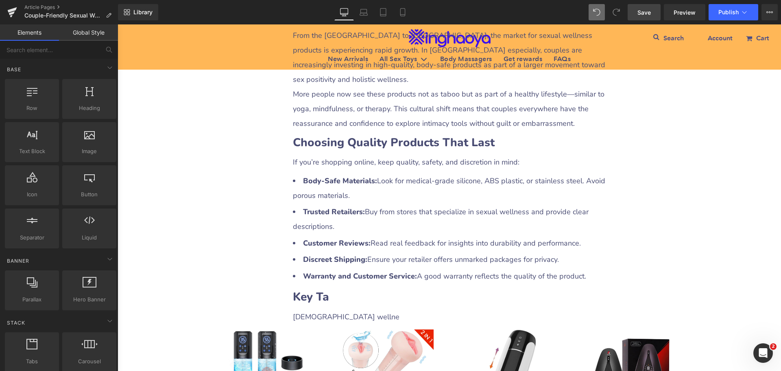
click at [649, 11] on span "Save" at bounding box center [644, 12] width 13 height 9
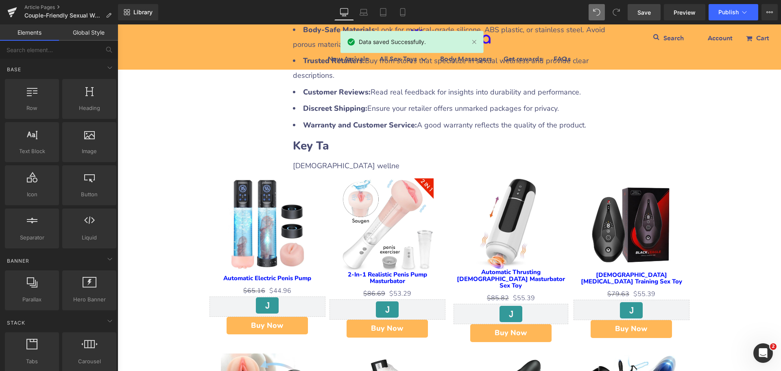
scroll to position [1913, 0]
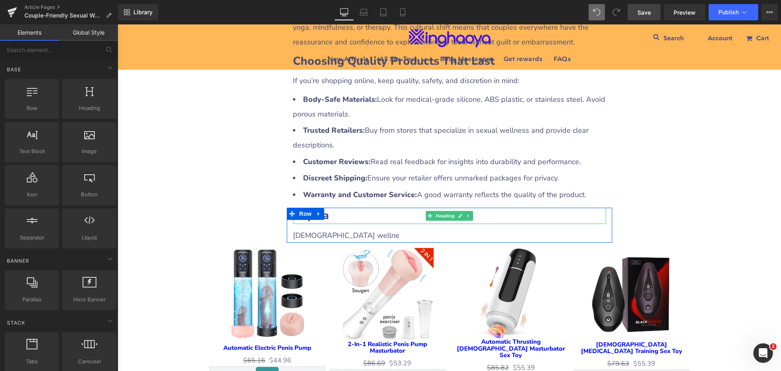
click at [326, 208] on b "Key Ta" at bounding box center [311, 215] width 36 height 15
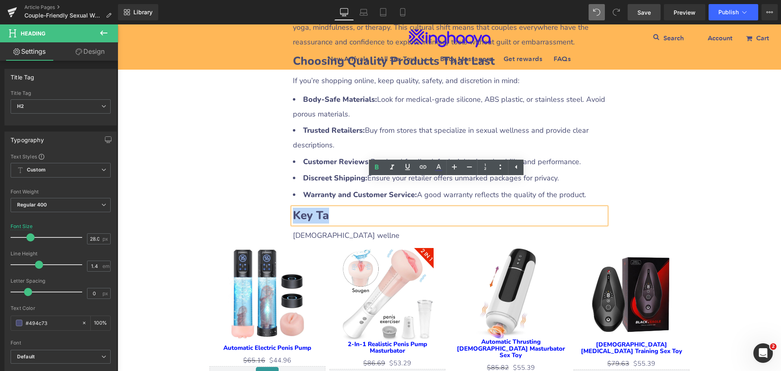
drag, startPoint x: 293, startPoint y: 191, endPoint x: 329, endPoint y: 189, distance: 36.7
click at [329, 208] on h2 "Key Ta" at bounding box center [449, 216] width 313 height 16
paste div
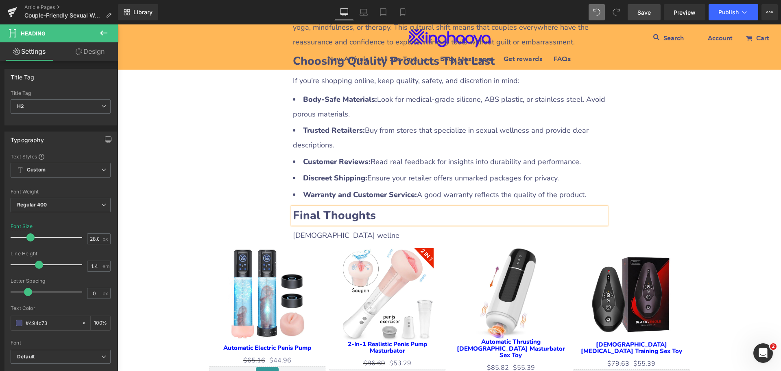
drag, startPoint x: 299, startPoint y: 208, endPoint x: 292, endPoint y: 209, distance: 7.4
click at [300, 230] on span "[DEMOGRAPHIC_DATA] wellne" at bounding box center [346, 235] width 107 height 10
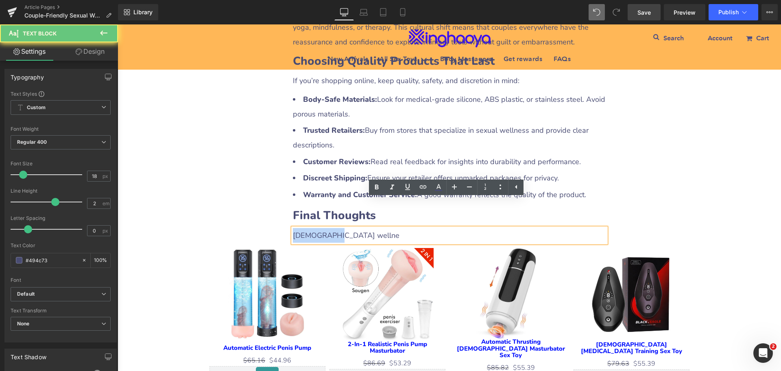
drag, startPoint x: 292, startPoint y: 208, endPoint x: 336, endPoint y: 209, distance: 44.0
click at [336, 228] on div "[DEMOGRAPHIC_DATA] wellne" at bounding box center [449, 235] width 313 height 15
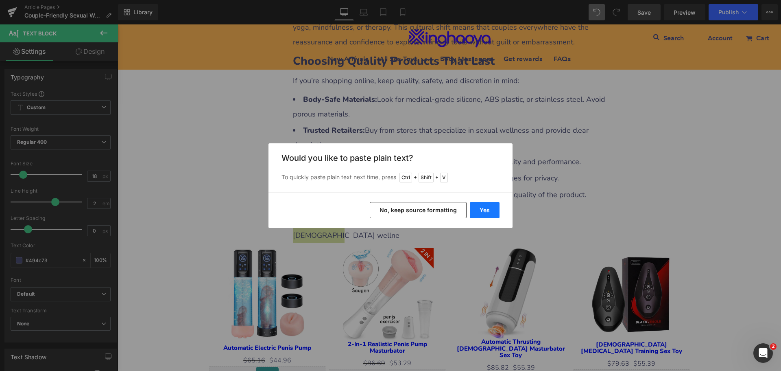
click at [490, 211] on button "Yes" at bounding box center [485, 210] width 30 height 16
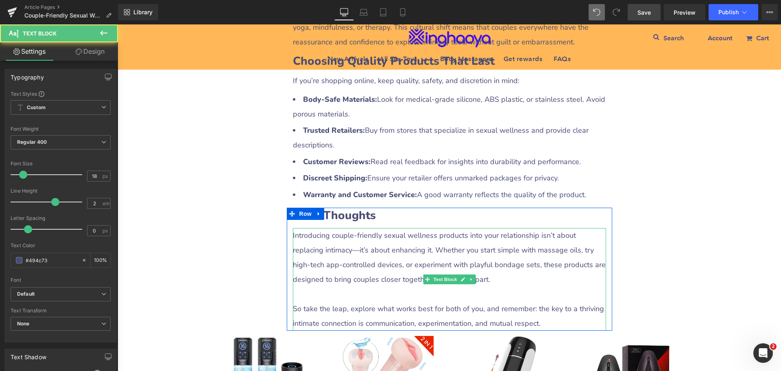
click at [316, 287] on div at bounding box center [449, 294] width 313 height 15
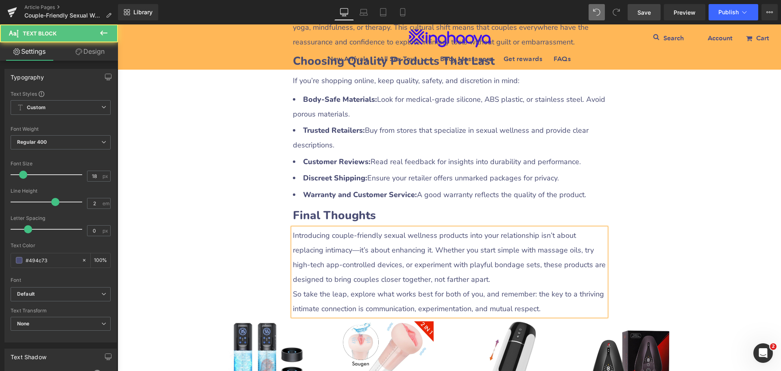
click at [345, 228] on div "Introducing couple-friendly sexual wellness products into your relationship isn…" at bounding box center [449, 272] width 313 height 88
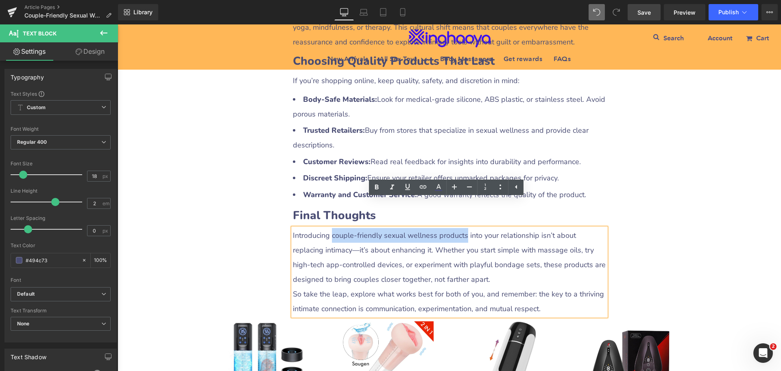
drag, startPoint x: 329, startPoint y: 207, endPoint x: 459, endPoint y: 209, distance: 130.2
click at [459, 228] on div "Introducing couple-friendly sexual wellness products into your relationship isn…" at bounding box center [449, 272] width 313 height 88
click at [378, 187] on icon at bounding box center [377, 186] width 4 height 5
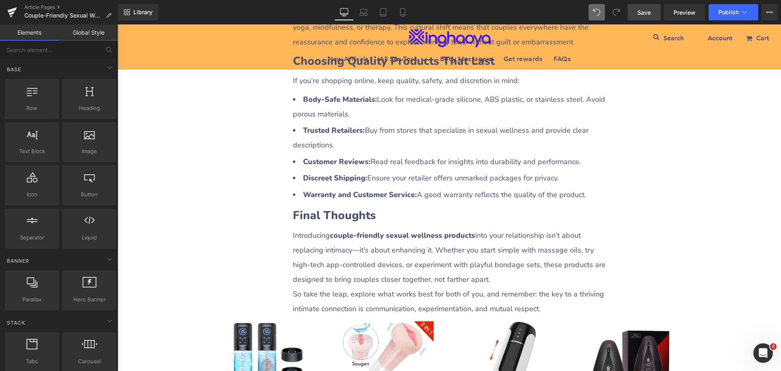
click at [641, 14] on span "Save" at bounding box center [644, 12] width 13 height 9
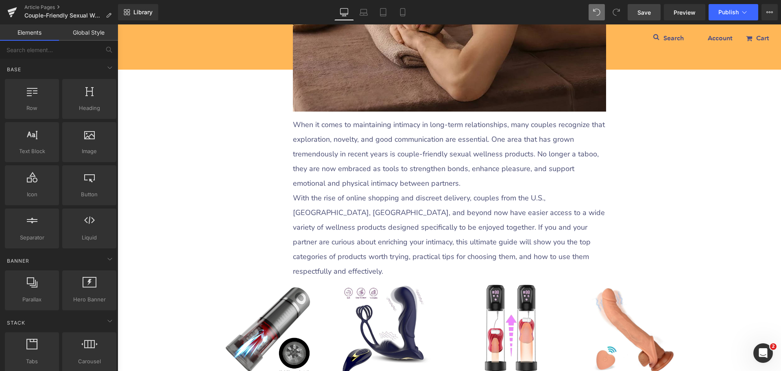
scroll to position [285, 0]
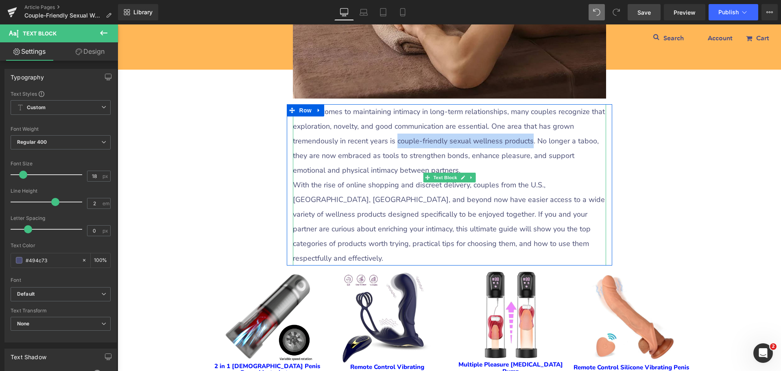
drag, startPoint x: 393, startPoint y: 141, endPoint x: 523, endPoint y: 142, distance: 129.8
click at [523, 142] on p "When it comes to maintaining intimacy in long-term relationships, many couples …" at bounding box center [449, 140] width 313 height 73
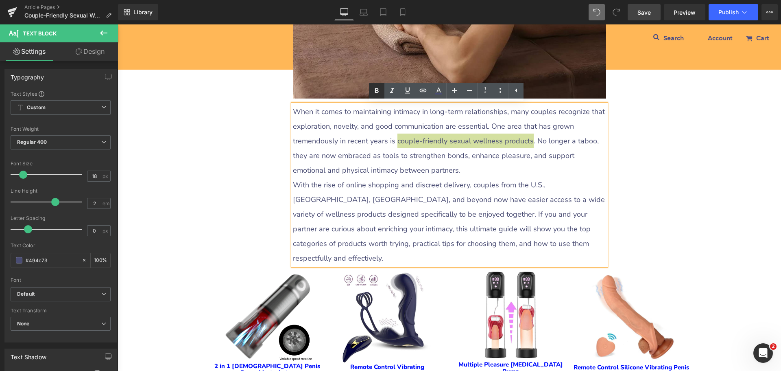
click at [377, 92] on icon at bounding box center [377, 90] width 4 height 5
click at [500, 199] on p "With the rise of online shopping and discreet delivery, couples from the U.S., …" at bounding box center [449, 221] width 313 height 88
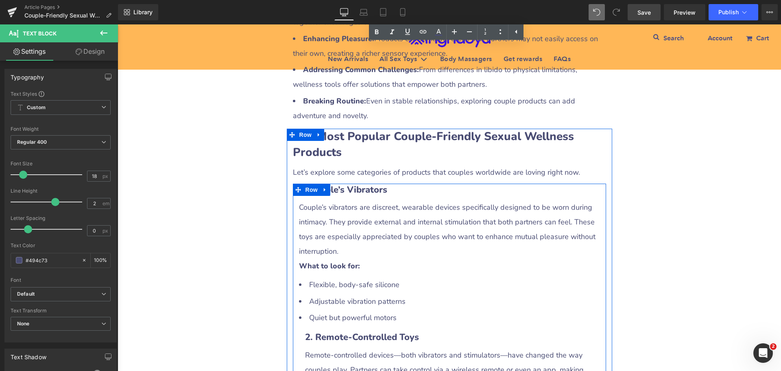
scroll to position [814, 0]
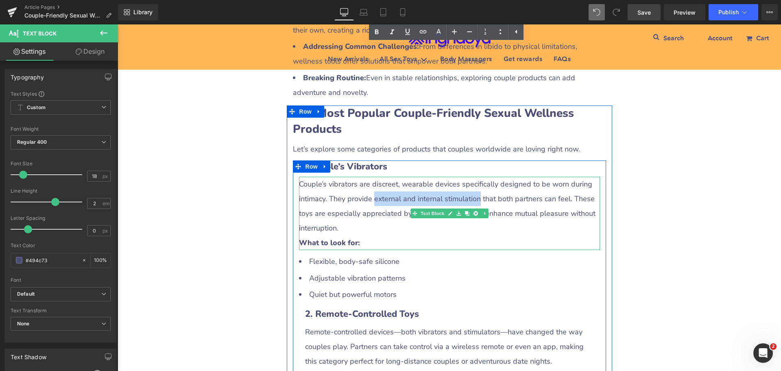
drag, startPoint x: 370, startPoint y: 184, endPoint x: 472, endPoint y: 181, distance: 102.2
click at [472, 181] on div "Couple’s vibrators are discreet, wearable devices specifically designed to be w…" at bounding box center [449, 213] width 301 height 73
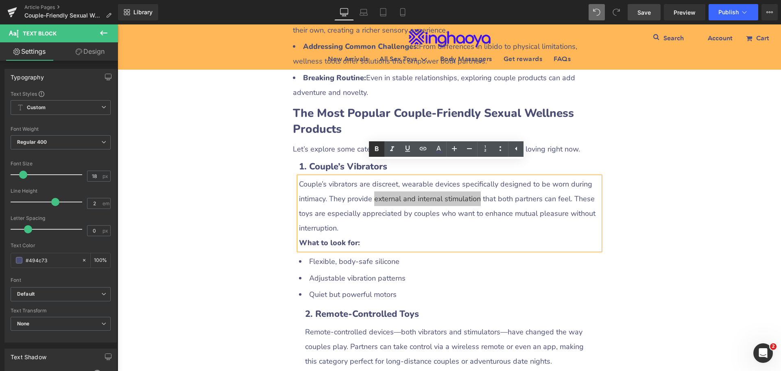
drag, startPoint x: 378, startPoint y: 151, endPoint x: 384, endPoint y: 155, distance: 7.2
click at [378, 151] on icon at bounding box center [377, 149] width 10 height 10
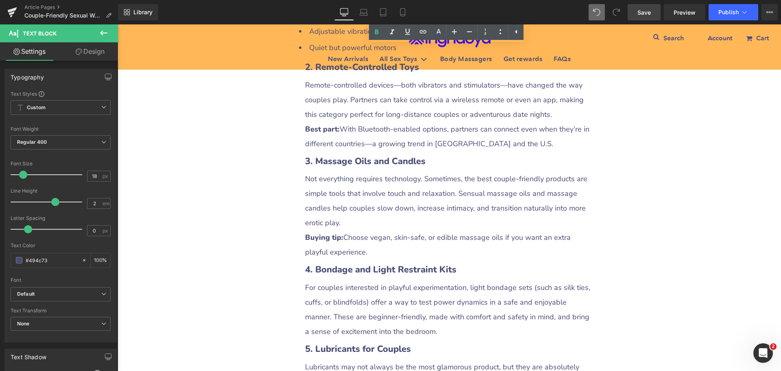
scroll to position [1099, 0]
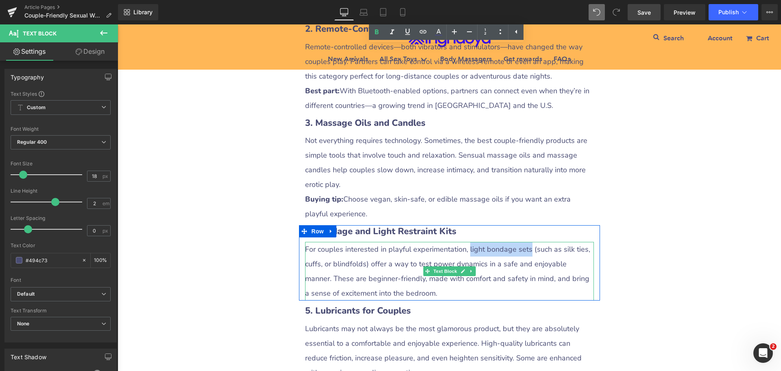
drag, startPoint x: 463, startPoint y: 232, endPoint x: 522, endPoint y: 234, distance: 59.0
click at [522, 242] on div "For couples interested in playful experimentation, light bondage sets (such as …" at bounding box center [449, 271] width 289 height 59
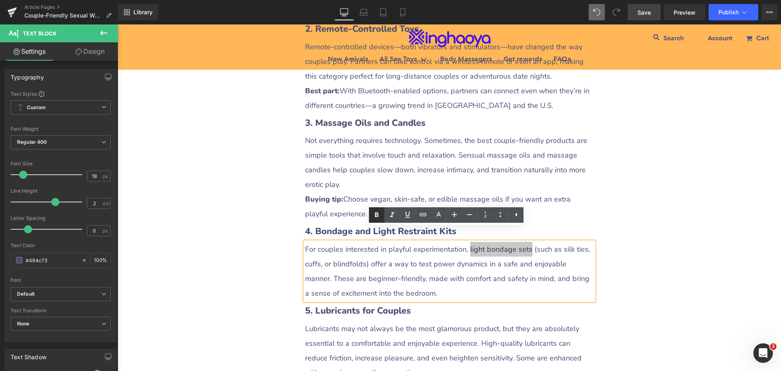
click at [376, 217] on icon at bounding box center [377, 214] width 4 height 5
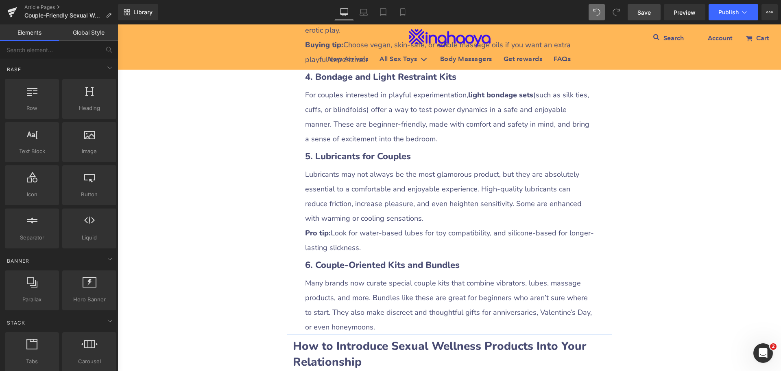
scroll to position [1302, 0]
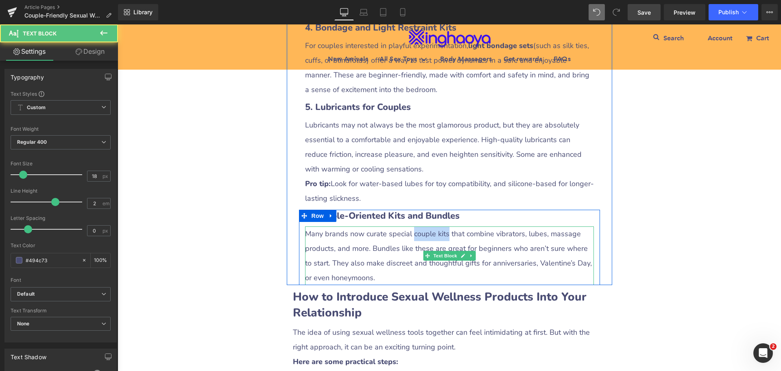
drag, startPoint x: 410, startPoint y: 218, endPoint x: 443, endPoint y: 218, distance: 33.0
click at [443, 226] on div "Many brands now curate special couple kits that combine vibrators, lubes, massa…" at bounding box center [449, 255] width 289 height 59
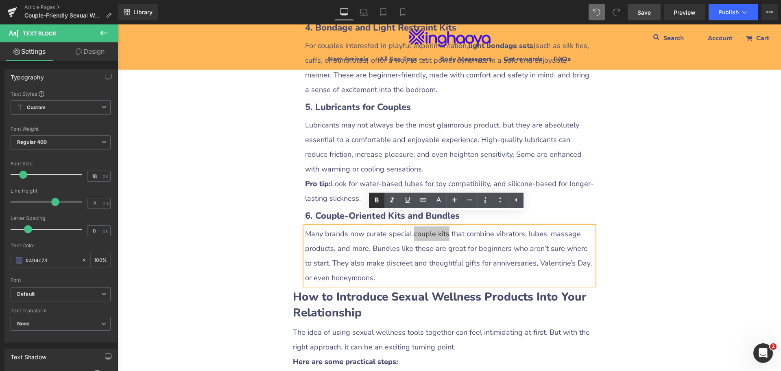
click at [375, 199] on icon at bounding box center [377, 199] width 4 height 5
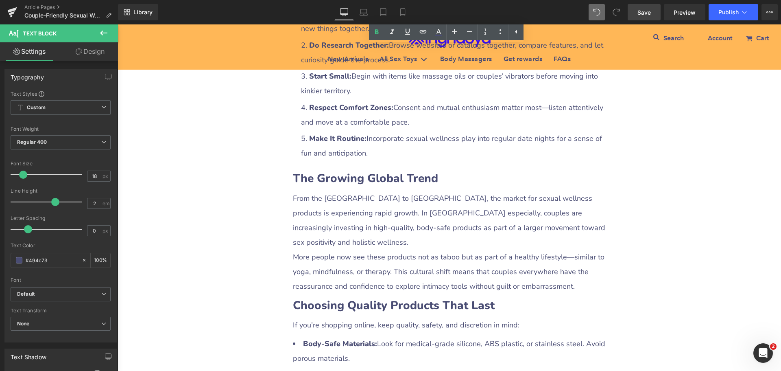
scroll to position [1709, 0]
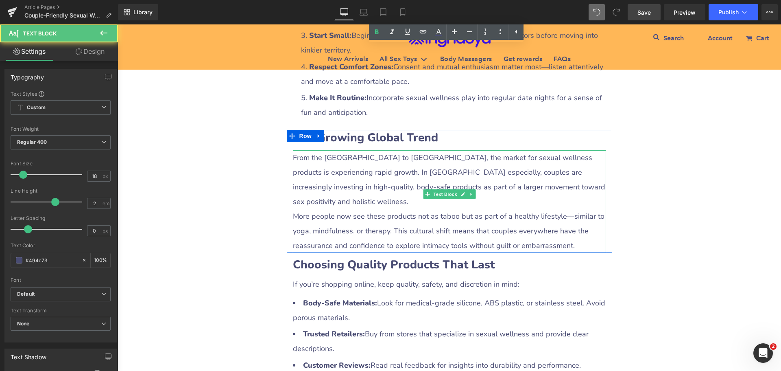
click at [440, 173] on div "From the [GEOGRAPHIC_DATA] to [GEOGRAPHIC_DATA], the market for sexual wellness…" at bounding box center [449, 201] width 313 height 103
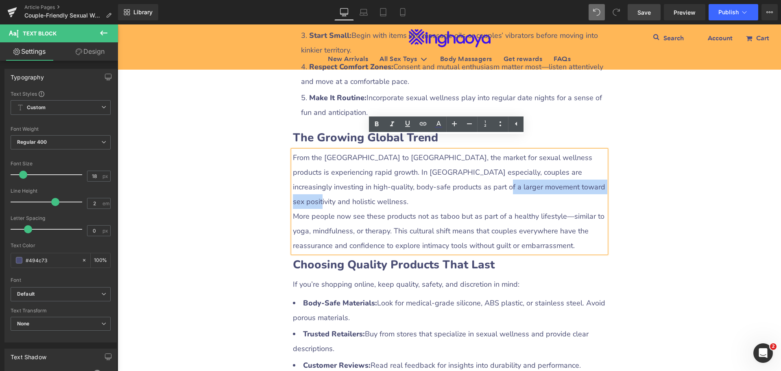
drag, startPoint x: 441, startPoint y: 172, endPoint x: 549, endPoint y: 169, distance: 107.9
click at [549, 169] on div "From the [GEOGRAPHIC_DATA] to [GEOGRAPHIC_DATA], the market for sexual wellness…" at bounding box center [449, 201] width 313 height 103
click at [374, 126] on icon at bounding box center [377, 124] width 10 height 10
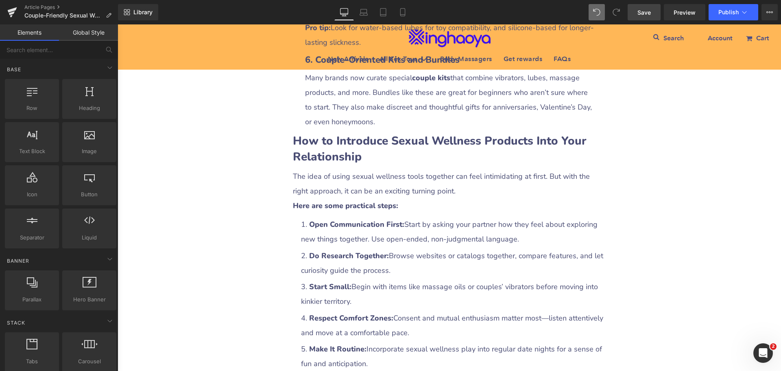
scroll to position [1343, 0]
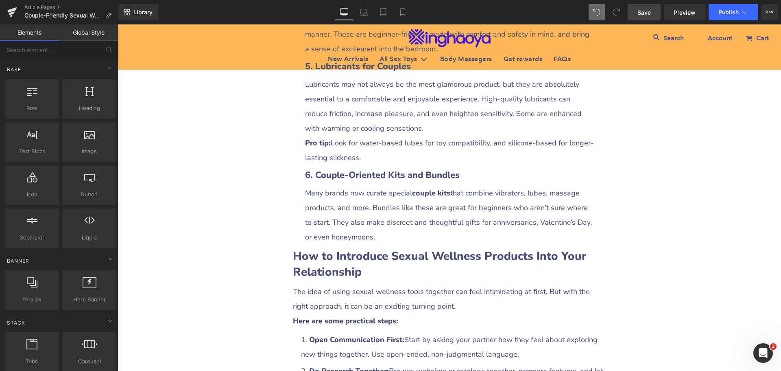
click at [630, 239] on div "Couple-Friendly Sexual Wellness Products You Should Try: The Ultimate Guide Hea…" at bounding box center [450, 197] width 664 height 2873
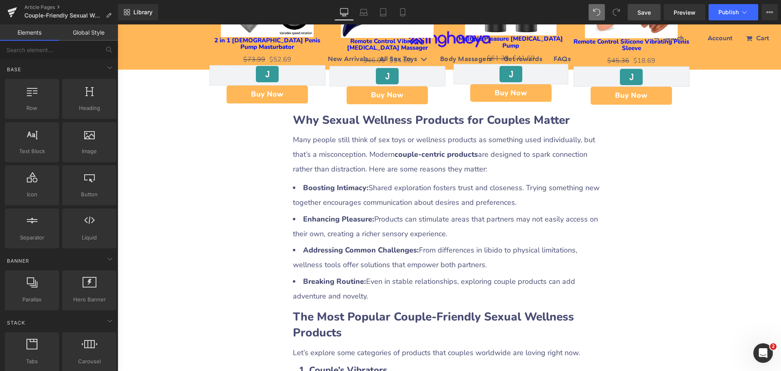
scroll to position [570, 0]
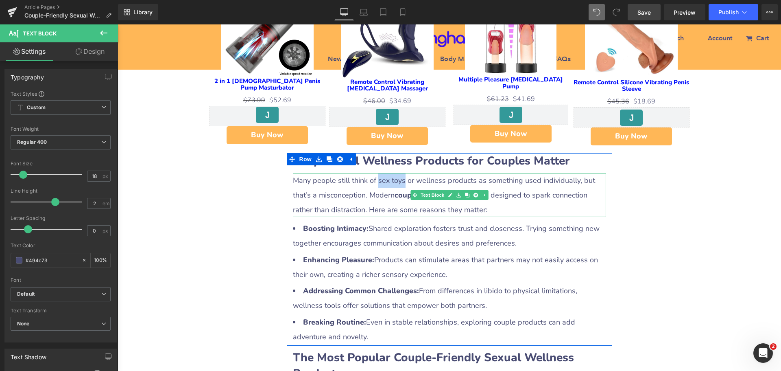
drag, startPoint x: 387, startPoint y: 165, endPoint x: 399, endPoint y: 165, distance: 11.4
click at [399, 173] on div "Many people still think of sex toys or wellness products as something used indi…" at bounding box center [449, 195] width 313 height 44
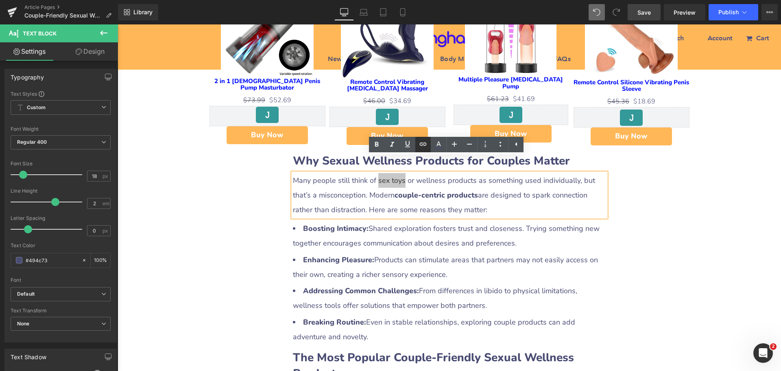
click at [422, 145] on icon at bounding box center [423, 144] width 10 height 10
click at [366, 184] on input "text" at bounding box center [407, 182] width 125 height 20
paste input "[URL][DOMAIN_NAME]"
type input "[URL][DOMAIN_NAME]"
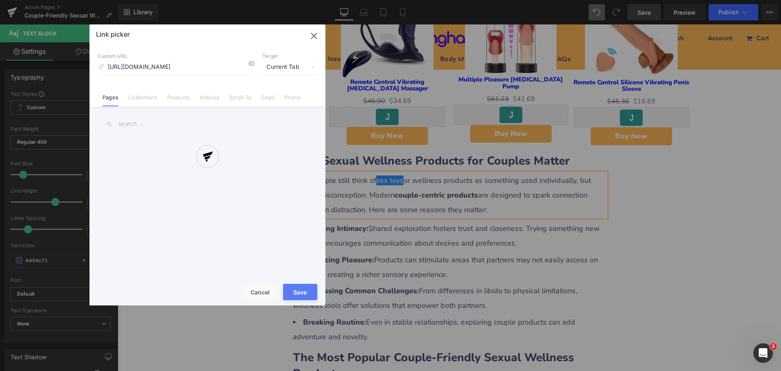
click at [490, 0] on div "Text Color Highlight Color #333333 Edit or remove link: Edit - Unlink - Cancel …" at bounding box center [390, 0] width 781 height 0
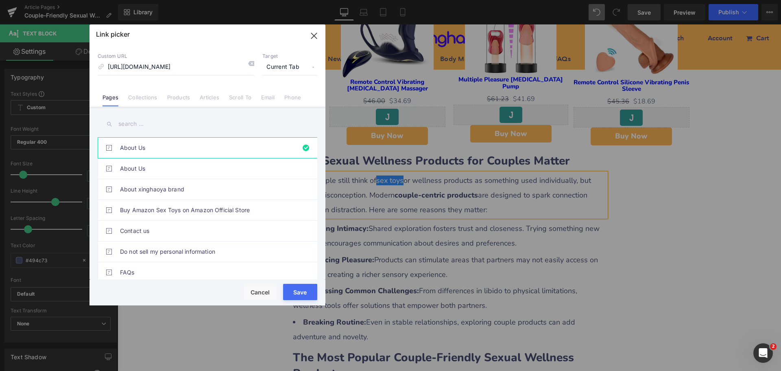
click at [274, 64] on span "Current Tab" at bounding box center [289, 66] width 55 height 15
click at [269, 95] on li "New Tab" at bounding box center [289, 96] width 63 height 14
click at [294, 289] on button "Save" at bounding box center [300, 292] width 34 height 16
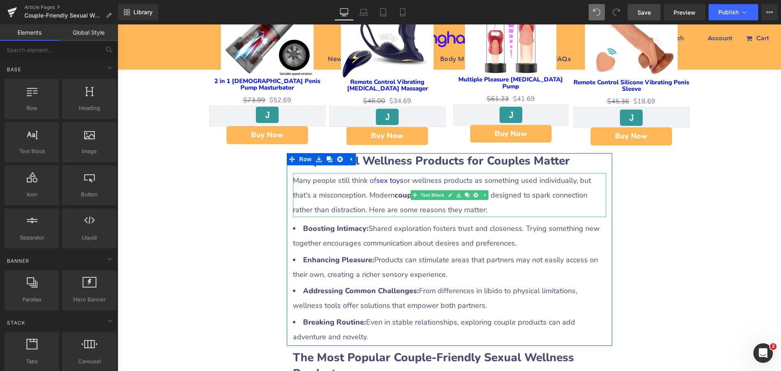
click at [395, 190] on strong "couple-centric products" at bounding box center [436, 195] width 83 height 10
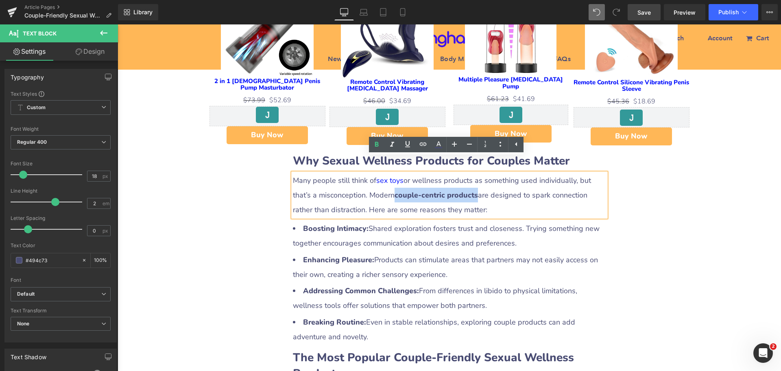
drag, startPoint x: 375, startPoint y: 179, endPoint x: 456, endPoint y: 182, distance: 81.1
click at [456, 190] on strong "couple-centric products" at bounding box center [436, 195] width 83 height 10
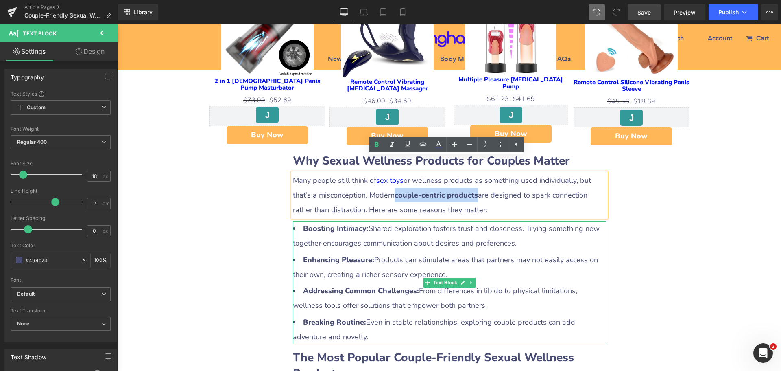
copy strong "couple-centric products"
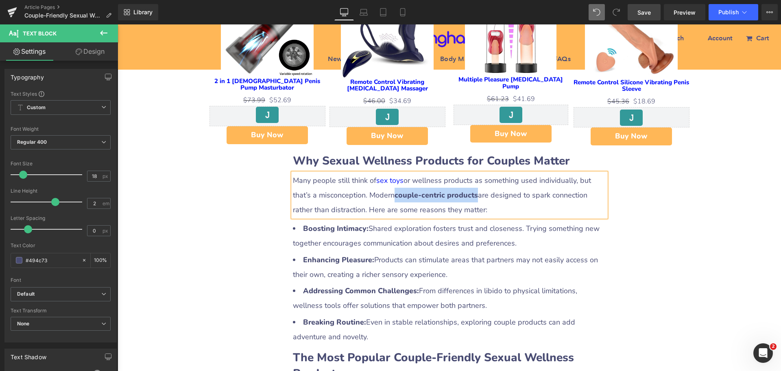
click at [384, 184] on div "Many people still think of sex toys or wellness products as something used indi…" at bounding box center [449, 195] width 313 height 44
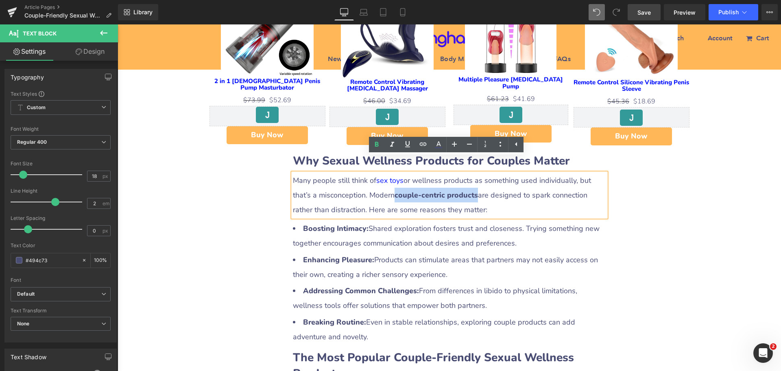
drag, startPoint x: 374, startPoint y: 178, endPoint x: 457, endPoint y: 180, distance: 82.7
click at [457, 180] on div "Many people still think of sex toys or wellness products as something used indi…" at bounding box center [449, 195] width 313 height 44
click at [422, 148] on icon at bounding box center [423, 144] width 10 height 10
click at [422, 192] on input "text" at bounding box center [437, 197] width 125 height 20
paste input "[URL][DOMAIN_NAME]"
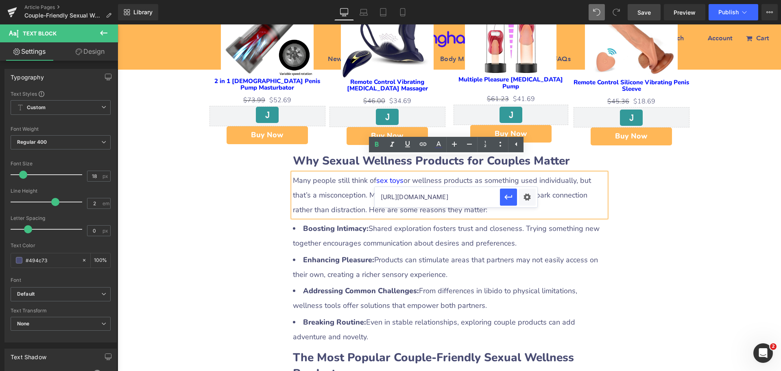
scroll to position [0, 57]
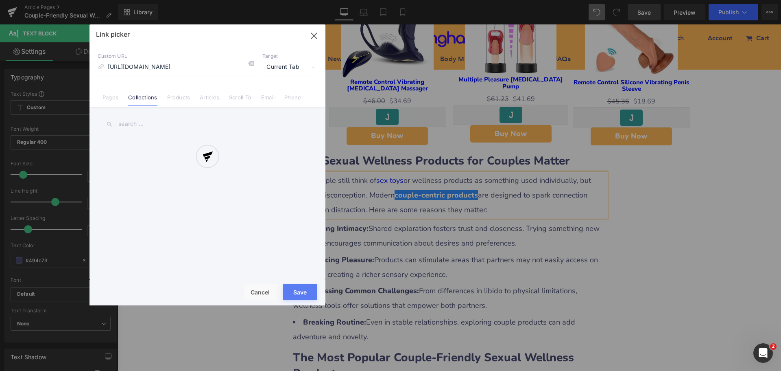
click at [525, 0] on div "Text Color Highlight Color #333333 Edit or remove link: Edit - Unlink - Cancel …" at bounding box center [390, 0] width 781 height 0
click at [281, 68] on div at bounding box center [208, 164] width 236 height 281
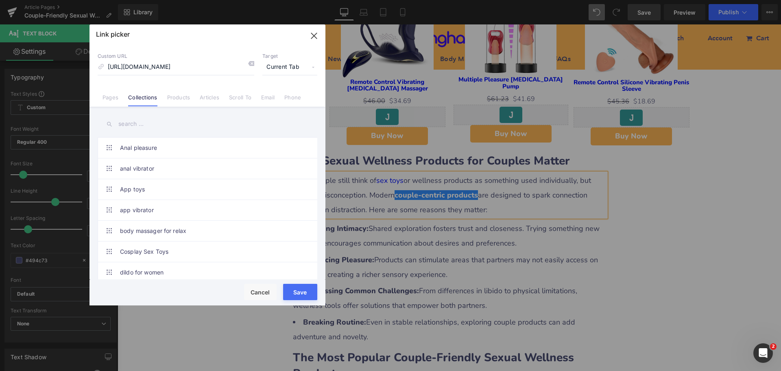
click at [282, 68] on span "Current Tab" at bounding box center [289, 66] width 55 height 15
click at [271, 94] on li "New Tab" at bounding box center [289, 96] width 63 height 14
click at [306, 289] on button "Save" at bounding box center [300, 292] width 34 height 16
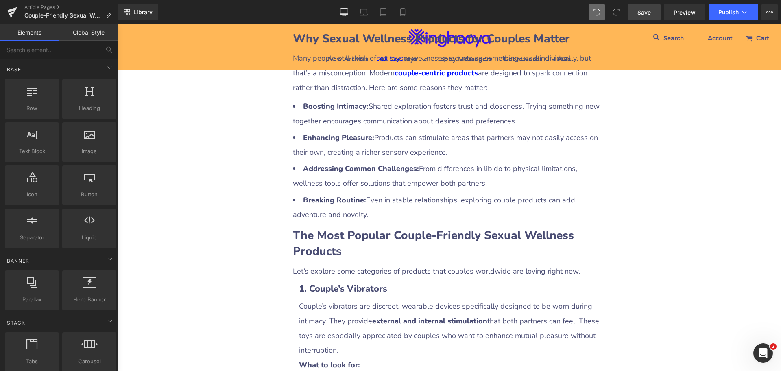
scroll to position [773, 0]
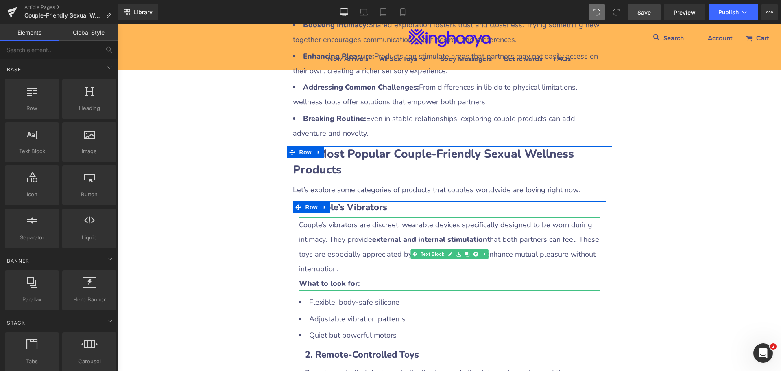
click at [354, 224] on div "Couple’s vibrators are discreet, wearable devices specifically designed to be w…" at bounding box center [449, 253] width 301 height 73
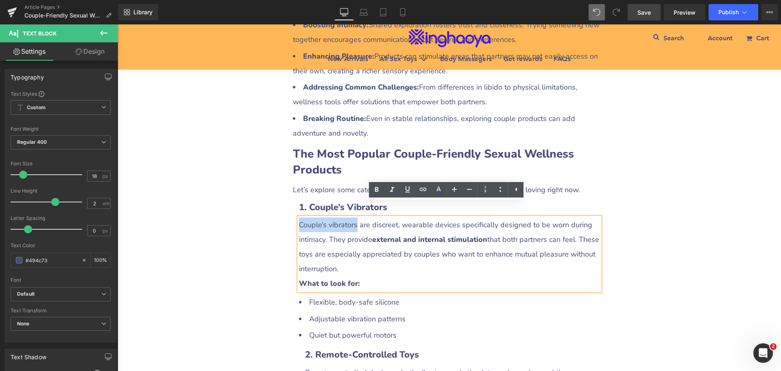
drag, startPoint x: 297, startPoint y: 208, endPoint x: 353, endPoint y: 210, distance: 55.8
click at [353, 217] on div "Couple’s vibrators are discreet, wearable devices specifically designed to be w…" at bounding box center [449, 253] width 301 height 73
click at [421, 190] on icon at bounding box center [423, 189] width 7 height 3
click at [378, 225] on input "text" at bounding box center [355, 227] width 125 height 20
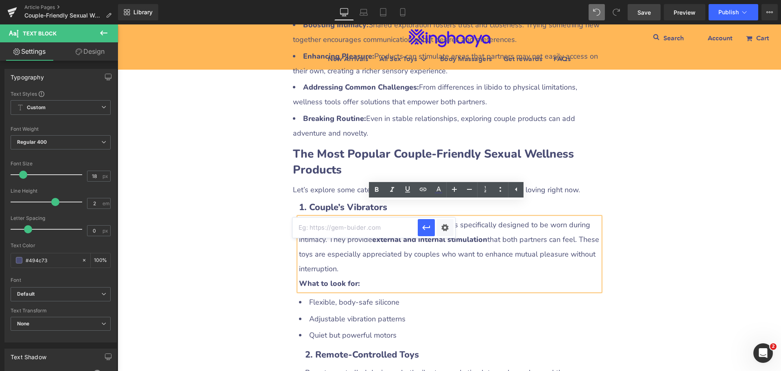
paste input "[URL][DOMAIN_NAME]"
type input "[URL][DOMAIN_NAME]"
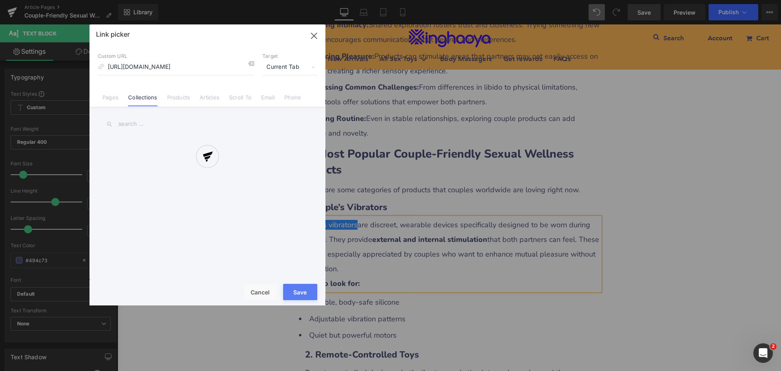
click at [442, 0] on div "Text Color Highlight Color #333333 Edit or remove link: Edit - Unlink - Cancel …" at bounding box center [390, 0] width 781 height 0
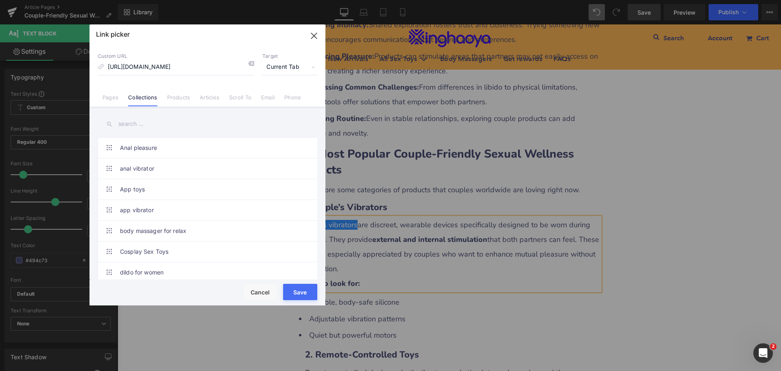
click at [285, 71] on span "Current Tab" at bounding box center [289, 66] width 55 height 15
click at [279, 95] on li "New Tab" at bounding box center [289, 96] width 63 height 14
click at [302, 291] on button "Save" at bounding box center [300, 292] width 34 height 16
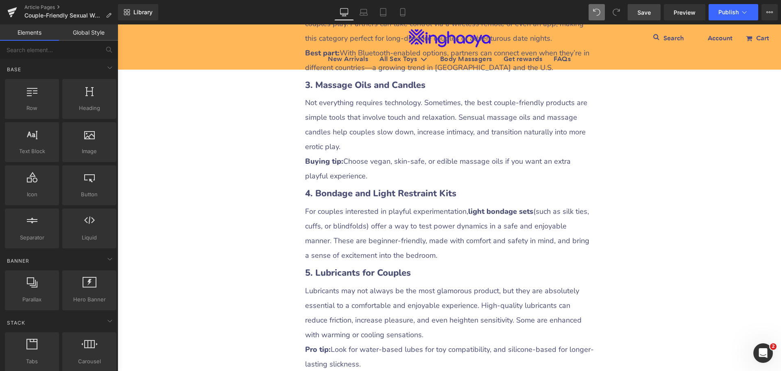
scroll to position [1140, 0]
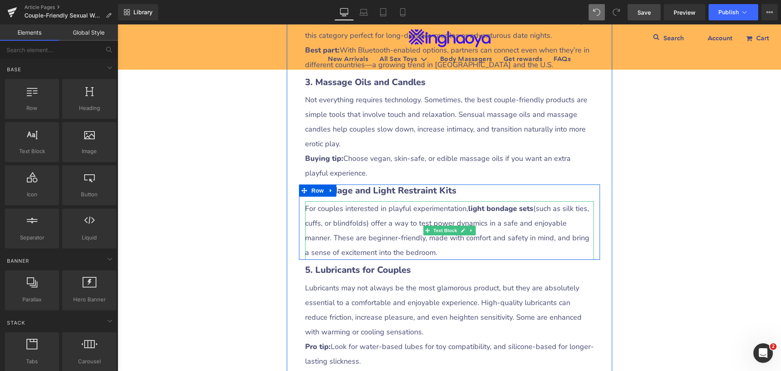
click at [468, 203] on strong "light bondage sets" at bounding box center [500, 208] width 65 height 10
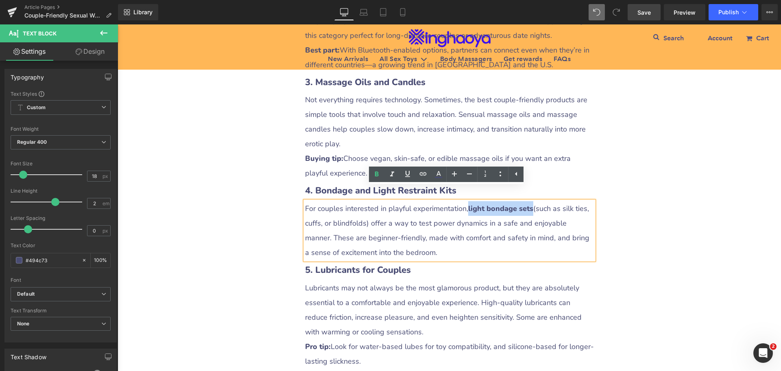
drag, startPoint x: 463, startPoint y: 192, endPoint x: 527, endPoint y: 195, distance: 63.9
click at [527, 201] on div "For couples interested in playful experimentation, light bondage sets (such as …" at bounding box center [449, 230] width 289 height 59
drag, startPoint x: 423, startPoint y: 175, endPoint x: 426, endPoint y: 184, distance: 9.0
click at [423, 175] on icon at bounding box center [423, 173] width 7 height 3
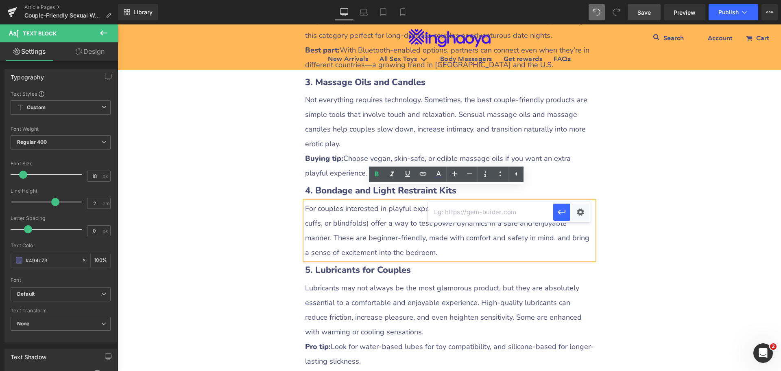
click at [444, 213] on input "text" at bounding box center [490, 212] width 125 height 20
paste input "[URL][DOMAIN_NAME]"
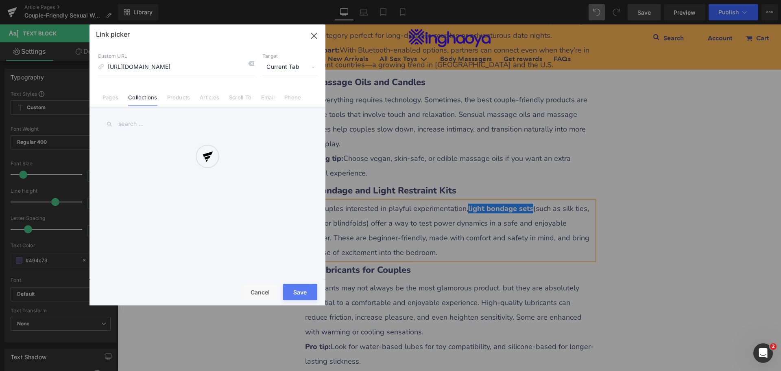
click at [575, 0] on div "Text Color Highlight Color #333333 Edit or remove link: Edit - Unlink - Cancel …" at bounding box center [390, 0] width 781 height 0
click at [278, 66] on div at bounding box center [208, 164] width 236 height 281
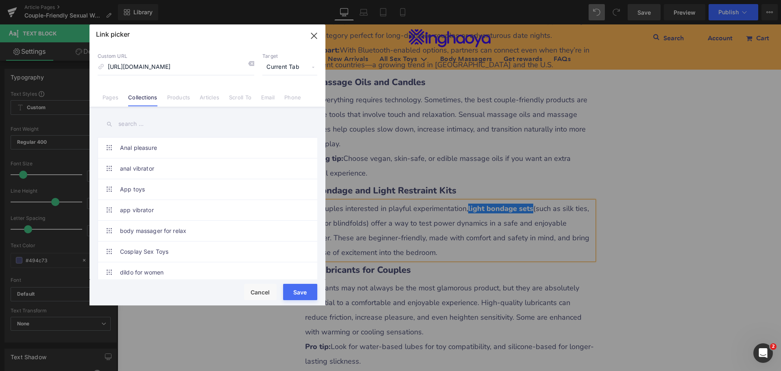
click at [282, 67] on span "Current Tab" at bounding box center [289, 66] width 55 height 15
click at [275, 100] on li "New Tab" at bounding box center [289, 96] width 63 height 14
drag, startPoint x: 297, startPoint y: 288, endPoint x: 444, endPoint y: 245, distance: 153.0
click at [297, 288] on button "Save" at bounding box center [300, 292] width 34 height 16
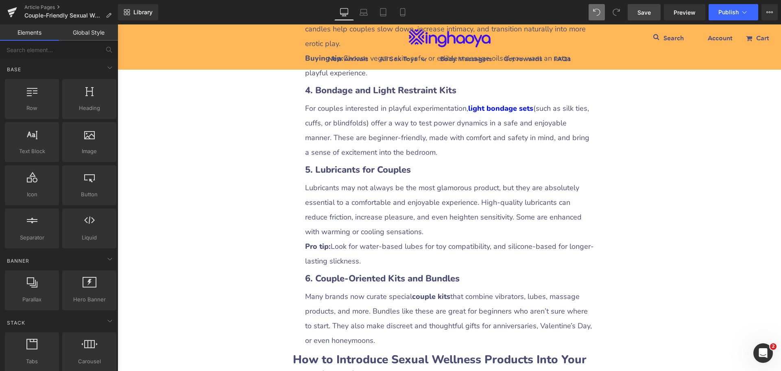
scroll to position [1262, 0]
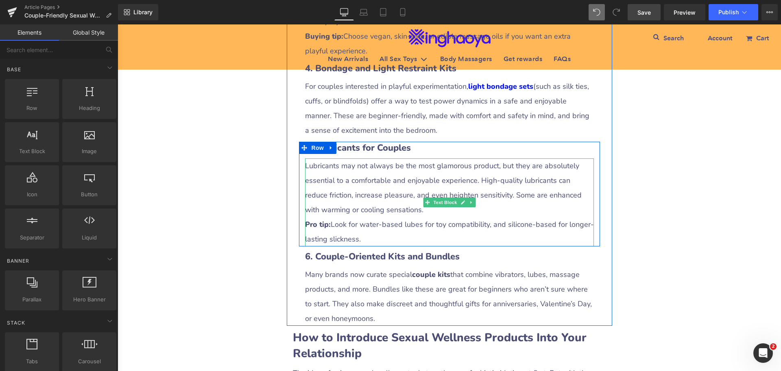
click at [326, 158] on div "Lubricants may not always be the most glamorous product, but they are absolutel…" at bounding box center [449, 202] width 289 height 88
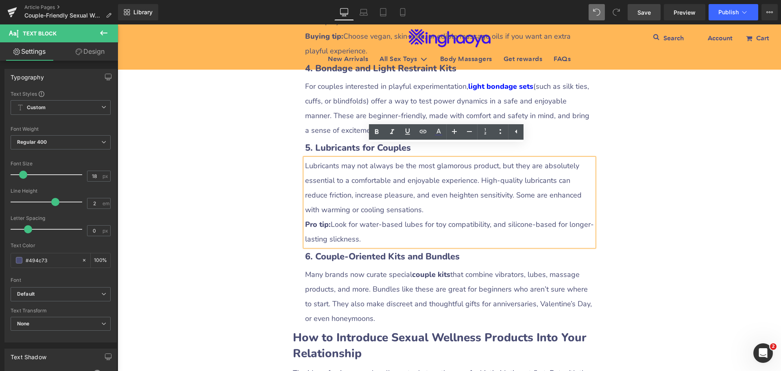
drag, startPoint x: 302, startPoint y: 150, endPoint x: 314, endPoint y: 150, distance: 12.6
click at [314, 158] on div "Lubricants may not always be the most glamorous product, but they are absolutel…" at bounding box center [449, 202] width 289 height 88
click at [329, 158] on div "Lubricants may not always be the most glamorous product, but they are absolutel…" at bounding box center [449, 202] width 289 height 88
drag, startPoint x: 304, startPoint y: 152, endPoint x: 335, endPoint y: 152, distance: 30.9
click at [335, 158] on div "Lubricants may not always be the most glamorous product, but they are absolutel…" at bounding box center [449, 202] width 289 height 88
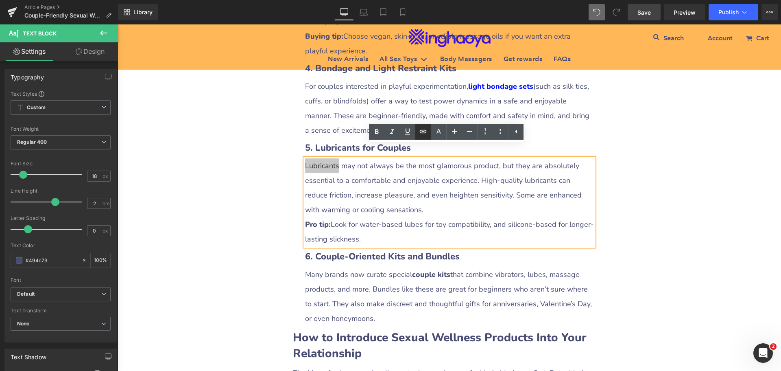
click at [424, 131] on icon at bounding box center [423, 132] width 10 height 10
click at [374, 167] on input "text" at bounding box center [361, 170] width 125 height 20
paste input "[URL][DOMAIN_NAME]"
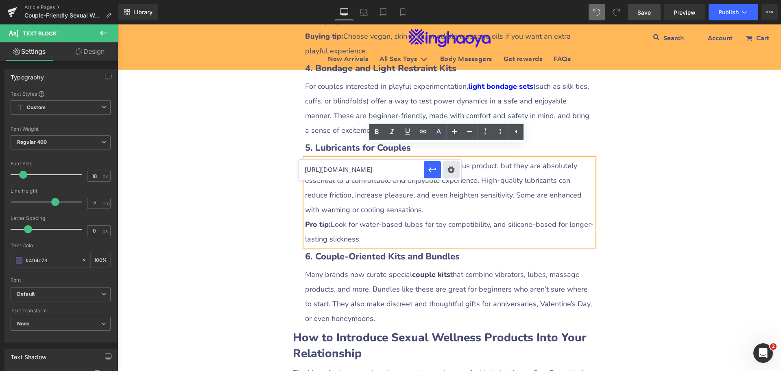
click at [455, 0] on div "Text Color Highlight Color #333333 Edit or remove link: Edit - Unlink - Cancel …" at bounding box center [390, 0] width 781 height 0
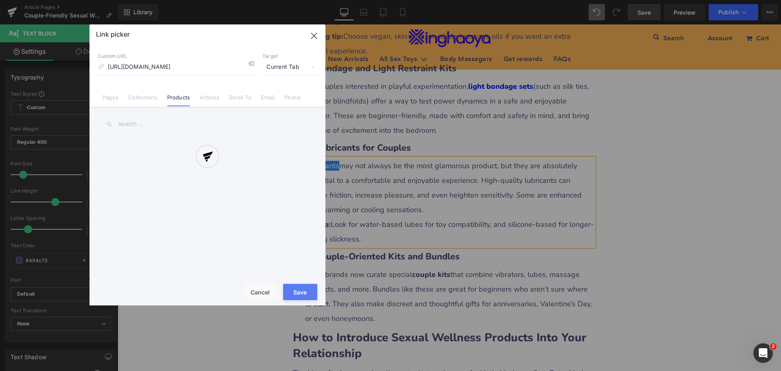
scroll to position [0, 73]
click at [283, 67] on div at bounding box center [208, 164] width 236 height 281
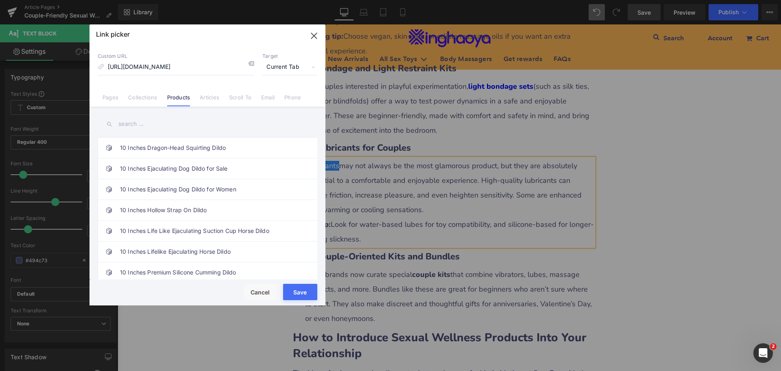
click at [284, 72] on span "Current Tab" at bounding box center [289, 66] width 55 height 15
click at [277, 97] on li "New Tab" at bounding box center [289, 96] width 63 height 14
click at [298, 292] on button "Save" at bounding box center [300, 292] width 34 height 16
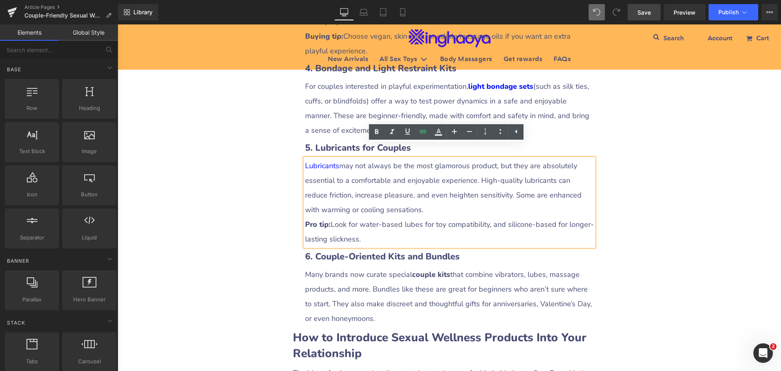
click at [650, 252] on div "Couple-Friendly Sexual Wellness Products You Should Try: The Ultimate Guide Hea…" at bounding box center [450, 279] width 664 height 2873
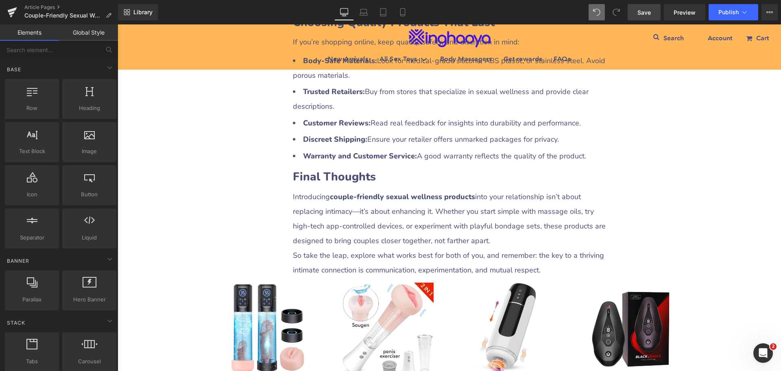
scroll to position [1953, 0]
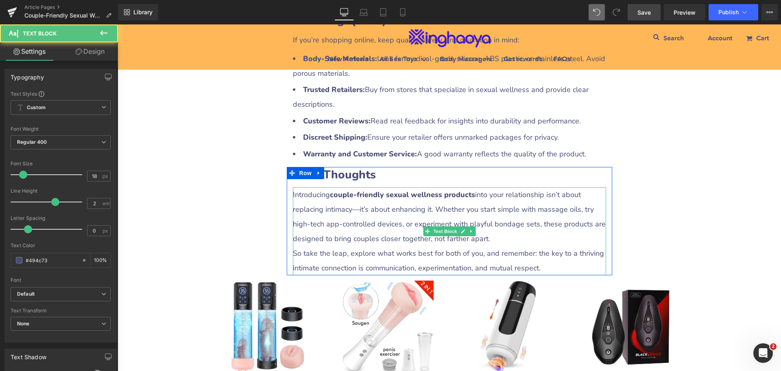
click at [306, 192] on div "Introducing couple-friendly sexual wellness products into your relationship isn…" at bounding box center [449, 231] width 313 height 88
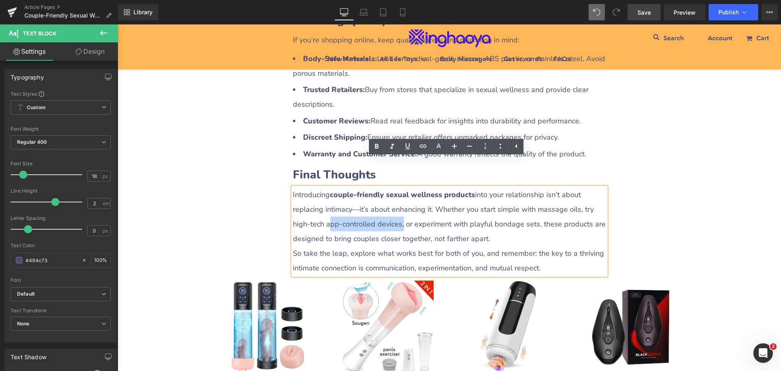
drag, startPoint x: 306, startPoint y: 196, endPoint x: 377, endPoint y: 194, distance: 70.8
click at [377, 194] on div "Introducing couple-friendly sexual wellness products into your relationship isn…" at bounding box center [449, 231] width 313 height 88
click at [424, 146] on icon at bounding box center [423, 146] width 10 height 10
click at [407, 212] on input "text" at bounding box center [364, 213] width 125 height 20
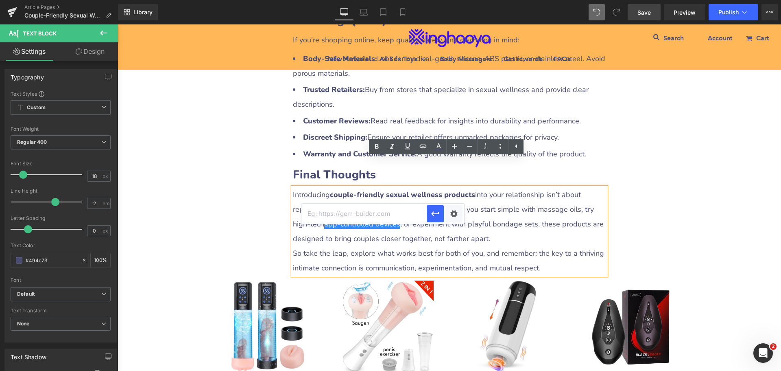
paste input "[URL][DOMAIN_NAME]"
type input "[URL][DOMAIN_NAME]"
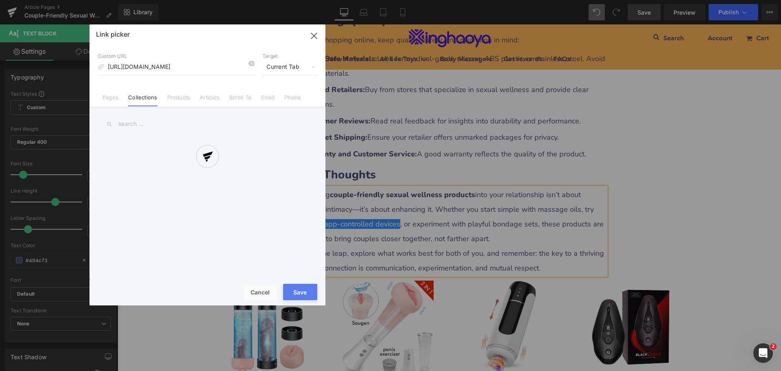
click at [454, 0] on div "Text Color Highlight Color #333333 Edit or remove link: Edit - Unlink - Cancel …" at bounding box center [390, 0] width 781 height 0
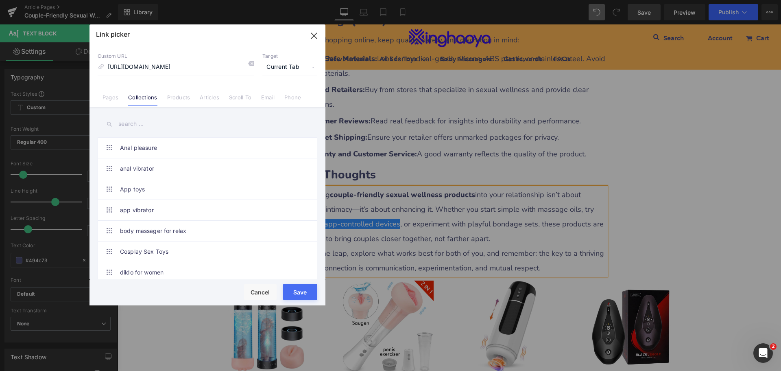
click at [281, 68] on span "Current Tab" at bounding box center [289, 66] width 55 height 15
click at [274, 94] on li "New Tab" at bounding box center [289, 96] width 63 height 14
click at [300, 292] on button "Save" at bounding box center [300, 292] width 34 height 16
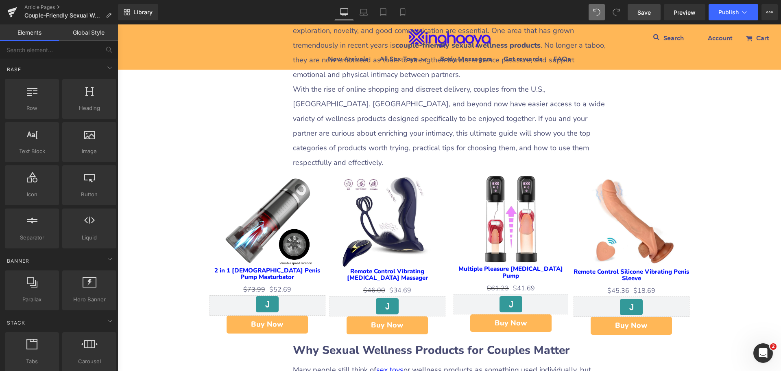
scroll to position [407, 0]
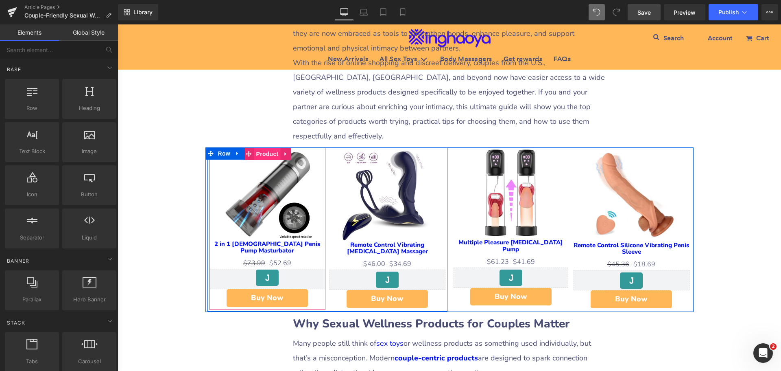
click at [261, 148] on span "Product" at bounding box center [267, 154] width 26 height 12
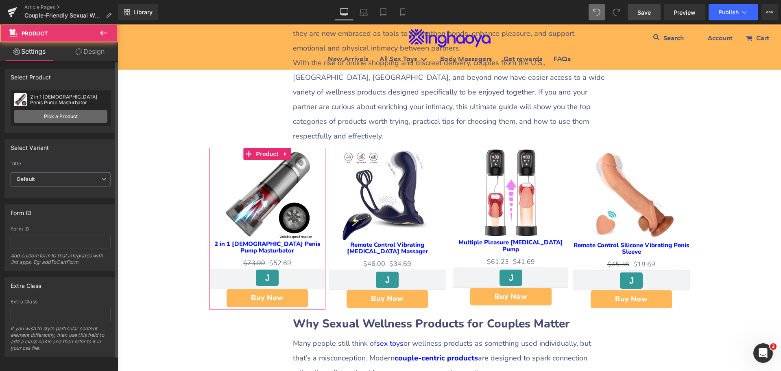
click at [48, 118] on link "Pick a Product" at bounding box center [61, 116] width 94 height 13
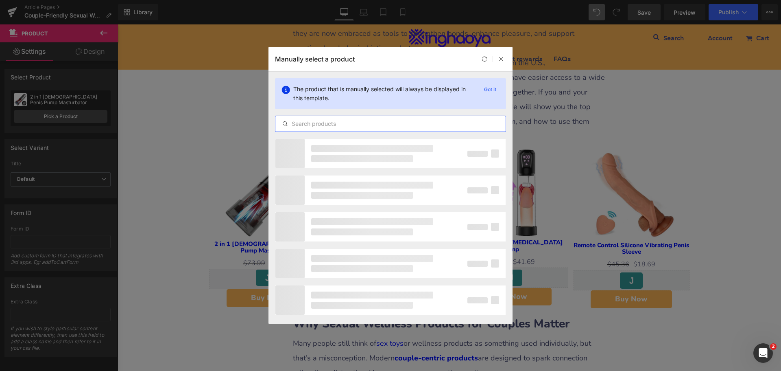
click at [304, 124] on input "text" at bounding box center [391, 124] width 230 height 10
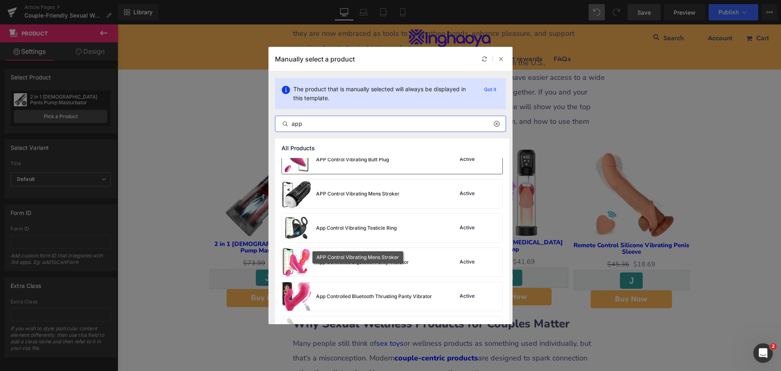
scroll to position [122, 0]
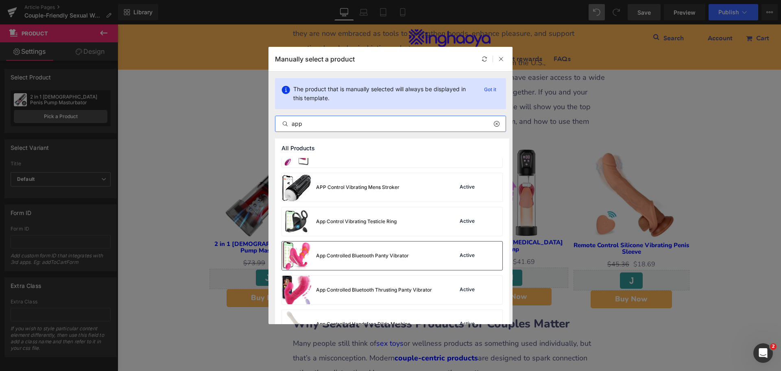
type input "app"
click at [407, 255] on div "App Controlled Bluetooth Panty Vibrator" at bounding box center [362, 255] width 93 height 7
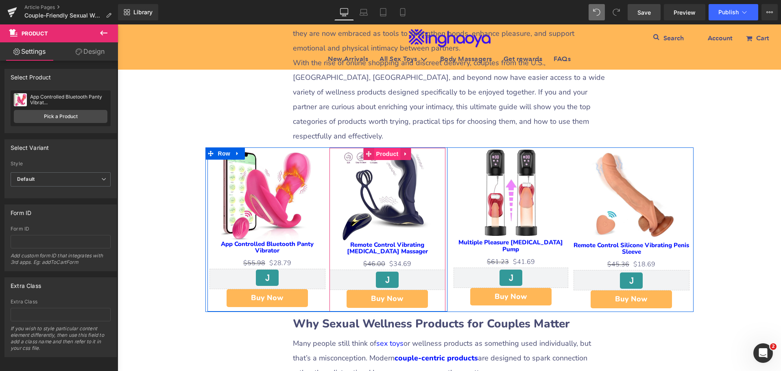
click at [387, 148] on span "Product" at bounding box center [387, 154] width 26 height 12
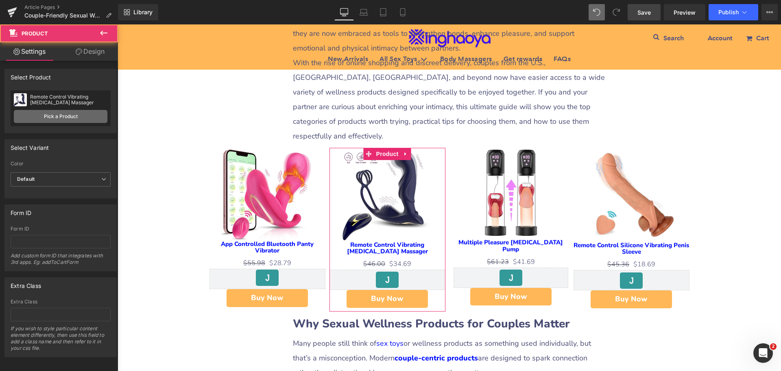
click at [64, 115] on link "Pick a Product" at bounding box center [61, 116] width 94 height 13
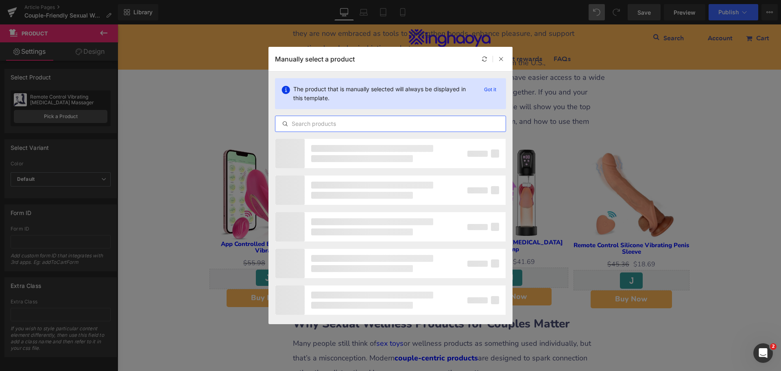
click at [329, 127] on input "text" at bounding box center [391, 124] width 230 height 10
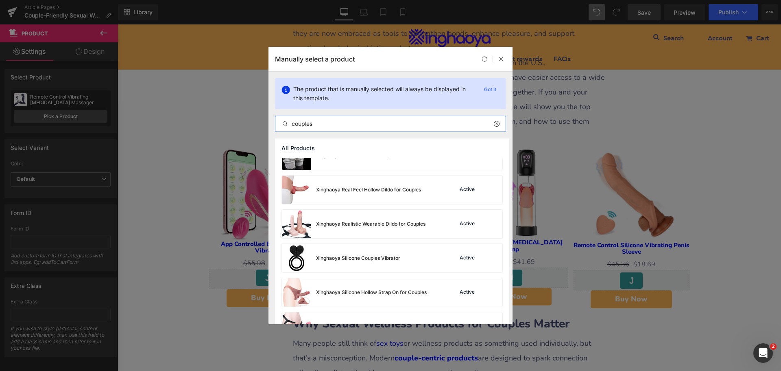
scroll to position [1083, 0]
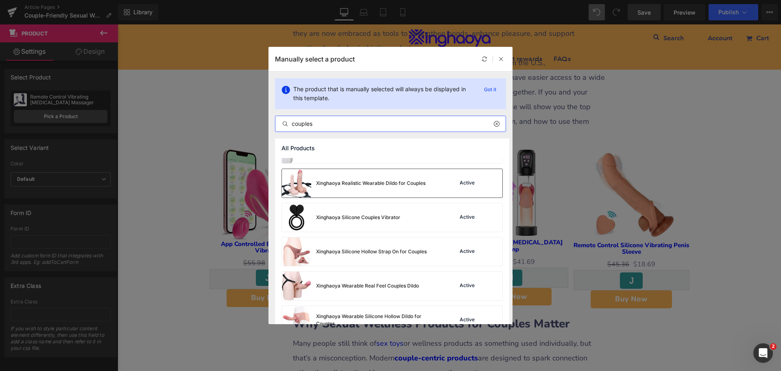
type input "couples"
drag, startPoint x: 350, startPoint y: 186, endPoint x: 282, endPoint y: 206, distance: 70.8
click at [350, 186] on div "Xinghaoya Realistic Wearable Dildo for Couples" at bounding box center [370, 182] width 109 height 7
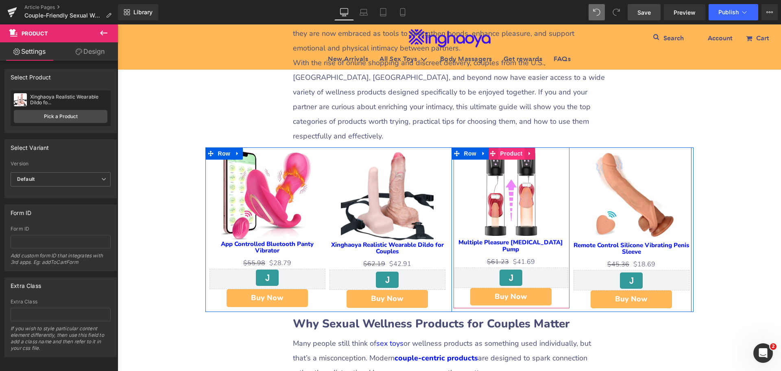
click at [504, 147] on span "Product" at bounding box center [512, 153] width 26 height 12
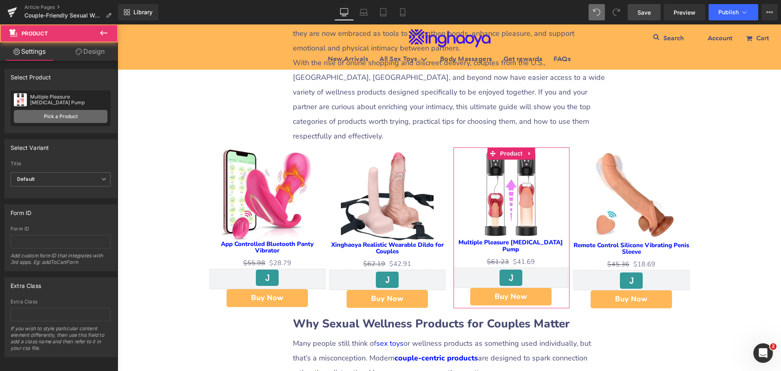
click at [57, 118] on link "Pick a Product" at bounding box center [61, 116] width 94 height 13
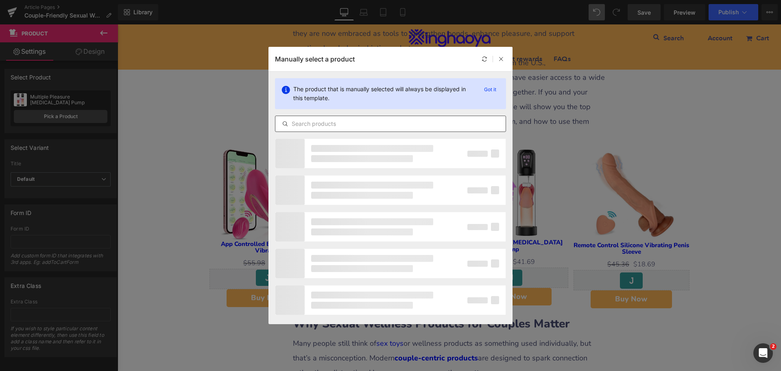
click at [321, 122] on input "text" at bounding box center [391, 124] width 230 height 10
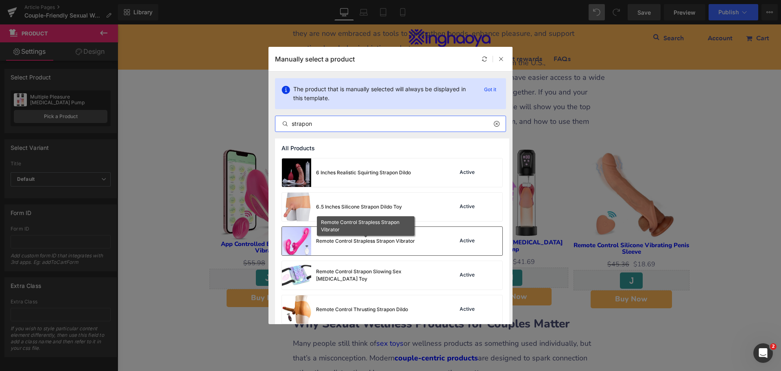
scroll to position [163, 0]
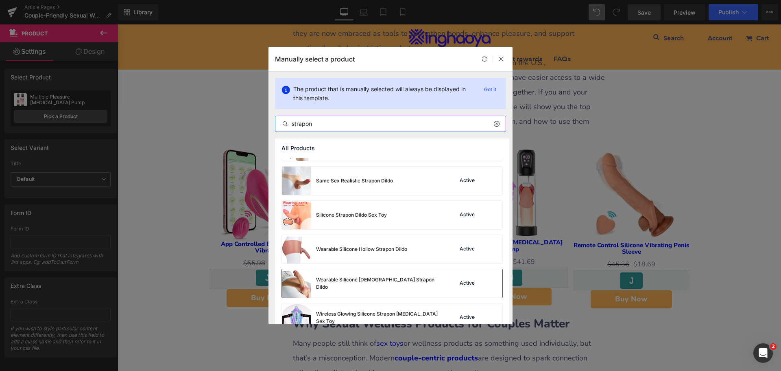
type input "strapon"
click at [420, 287] on div "Wearable Silicone [DEMOGRAPHIC_DATA] Strapon Dildo Active" at bounding box center [392, 283] width 221 height 28
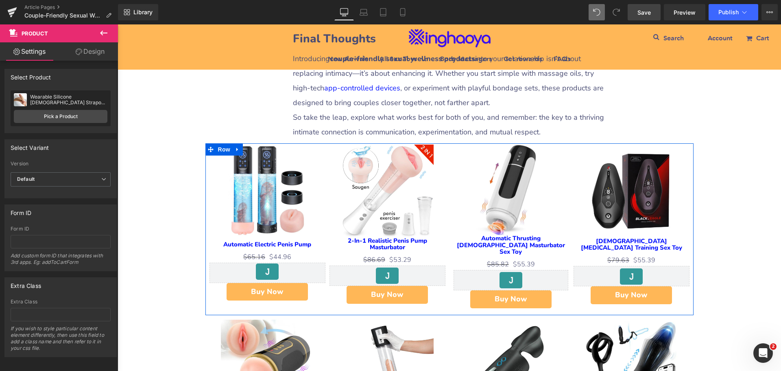
scroll to position [2076, 0]
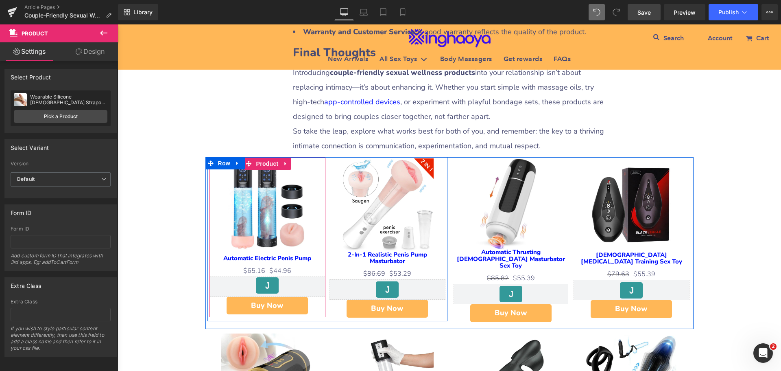
drag, startPoint x: 259, startPoint y: 138, endPoint x: 138, endPoint y: 126, distance: 121.9
click at [259, 157] on span "Product" at bounding box center [267, 163] width 26 height 12
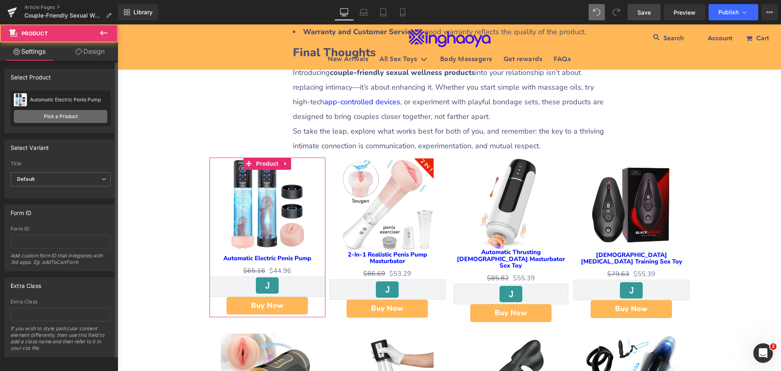
click at [67, 120] on link "Pick a Product" at bounding box center [61, 116] width 94 height 13
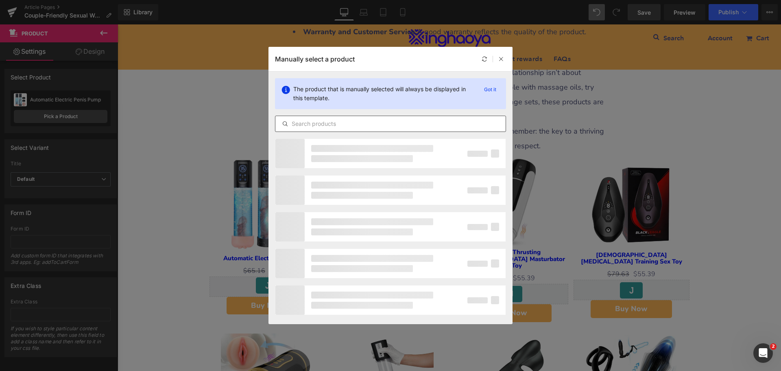
click at [315, 123] on input "text" at bounding box center [391, 124] width 230 height 10
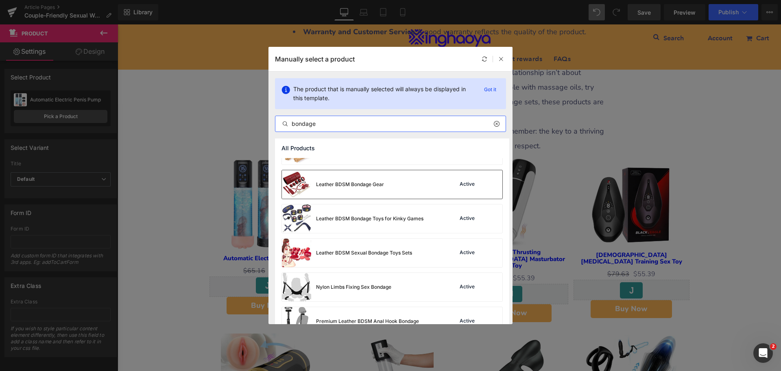
scroll to position [285, 0]
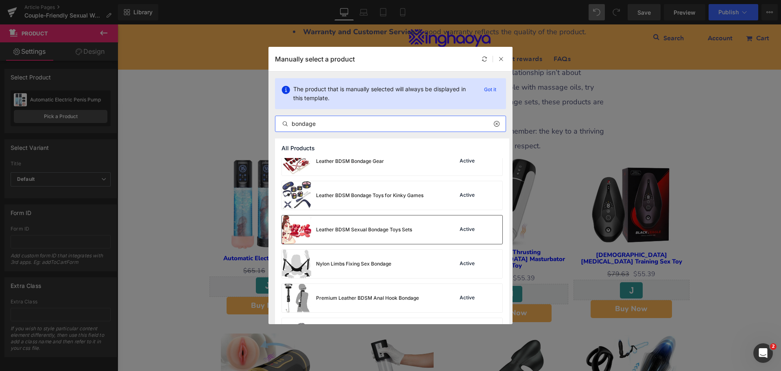
type input "bondage"
drag, startPoint x: 370, startPoint y: 234, endPoint x: 252, endPoint y: 209, distance: 120.5
click at [370, 234] on div "Leather BDSM Sexual Bondage Toys Sets" at bounding box center [347, 229] width 130 height 28
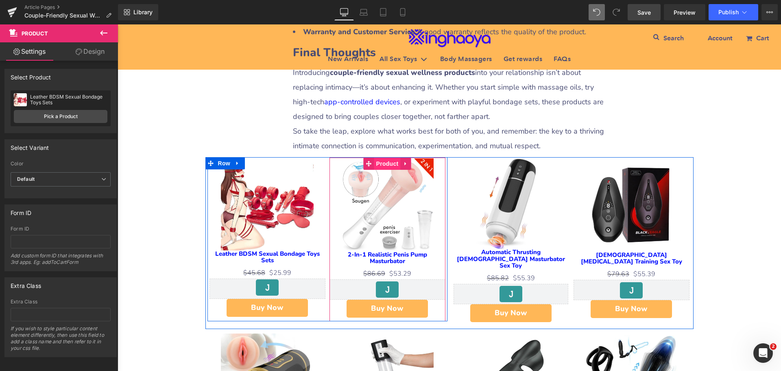
click at [388, 157] on span "Product" at bounding box center [387, 163] width 26 height 12
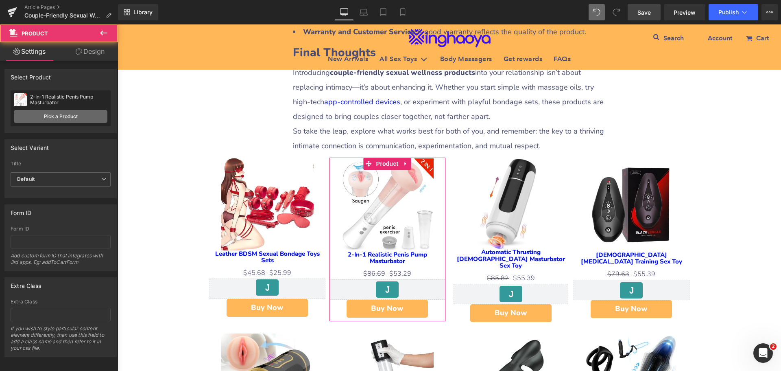
click at [57, 116] on link "Pick a Product" at bounding box center [61, 116] width 94 height 13
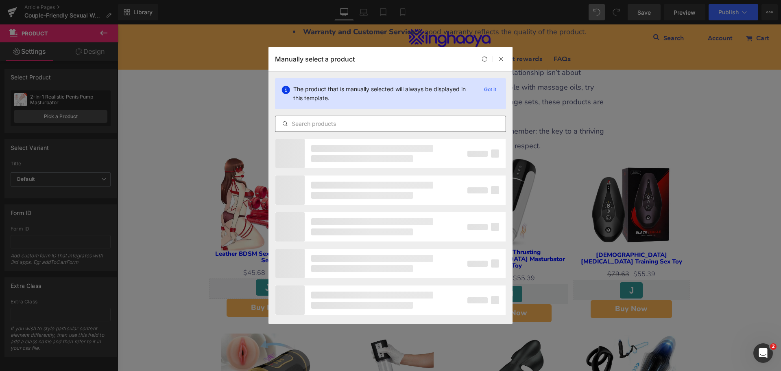
click at [330, 127] on input "text" at bounding box center [391, 124] width 230 height 10
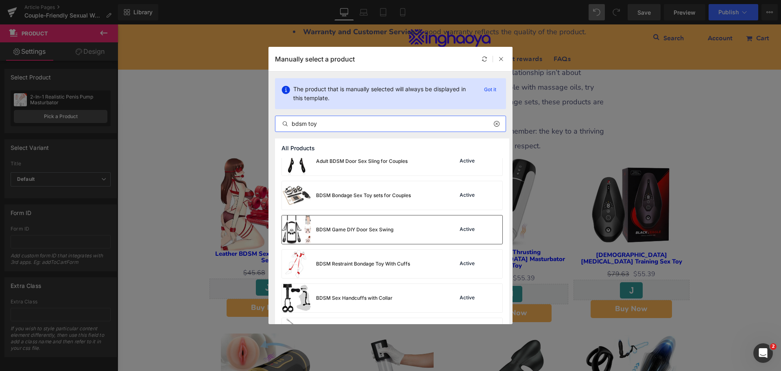
type input "bdsm toy"
drag, startPoint x: 364, startPoint y: 236, endPoint x: 272, endPoint y: 219, distance: 93.5
click at [364, 236] on div "BDSM Game DIY Door Sex Swing" at bounding box center [338, 229] width 112 height 28
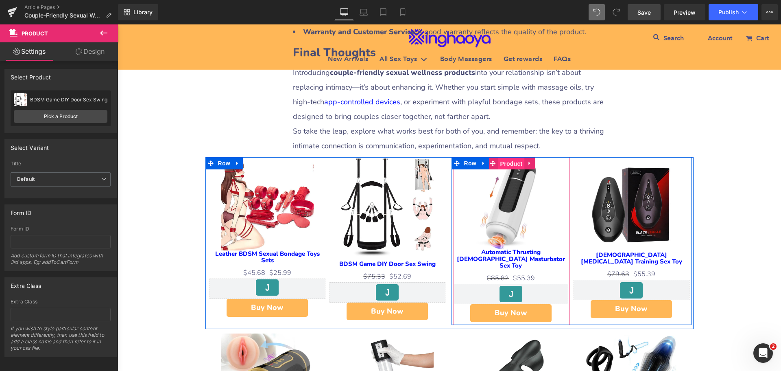
click at [514, 157] on span "Product" at bounding box center [512, 163] width 26 height 12
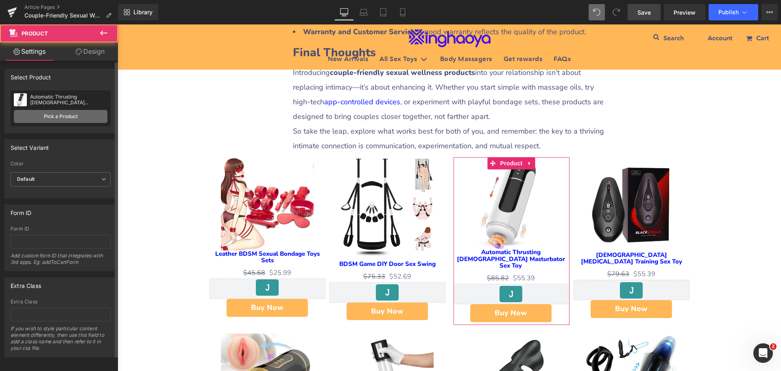
click at [57, 117] on link "Pick a Product" at bounding box center [61, 116] width 94 height 13
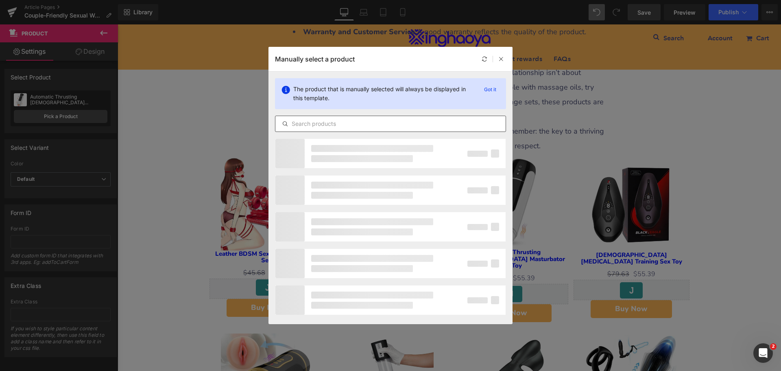
click at [363, 122] on input "text" at bounding box center [391, 124] width 230 height 10
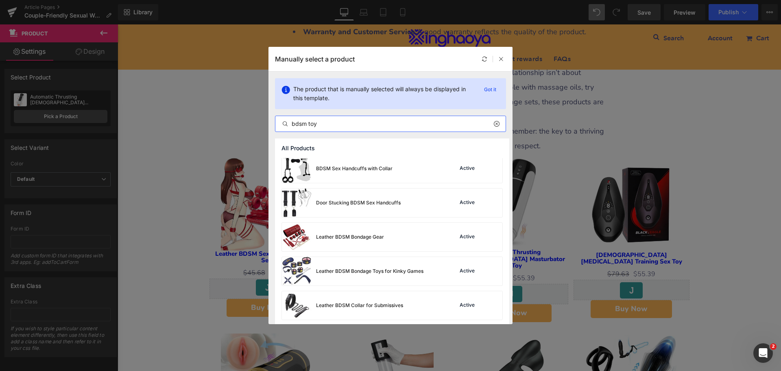
scroll to position [588, 0]
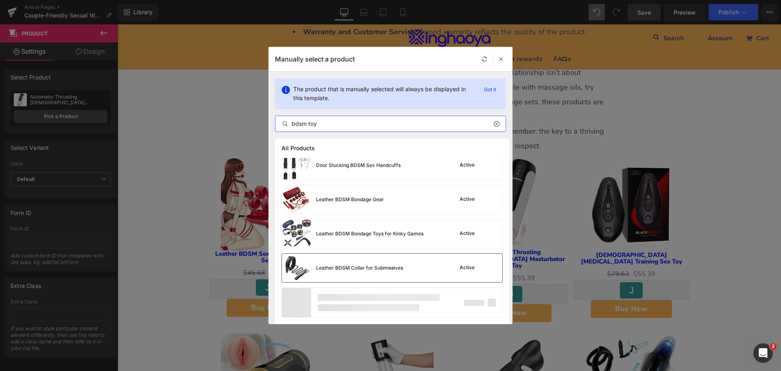
type input "bdsm toy"
click at [415, 272] on div "Leather BDSM Collar for Submissives Active" at bounding box center [392, 268] width 221 height 28
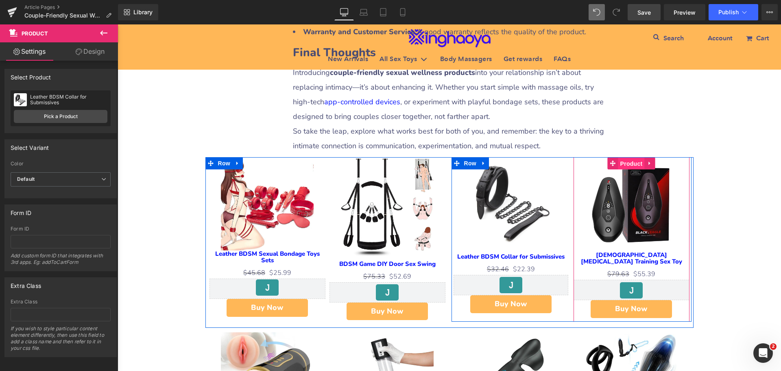
click at [633, 157] on span "Product" at bounding box center [632, 163] width 26 height 12
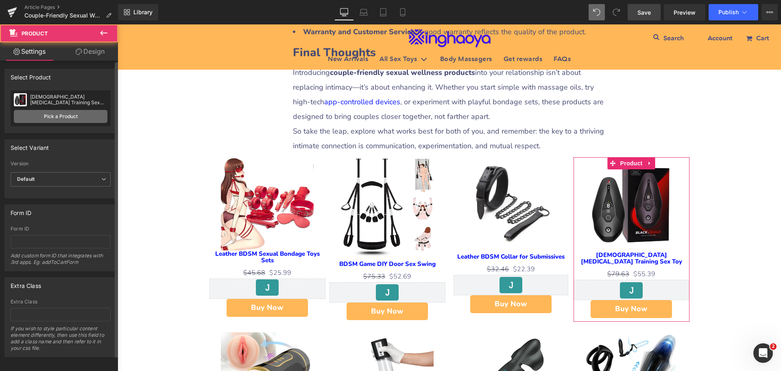
click at [74, 115] on link "Pick a Product" at bounding box center [61, 116] width 94 height 13
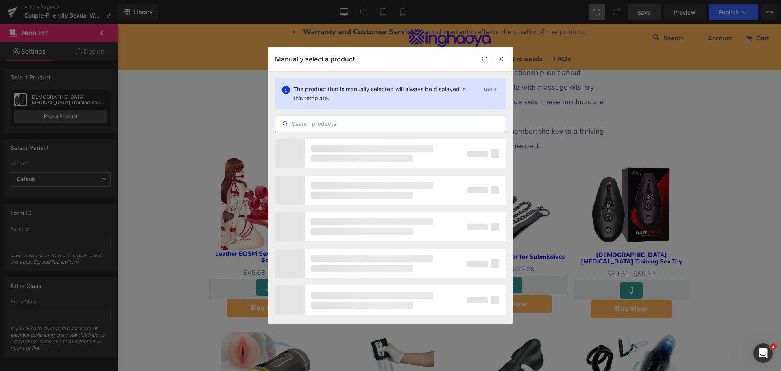
click at [322, 123] on input "text" at bounding box center [391, 124] width 230 height 10
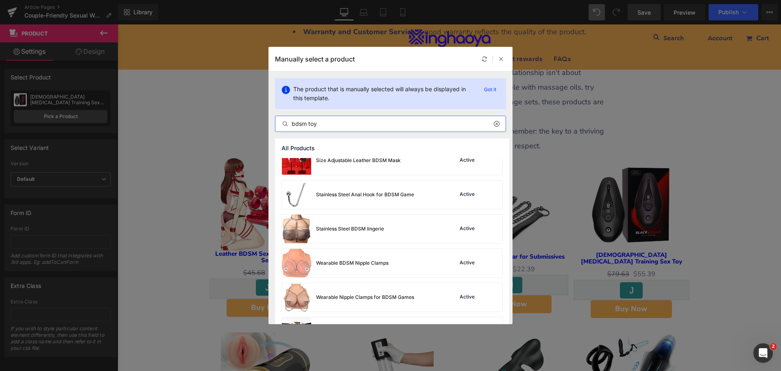
scroll to position [1319, 0]
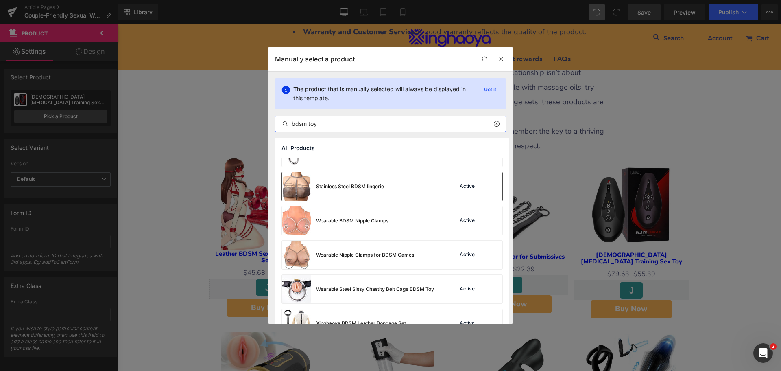
type input "bdsm toy"
click at [378, 188] on div "Stainless Steel BDSM lingerie" at bounding box center [350, 186] width 68 height 7
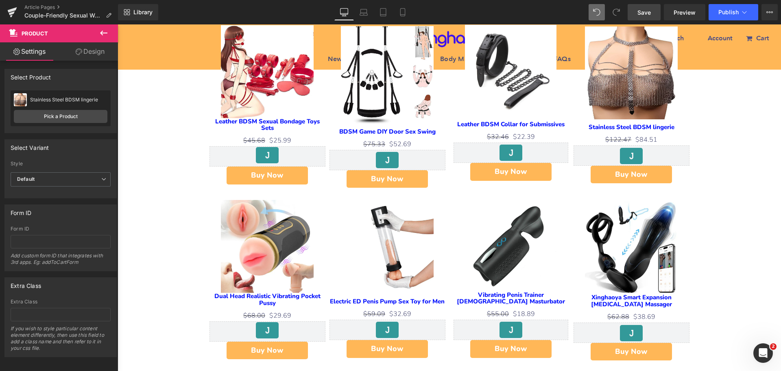
scroll to position [2238, 0]
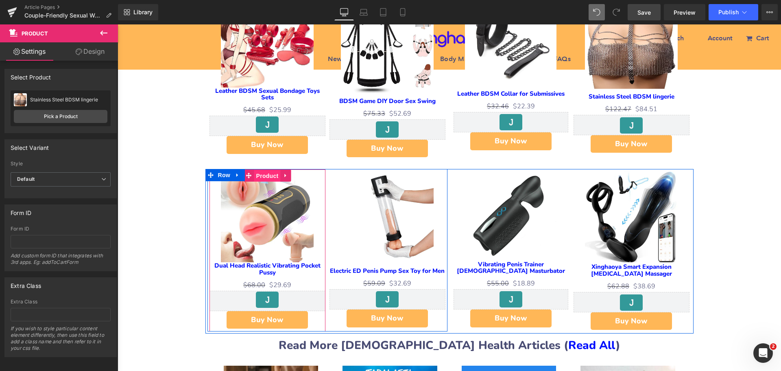
click at [263, 170] on span "Product" at bounding box center [267, 176] width 26 height 12
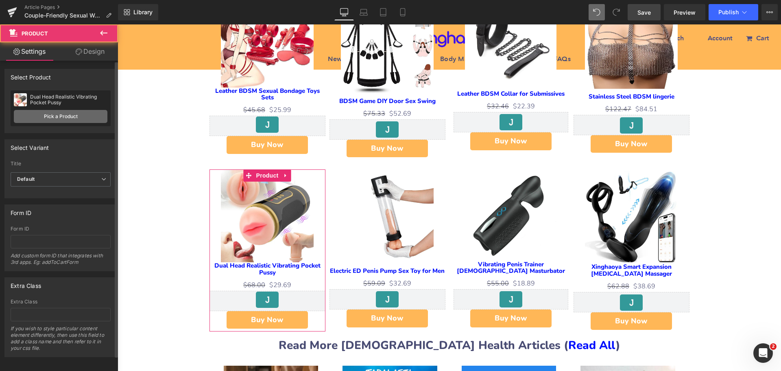
click at [62, 120] on link "Pick a Product" at bounding box center [61, 116] width 94 height 13
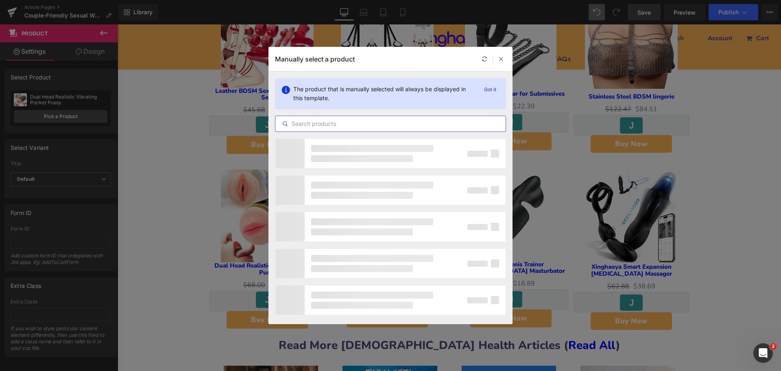
click at [356, 127] on input "text" at bounding box center [391, 124] width 230 height 10
type input "b"
type input "c"
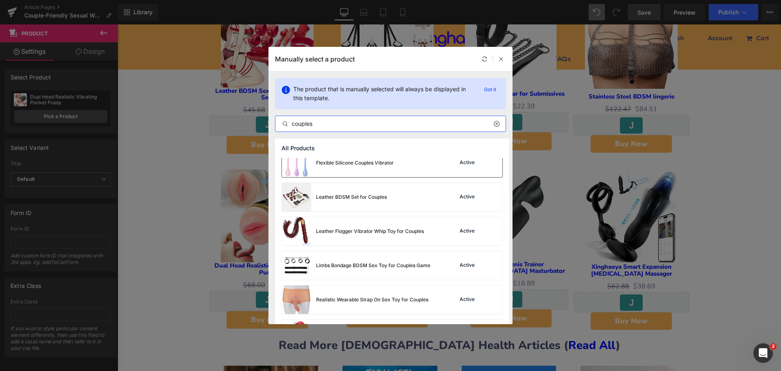
scroll to position [285, 0]
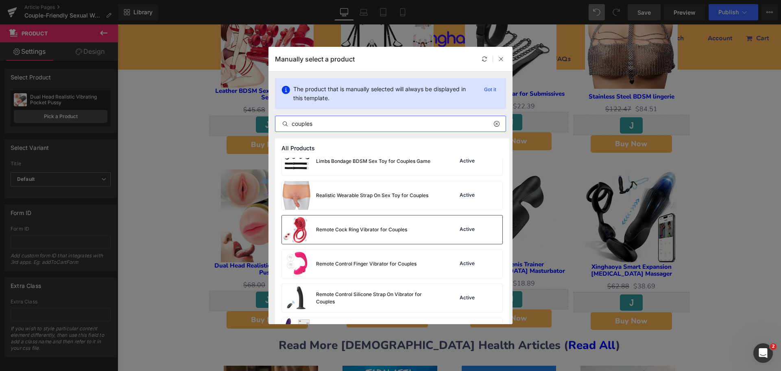
type input "couples"
click at [378, 236] on div "Remote Cock Ring Vibrator for Couples" at bounding box center [344, 229] width 125 height 28
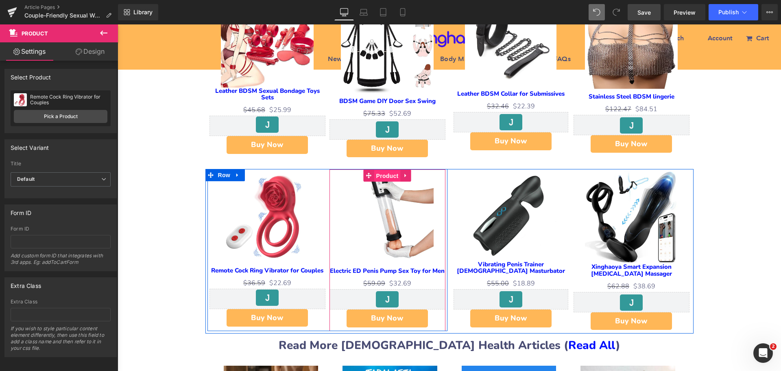
click at [386, 170] on span "Product" at bounding box center [387, 176] width 26 height 12
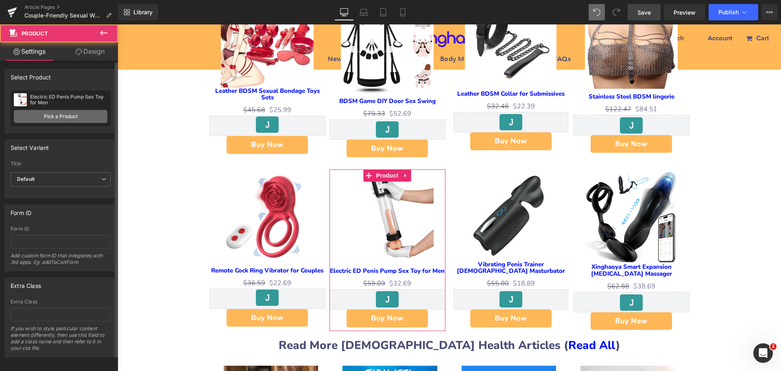
click at [69, 119] on link "Pick a Product" at bounding box center [61, 116] width 94 height 13
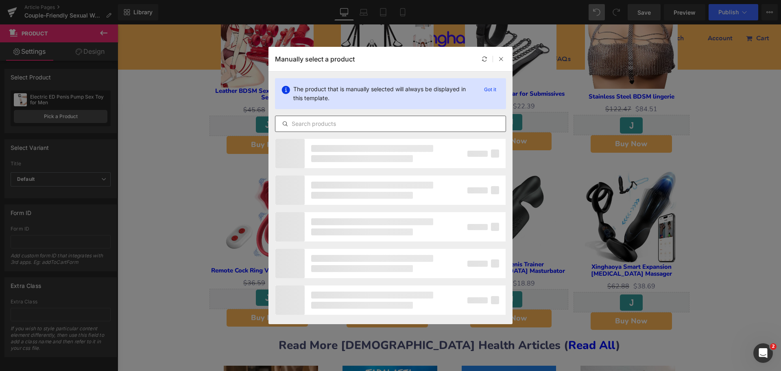
click at [319, 124] on input "text" at bounding box center [391, 124] width 230 height 10
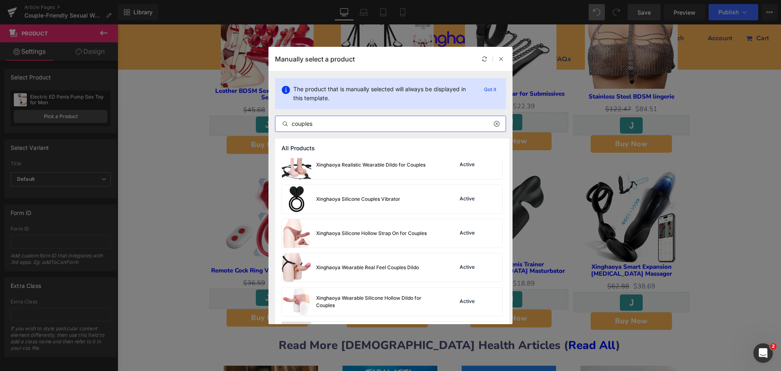
scroll to position [1135, 0]
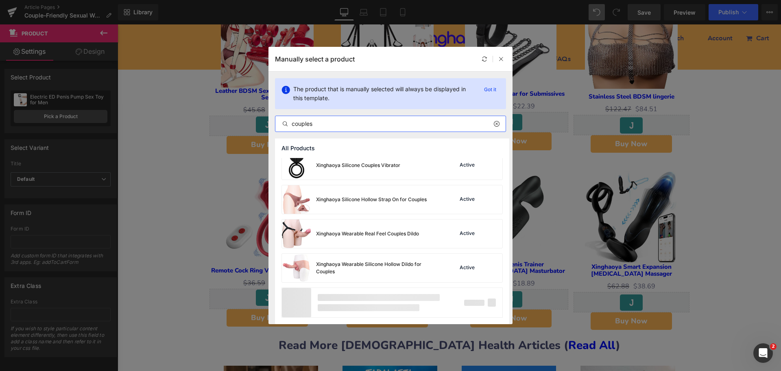
drag, startPoint x: 314, startPoint y: 126, endPoint x: 280, endPoint y: 133, distance: 34.6
click at [280, 133] on div "The product that is manually selected will always be displayed in this template…" at bounding box center [391, 105] width 244 height 67
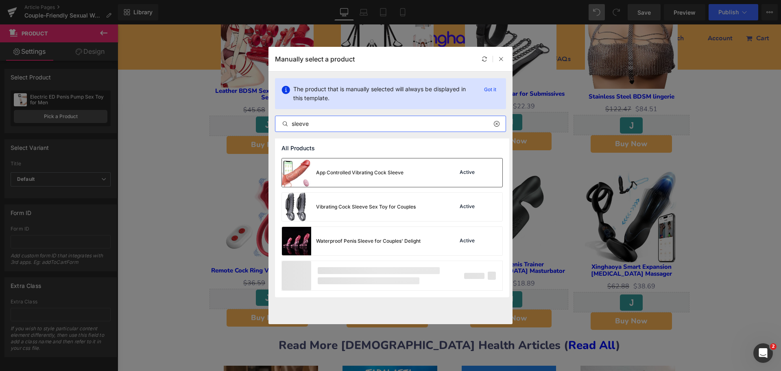
type input "sleeve"
drag, startPoint x: 372, startPoint y: 180, endPoint x: 282, endPoint y: 203, distance: 93.1
click at [372, 180] on div "App Controlled Vibrating Cock Sleeve" at bounding box center [343, 172] width 122 height 28
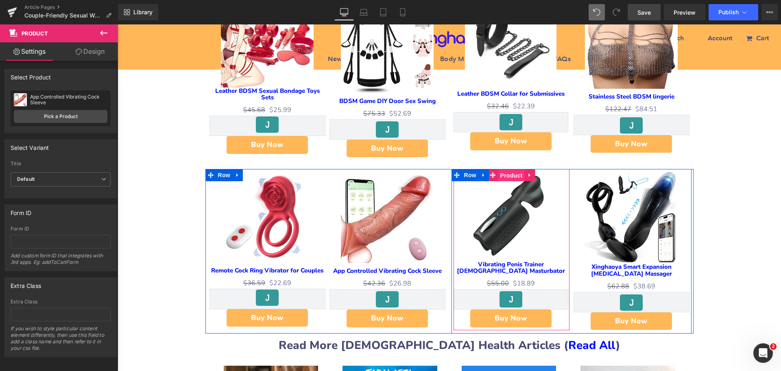
click at [515, 169] on span "Product" at bounding box center [512, 175] width 26 height 12
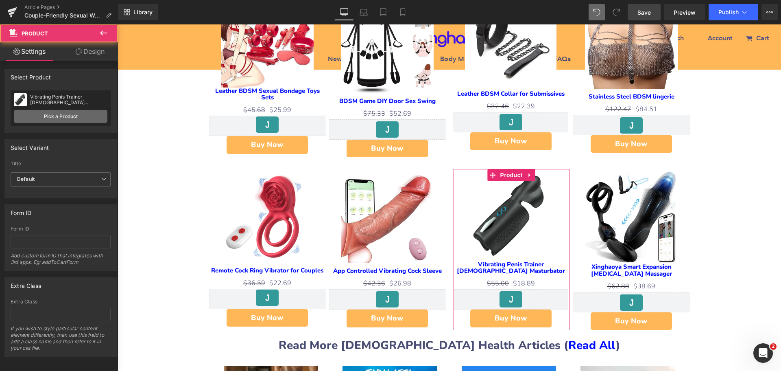
click at [61, 117] on link "Pick a Product" at bounding box center [61, 116] width 94 height 13
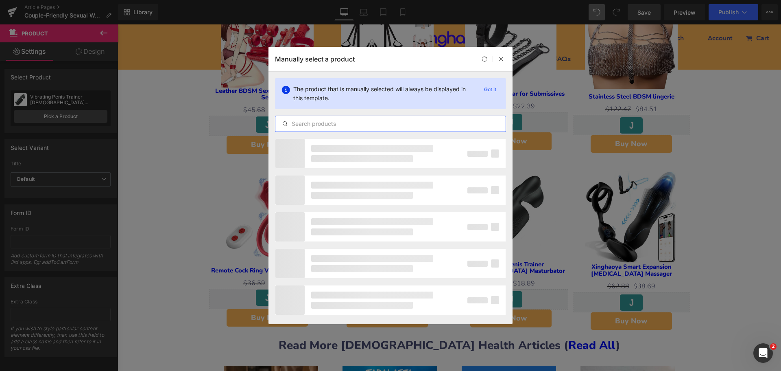
click at [331, 124] on input "text" at bounding box center [391, 124] width 230 height 10
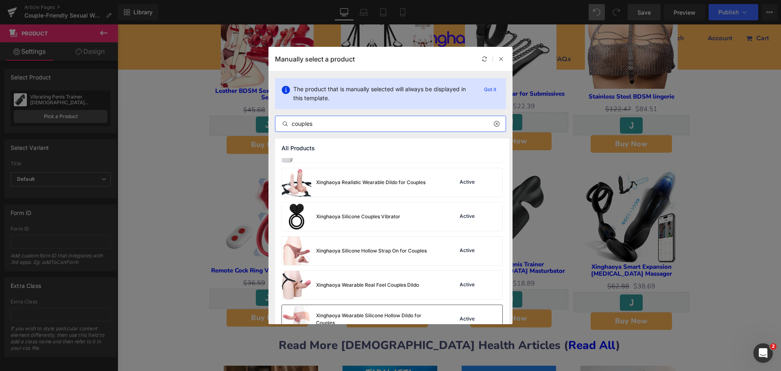
scroll to position [1013, 0]
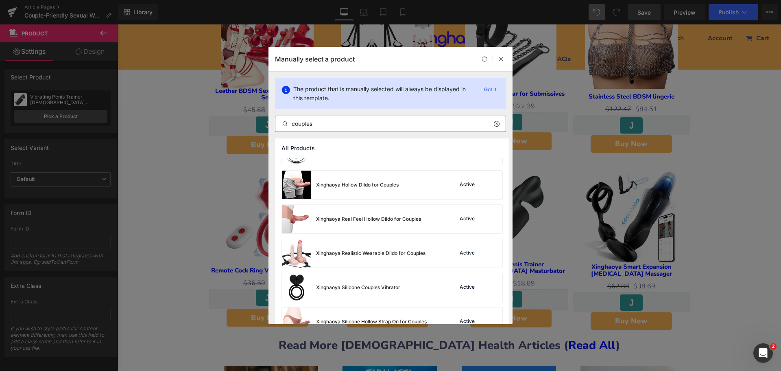
drag, startPoint x: 328, startPoint y: 125, endPoint x: 266, endPoint y: 138, distance: 62.7
click at [266, 138] on div "Manually select a product The product that is manually selected will always be …" at bounding box center [390, 185] width 781 height 371
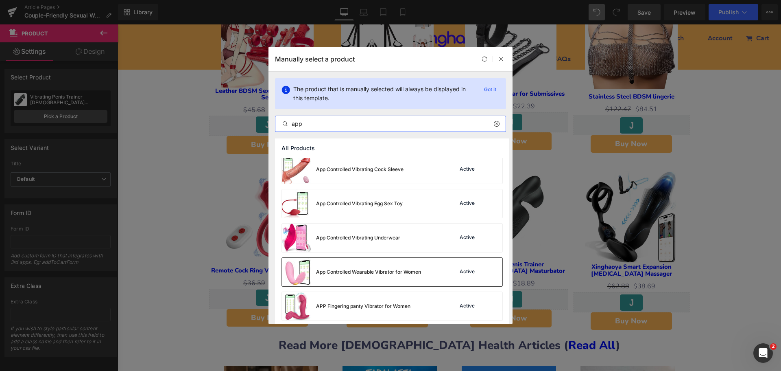
scroll to position [570, 0]
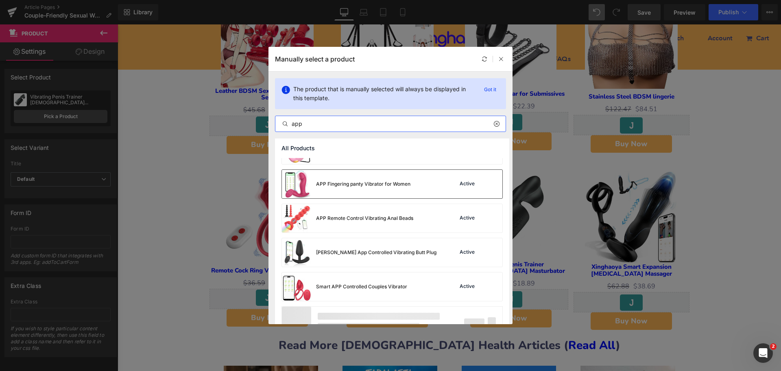
type input "app"
click at [419, 194] on div "APP Fingering panty Vibrator for Women Active" at bounding box center [392, 184] width 221 height 28
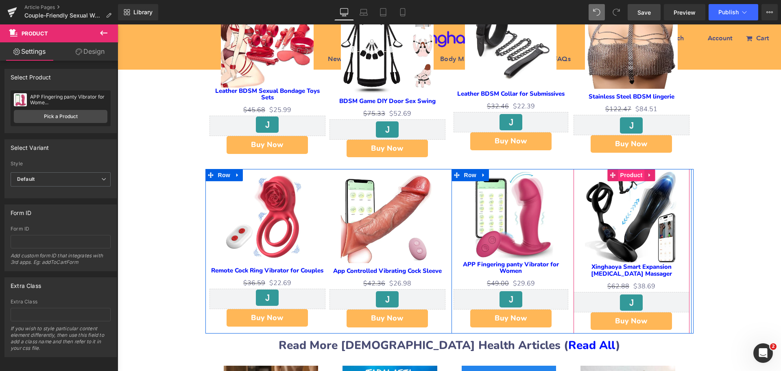
click at [638, 169] on span "Product" at bounding box center [632, 175] width 26 height 12
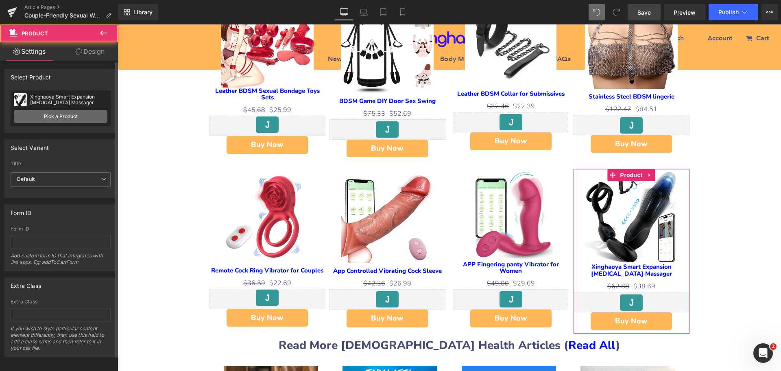
click at [69, 116] on link "Pick a Product" at bounding box center [61, 116] width 94 height 13
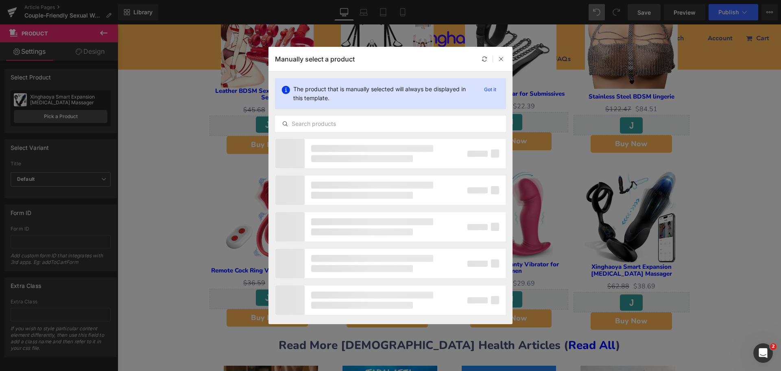
drag, startPoint x: 825, startPoint y: 233, endPoint x: 707, endPoint y: 209, distance: 119.7
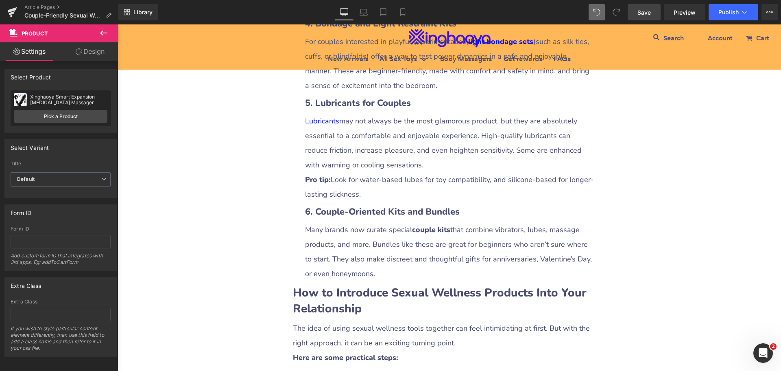
scroll to position [1384, 0]
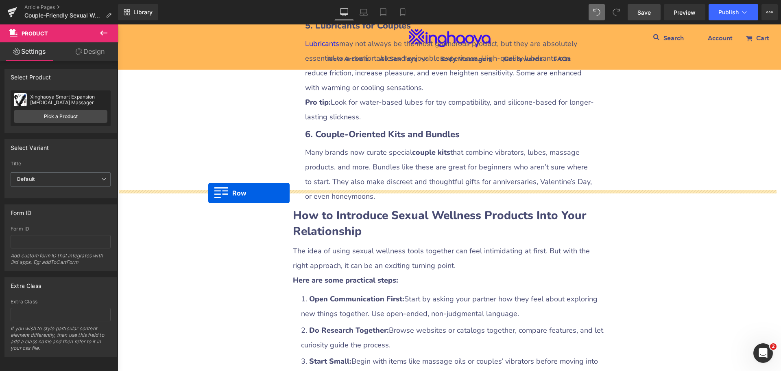
drag, startPoint x: 206, startPoint y: 254, endPoint x: 208, endPoint y: 193, distance: 61.1
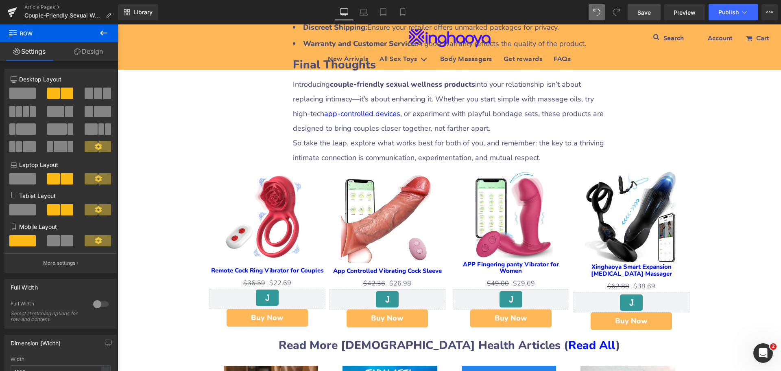
scroll to position [2360, 0]
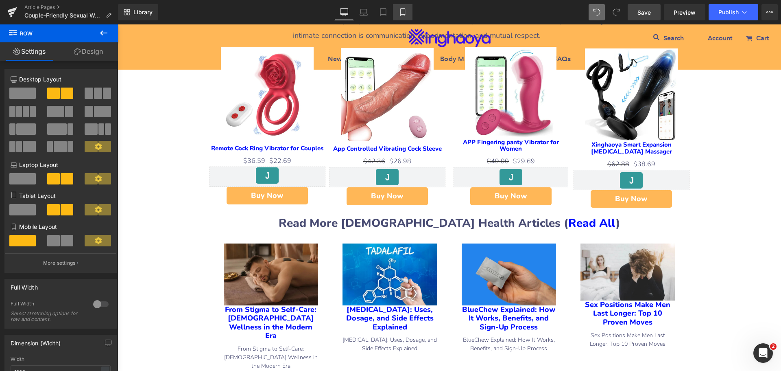
click at [404, 16] on link "Mobile" at bounding box center [403, 12] width 20 height 16
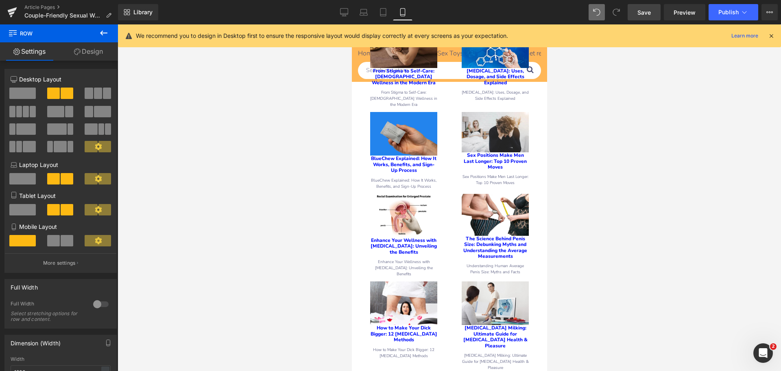
scroll to position [3826, 0]
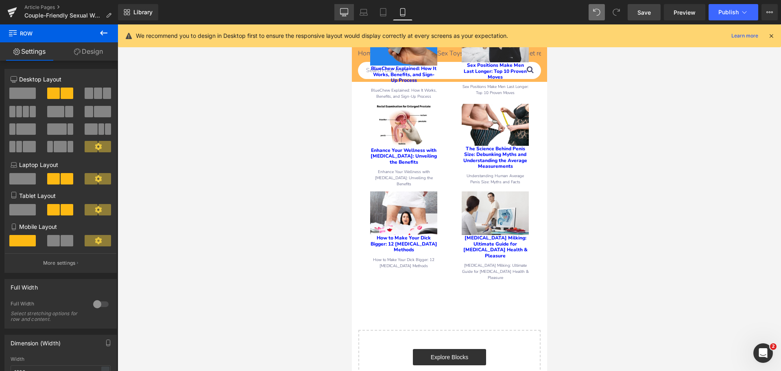
click at [341, 11] on icon at bounding box center [345, 12] width 8 height 6
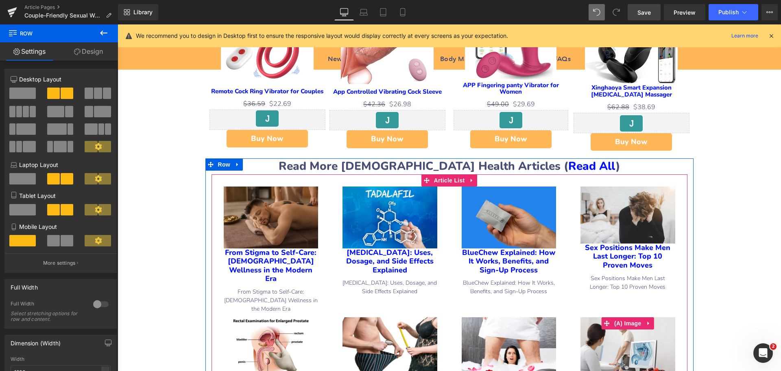
scroll to position [2414, 0]
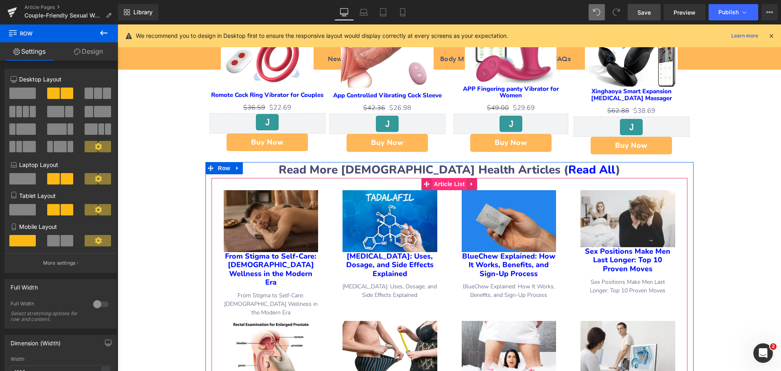
click at [442, 178] on span "Article List" at bounding box center [449, 184] width 35 height 12
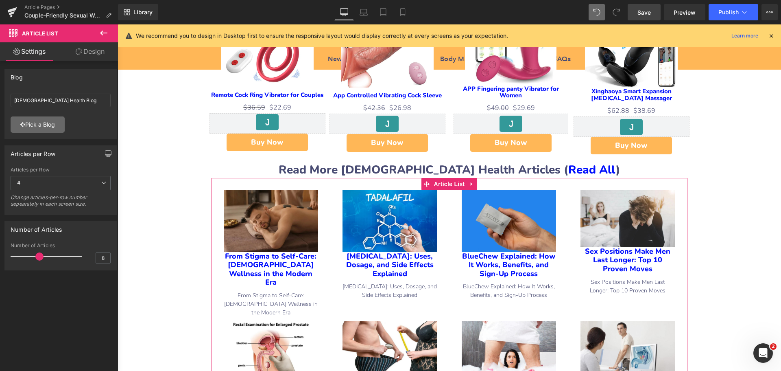
click at [37, 127] on link "Pick a Blog" at bounding box center [38, 124] width 54 height 16
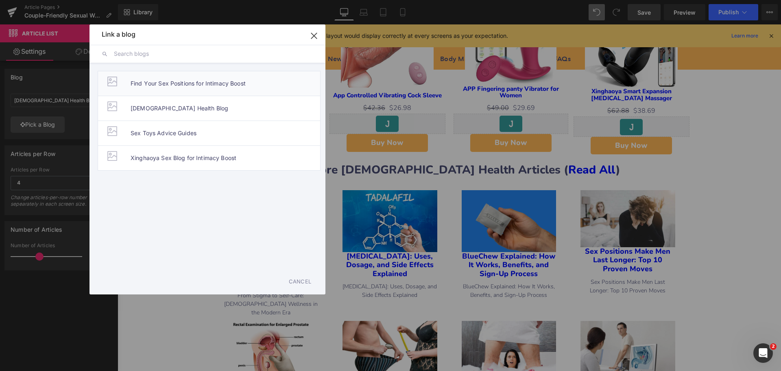
click at [176, 84] on span "Find Your Sex Positions for Intimacy Boost" at bounding box center [188, 83] width 115 height 24
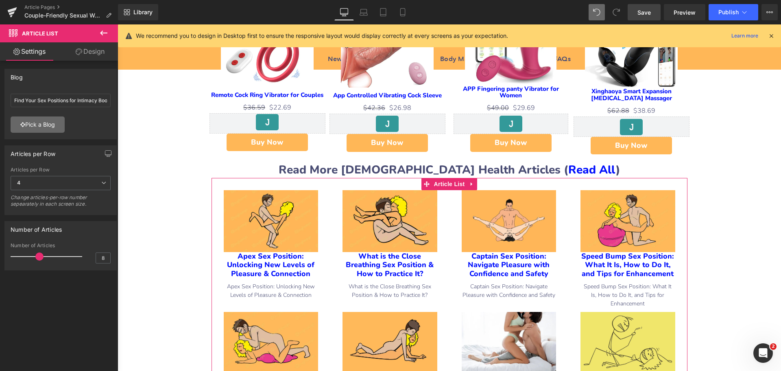
click at [39, 125] on link "Pick a Blog" at bounding box center [38, 124] width 54 height 16
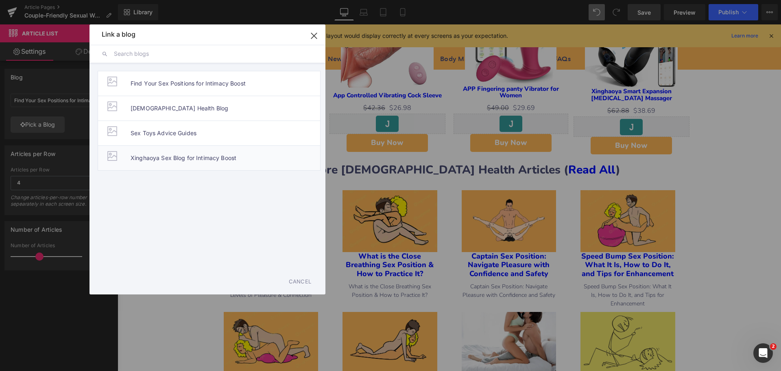
click at [161, 160] on span "Xinghaoya Sex Blog for Intimacy Boost" at bounding box center [184, 158] width 106 height 24
type input "Xinghaoya Sex Blog for Intimacy Boost"
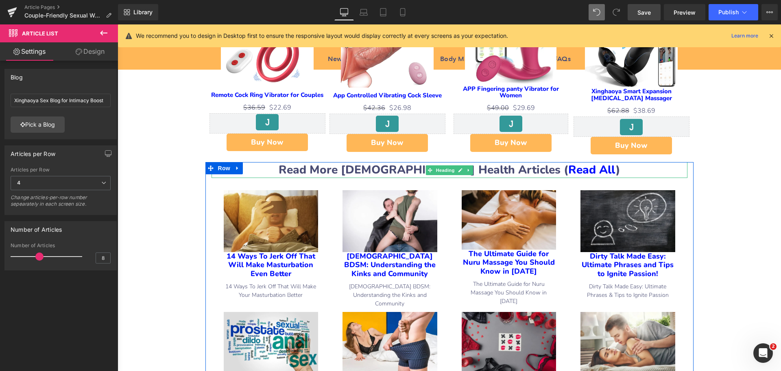
click at [402, 162] on strong "Read More [DEMOGRAPHIC_DATA] Health Articles ( Read All )" at bounding box center [450, 169] width 342 height 15
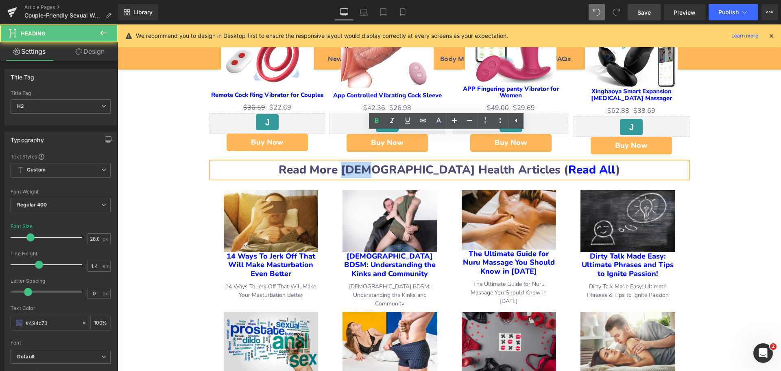
drag, startPoint x: 398, startPoint y: 142, endPoint x: 420, endPoint y: 142, distance: 22.4
click at [420, 162] on strong "Read More [DEMOGRAPHIC_DATA] Health Articles ( Read All )" at bounding box center [450, 169] width 342 height 15
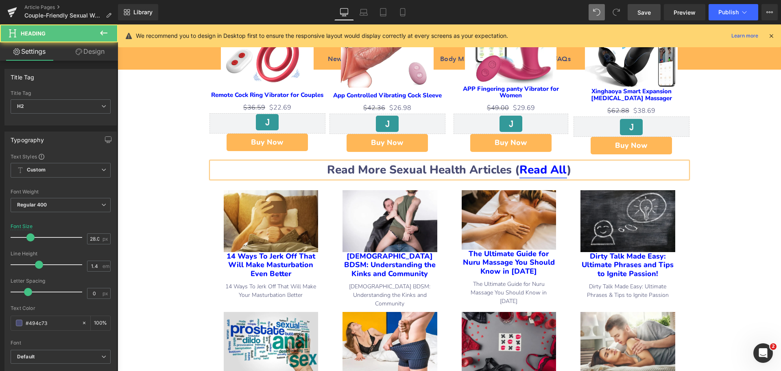
click at [547, 162] on link "Read All" at bounding box center [544, 169] width 48 height 15
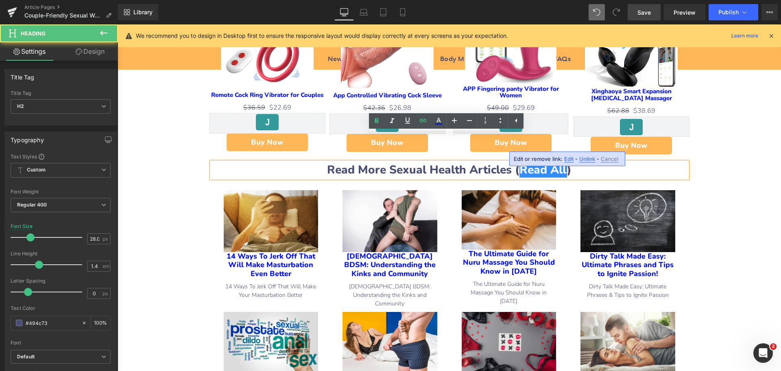
click at [566, 159] on span "Edit" at bounding box center [568, 158] width 9 height 7
type input "[URL][DOMAIN_NAME][DEMOGRAPHIC_DATA]"
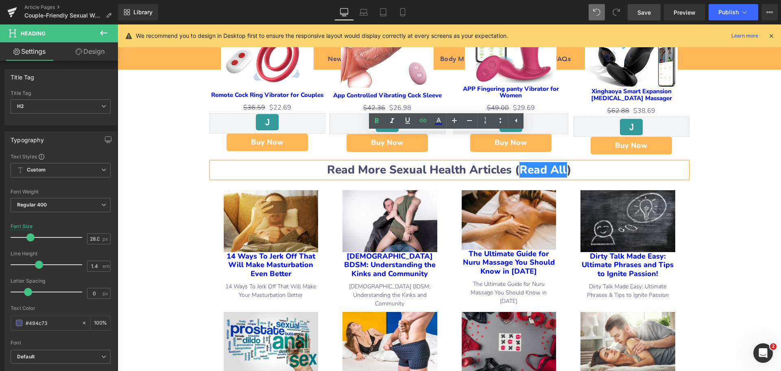
scroll to position [0, 25]
click at [647, 0] on div "Text Color Highlight Color #333333 Edit or remove link: Edit - Unlink - Cancel …" at bounding box center [390, 0] width 781 height 0
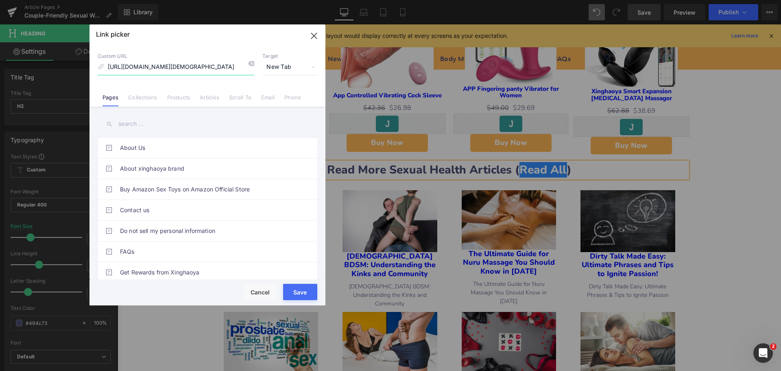
drag, startPoint x: 109, startPoint y: 67, endPoint x: 256, endPoint y: 82, distance: 148.1
click at [238, 72] on input "[URL][DOMAIN_NAME][DEMOGRAPHIC_DATA]" at bounding box center [176, 66] width 157 height 15
paste input "add-luster-to-your-beautiful-life"
type input "[URL][DOMAIN_NAME]"
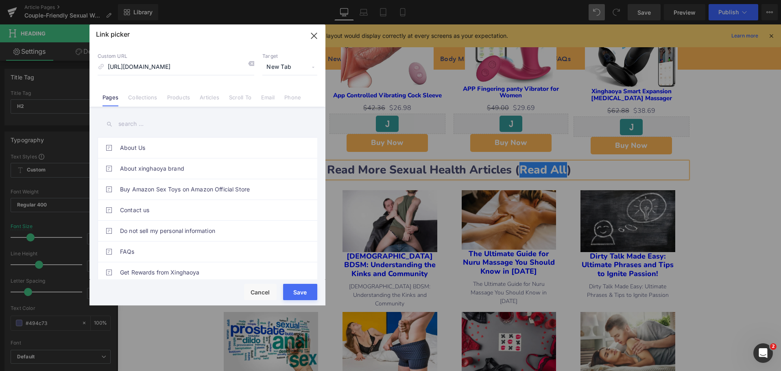
click at [297, 293] on button "Save" at bounding box center [300, 292] width 34 height 16
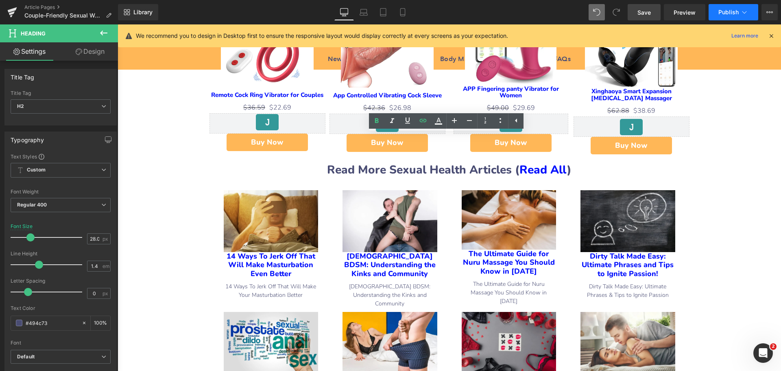
click at [723, 13] on span "Publish" at bounding box center [729, 12] width 20 height 7
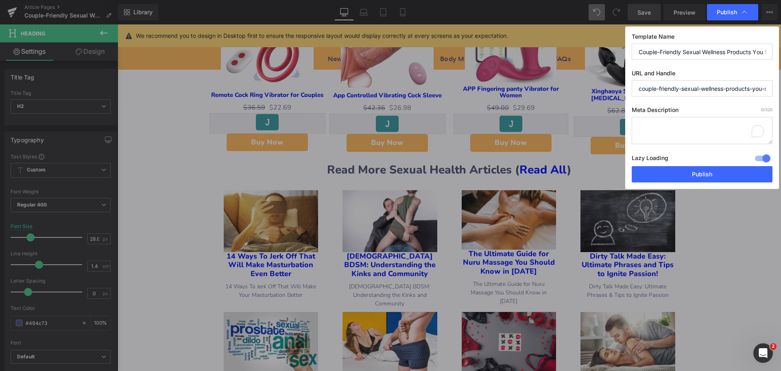
click at [643, 125] on textarea "To enrich screen reader interactions, please activate Accessibility in Grammarl…" at bounding box center [702, 130] width 141 height 27
paste textarea "Explore the best couple-friendly sexual wellness products to boost intimacy, pl…"
type textarea "Explore the best couple-friendly sexual wellness products to boost intimacy, pl…"
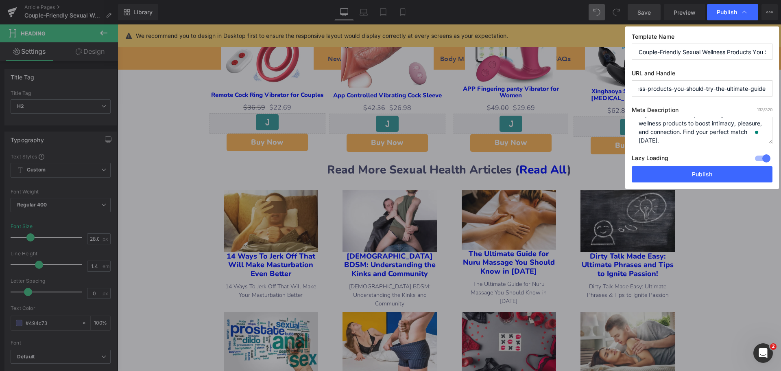
drag, startPoint x: 757, startPoint y: 88, endPoint x: 762, endPoint y: 90, distance: 5.5
click at [762, 90] on input "couple-friendly-sexual-wellness-products-you-should-try-the-ultimate-guide" at bounding box center [702, 88] width 141 height 16
click at [712, 89] on input "couple-friendly-sexual-wellness-products-you-should-try-the-ultimate-guide" at bounding box center [702, 88] width 141 height 16
click at [733, 88] on input "couple-friendly-sexual-wellness-products-you-should-try-the-ultimate-guide" at bounding box center [702, 88] width 141 height 16
drag, startPoint x: 714, startPoint y: 89, endPoint x: 767, endPoint y: 89, distance: 53.3
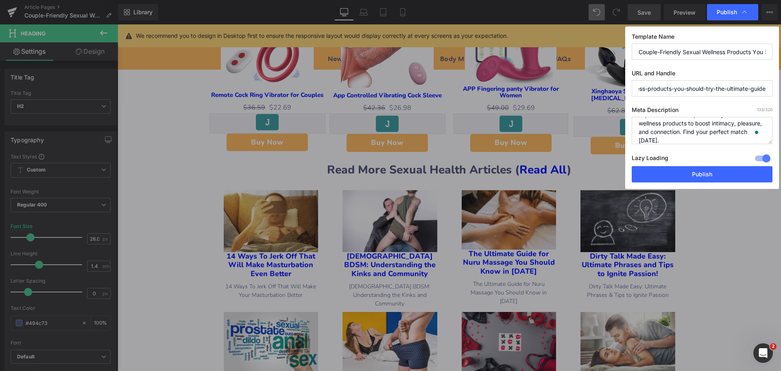
click at [767, 89] on input "couple-friendly-sexual-wellness-products-you-should-try-the-ultimate-guide" at bounding box center [702, 88] width 141 height 16
type input "couple-friendly-sexual-wellness-products-you-should-try"
click at [715, 173] on button "Publish" at bounding box center [702, 174] width 141 height 16
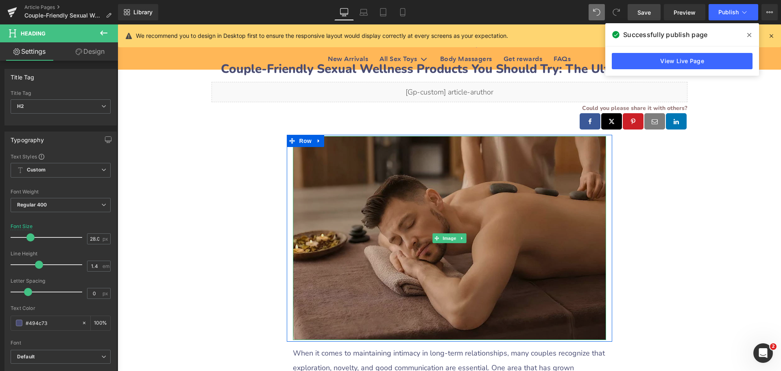
scroll to position [81, 0]
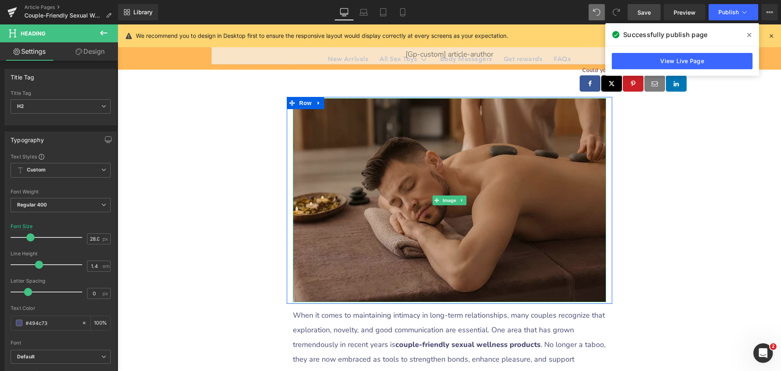
click at [388, 190] on img at bounding box center [449, 200] width 313 height 204
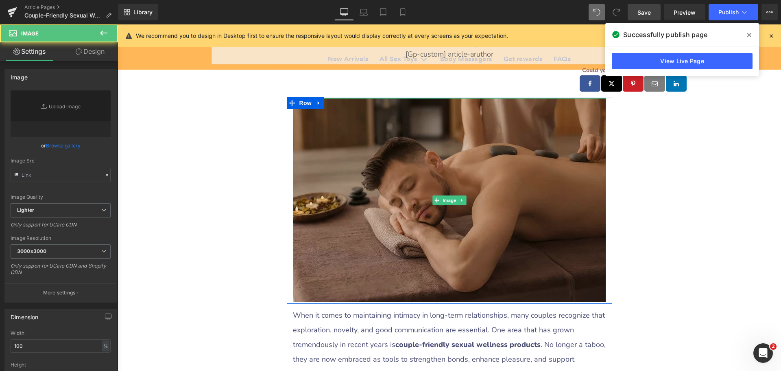
type input "[URL][DOMAIN_NAME][DEMOGRAPHIC_DATA]"
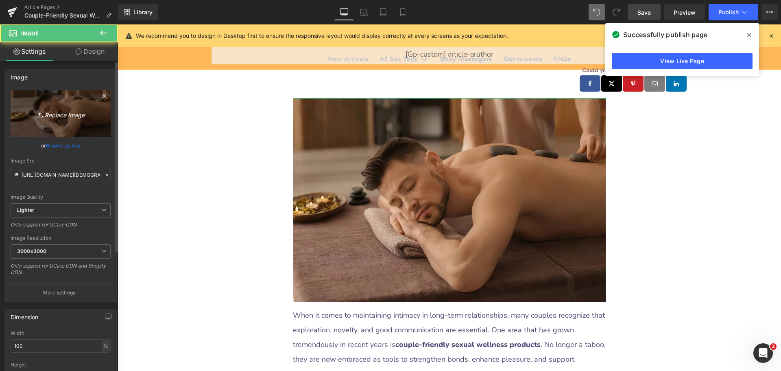
click at [50, 103] on link "Replace Image" at bounding box center [61, 113] width 100 height 47
type input "C:\fakepath\Sexual-Wellness-Products.jpeg"
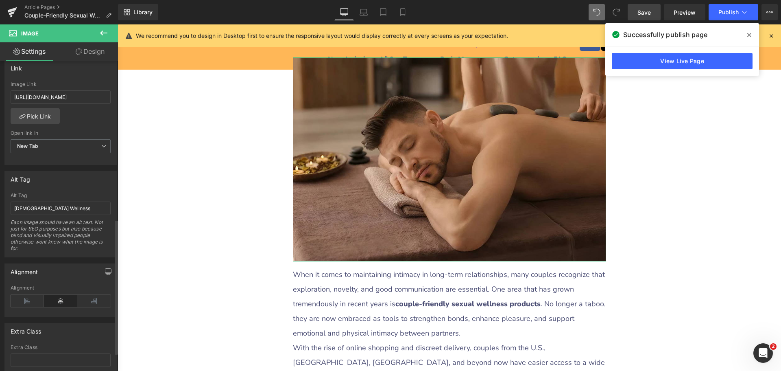
scroll to position [366, 0]
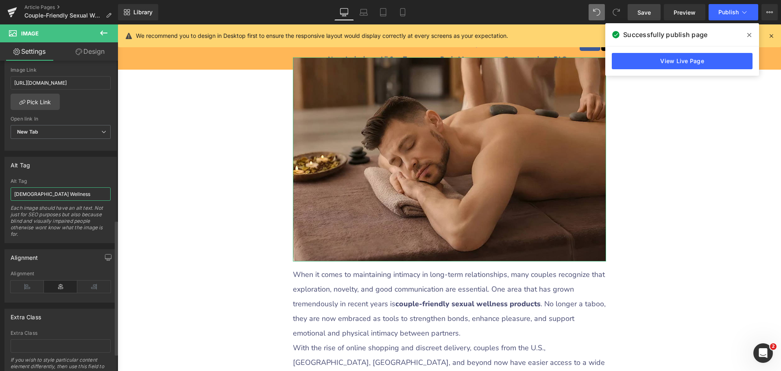
drag, startPoint x: 50, startPoint y: 196, endPoint x: 10, endPoint y: 198, distance: 40.3
click at [10, 198] on div "[DEMOGRAPHIC_DATA] Wellness Alt Tag [DEMOGRAPHIC_DATA] Wellness Each image shou…" at bounding box center [61, 210] width 112 height 64
paste input "Sexual Wellness Product"
type input "Sexual Wellness Products"
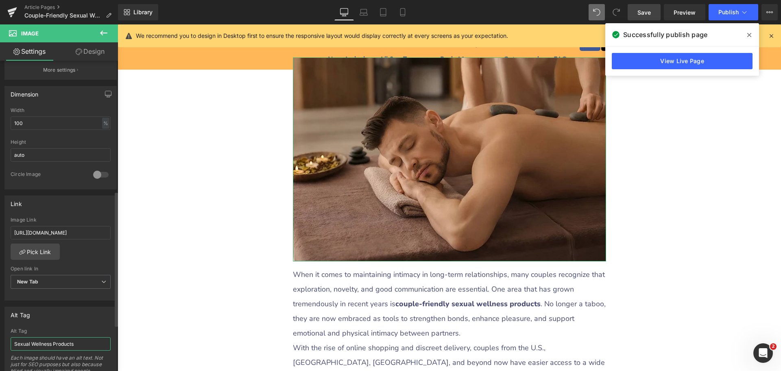
type input "[URL][DOMAIN_NAME]"
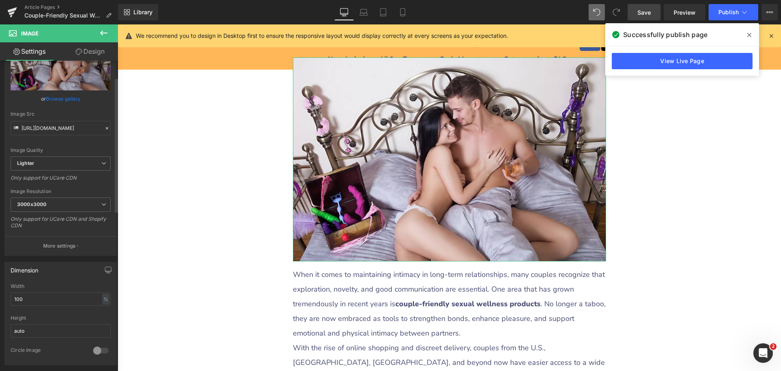
scroll to position [0, 0]
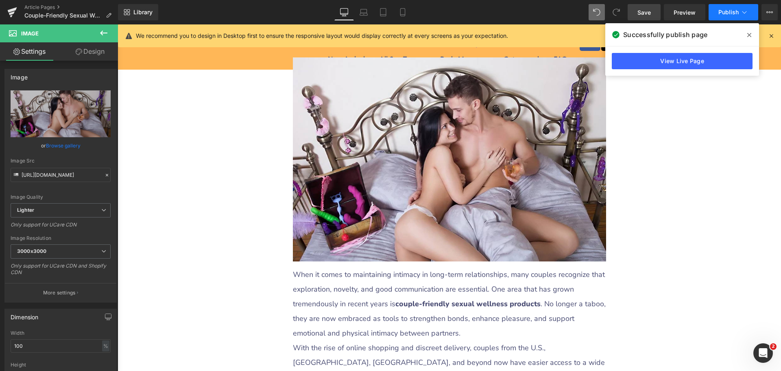
type input "Sexual Wellness Products"
click at [724, 14] on span "Publish" at bounding box center [729, 12] width 20 height 7
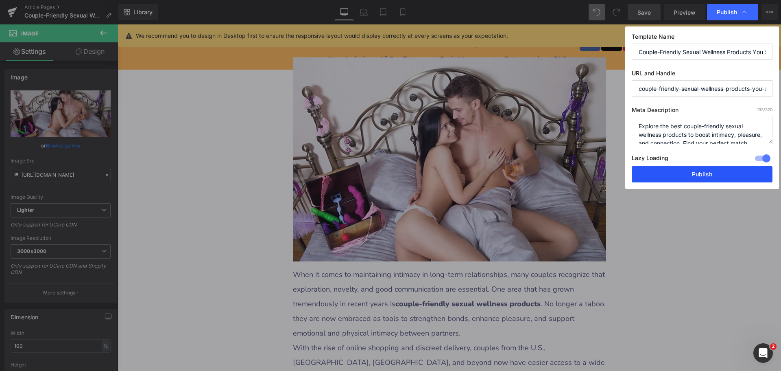
click at [676, 175] on button "Publish" at bounding box center [702, 174] width 141 height 16
